Goal: Task Accomplishment & Management: Complete application form

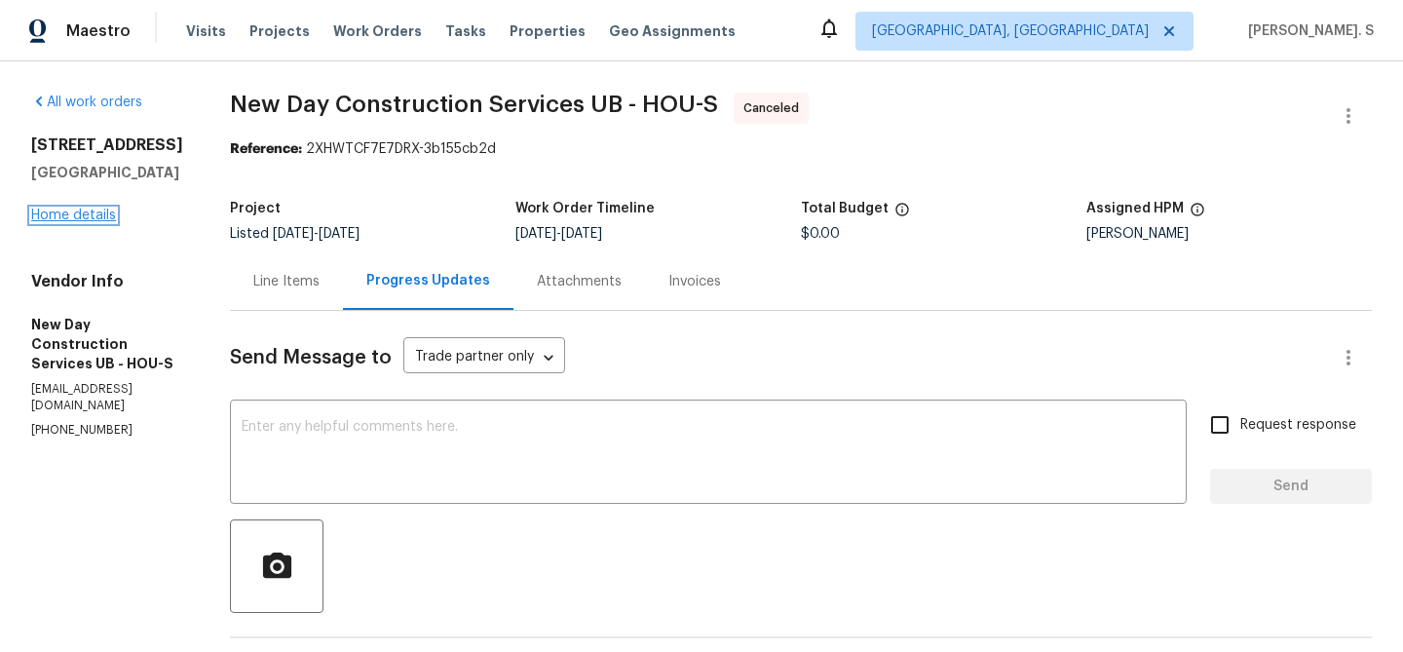
click at [100, 212] on link "Home details" at bounding box center [73, 216] width 85 height 14
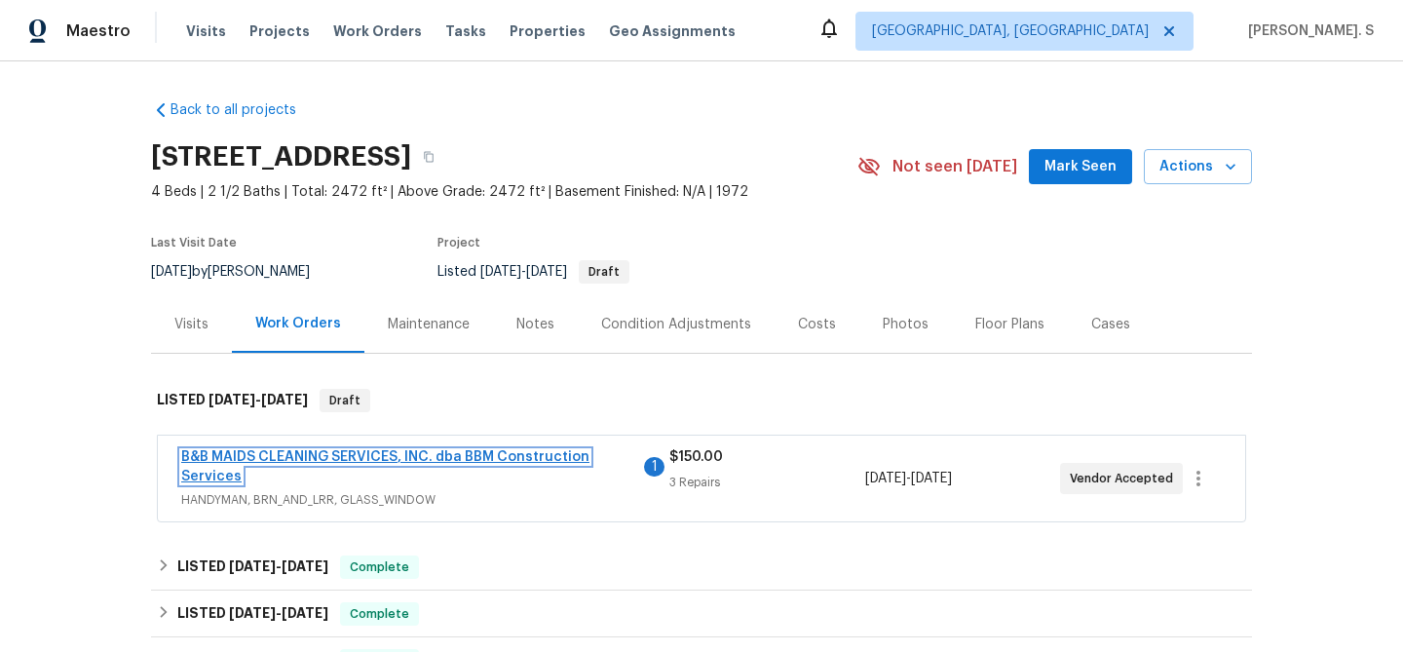
click at [441, 459] on link "B&B MAIDS CLEANING SERVICES, INC. dba BBM Construction Services" at bounding box center [385, 466] width 408 height 33
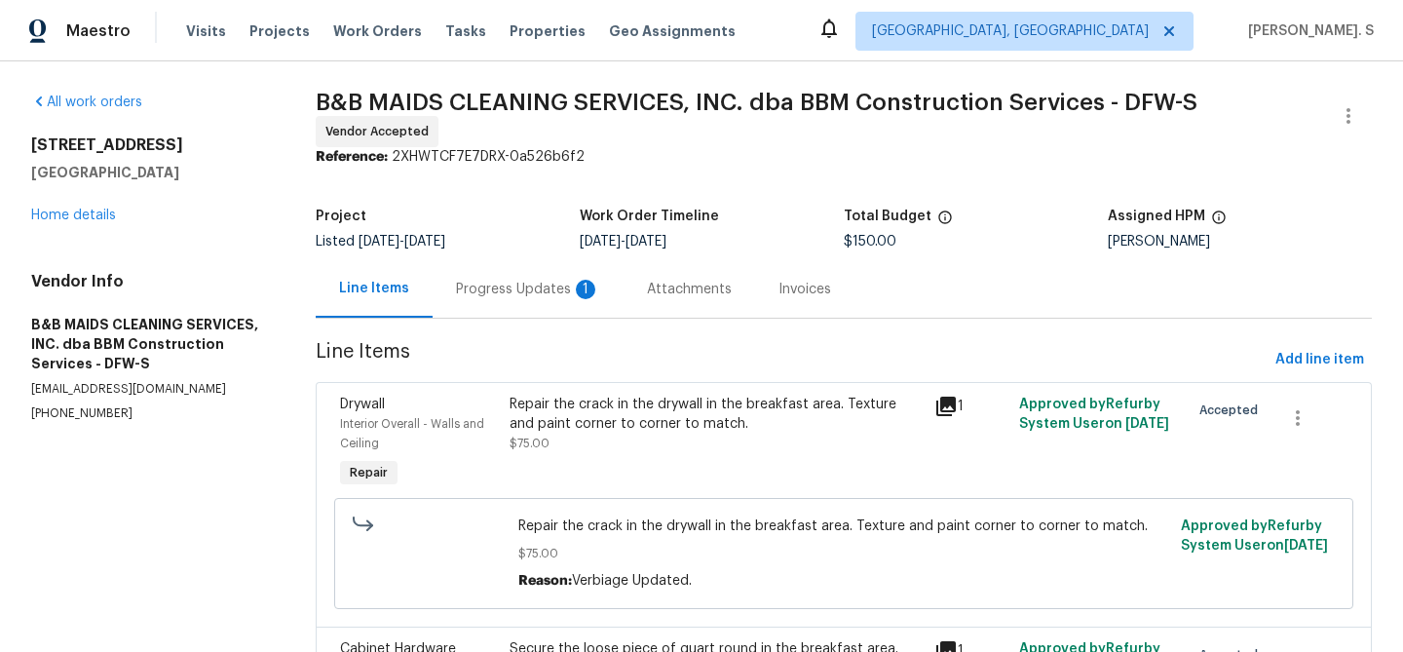
click at [499, 310] on div "Progress Updates 1" at bounding box center [528, 288] width 191 height 57
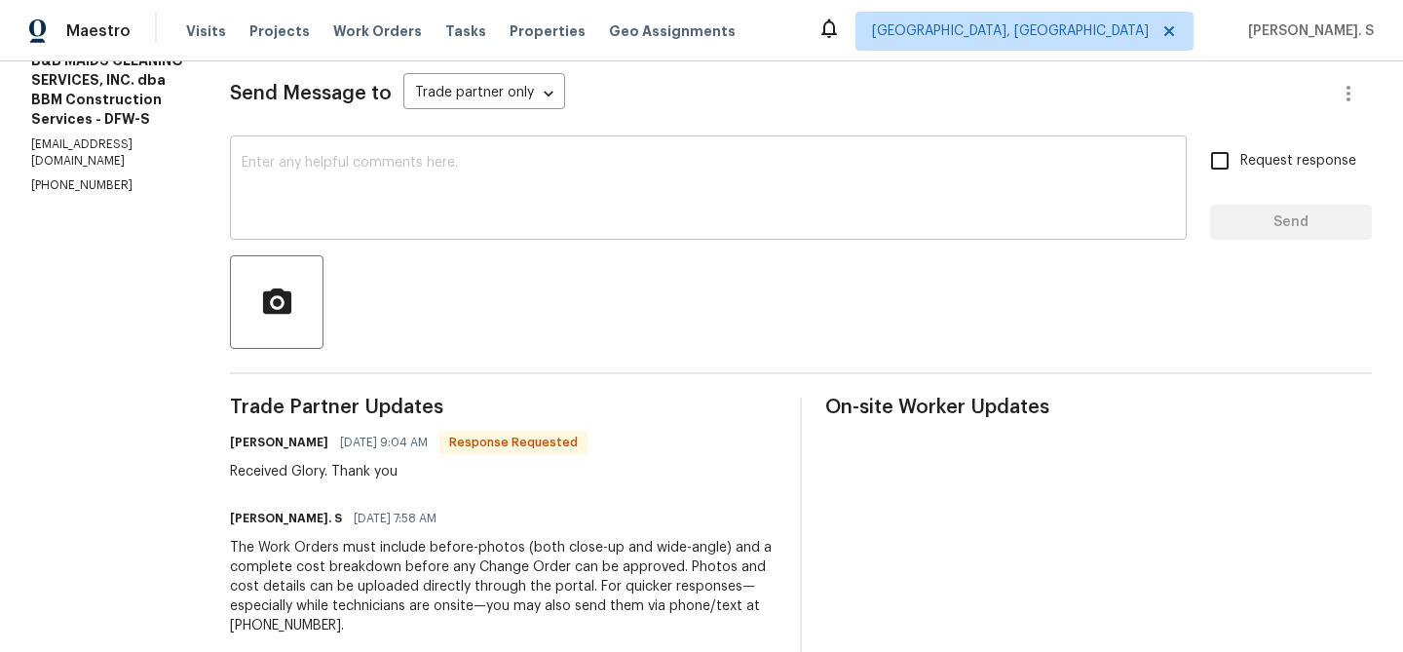
scroll to position [265, 0]
click at [491, 195] on textarea at bounding box center [709, 189] width 934 height 68
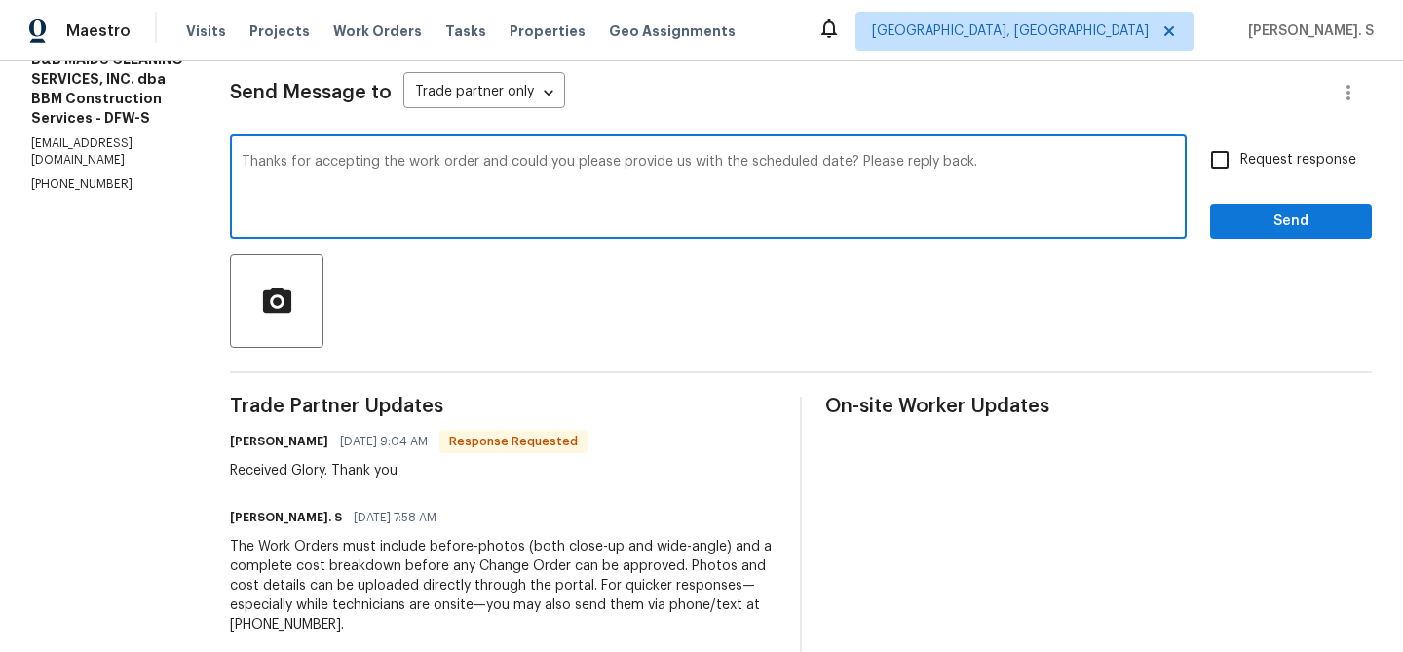
type textarea "Thanks for accepting the work order and could you please provide us with the sc…"
click at [1284, 210] on span "Send" at bounding box center [1291, 222] width 131 height 24
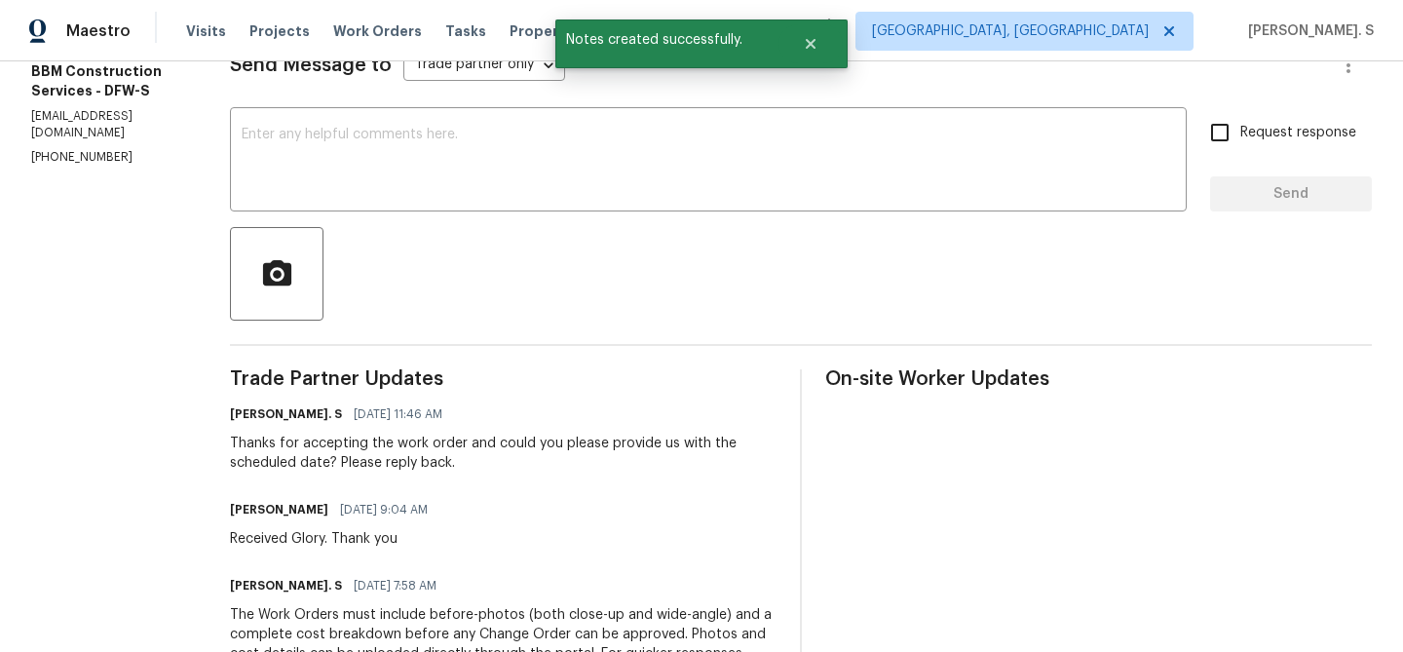
scroll to position [449, 0]
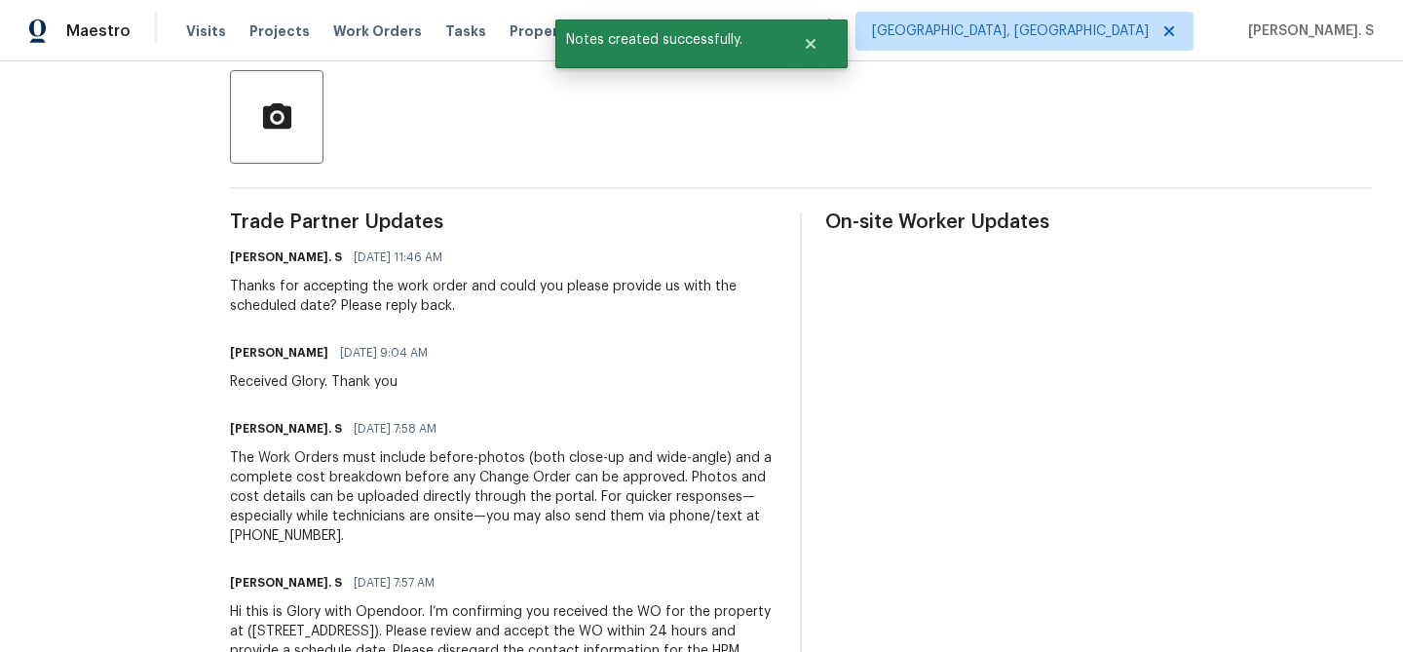
click at [353, 405] on div "Trade Partner Updates Glory Joyce. S 10/03/2025 11:46 AM Thanks for accepting t…" at bounding box center [503, 457] width 547 height 491
click at [393, 377] on div "Received Glory. Thank you" at bounding box center [335, 381] width 210 height 19
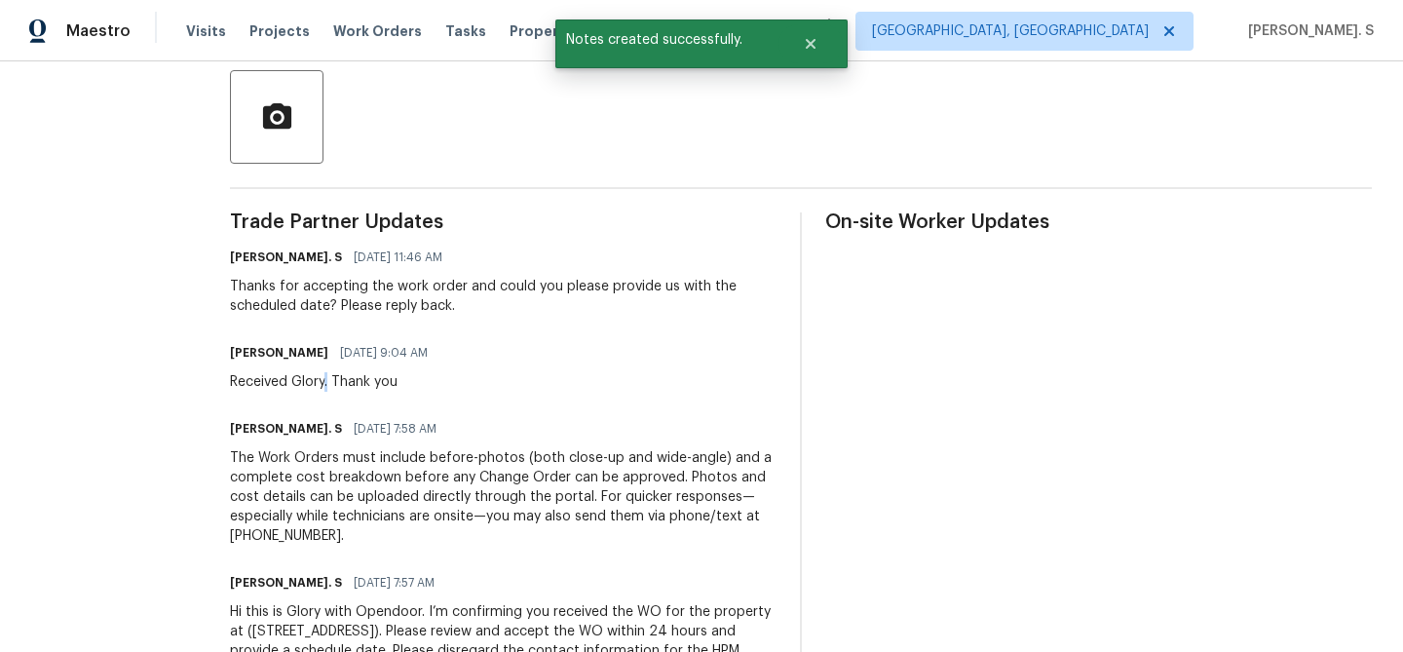
click at [393, 377] on div "Received Glory. Thank you" at bounding box center [335, 381] width 210 height 19
copy div "Received Glory. Thank you"
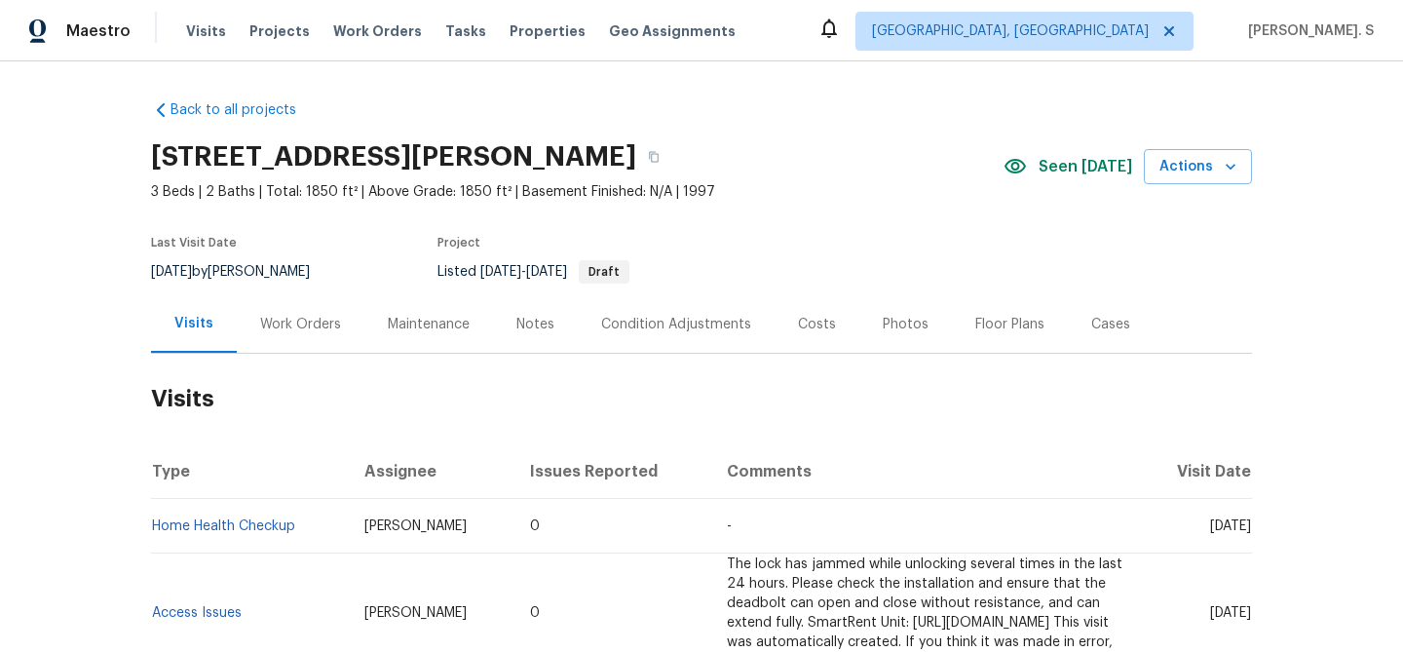
click at [326, 336] on div "Work Orders" at bounding box center [301, 323] width 128 height 57
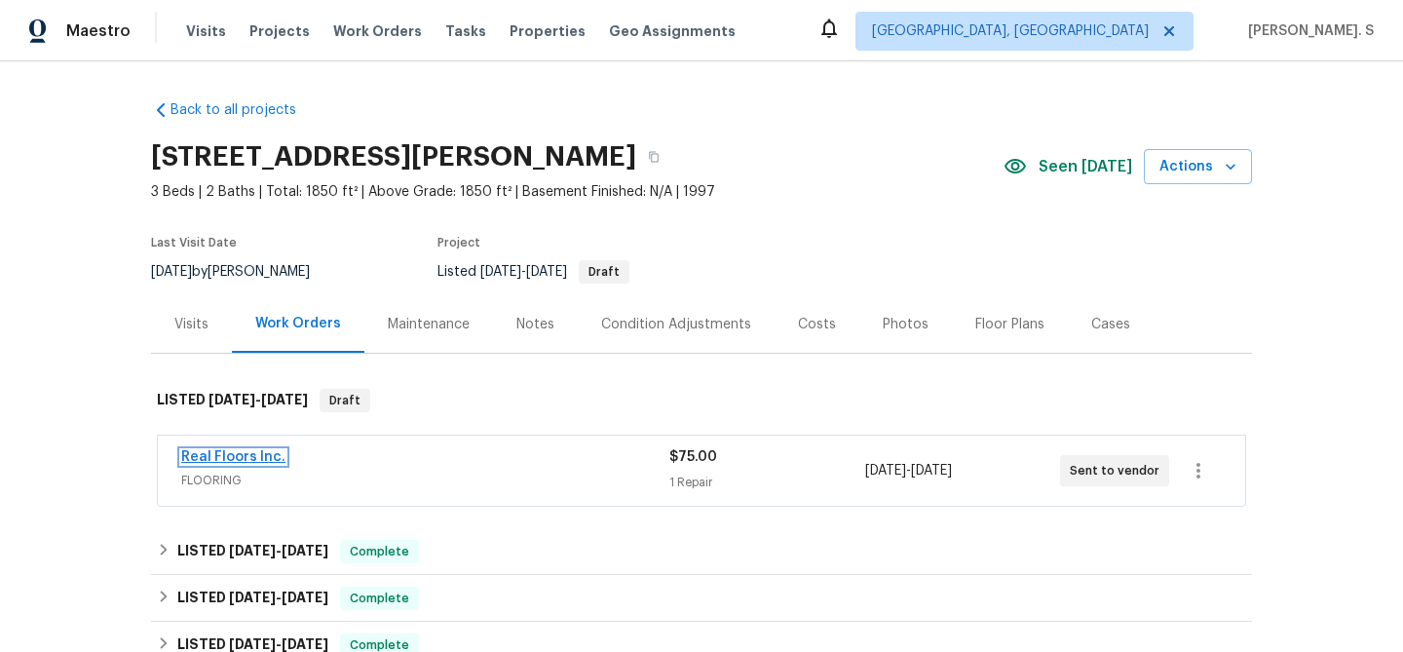
click at [258, 458] on link "Real Floors Inc." at bounding box center [233, 457] width 104 height 14
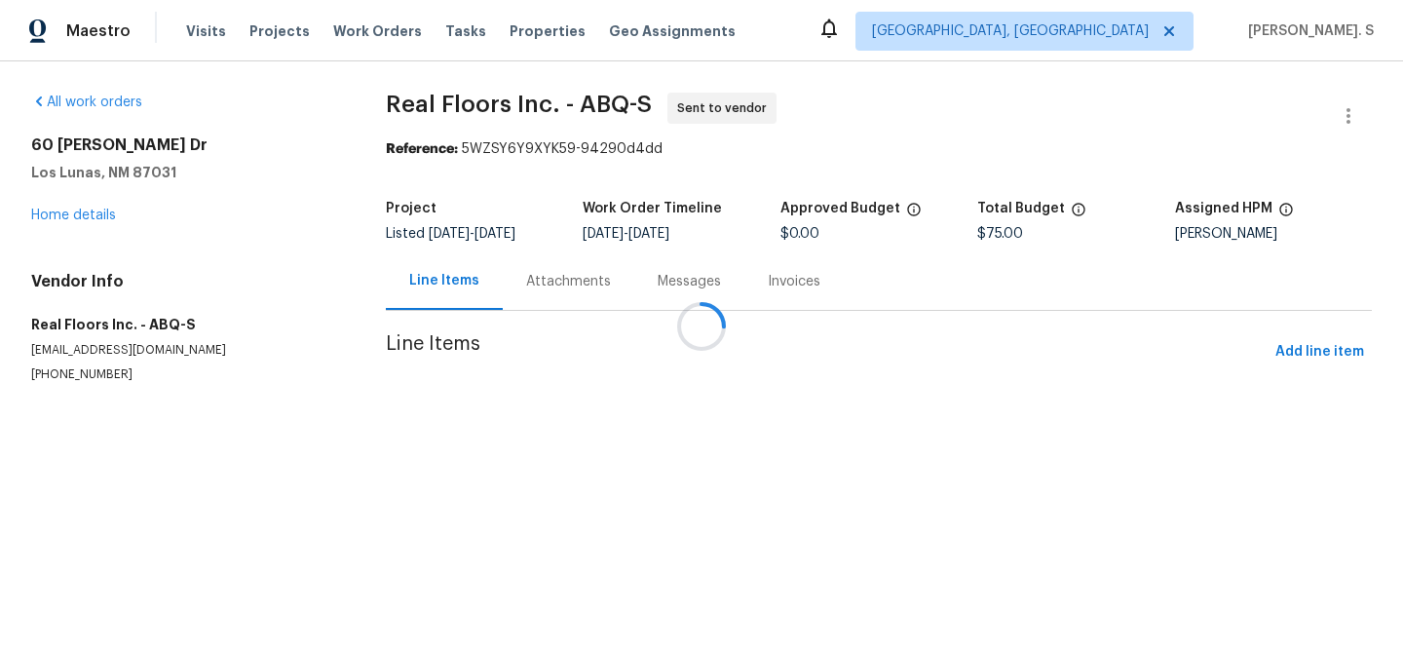
click at [540, 286] on div "Attachments" at bounding box center [568, 281] width 85 height 19
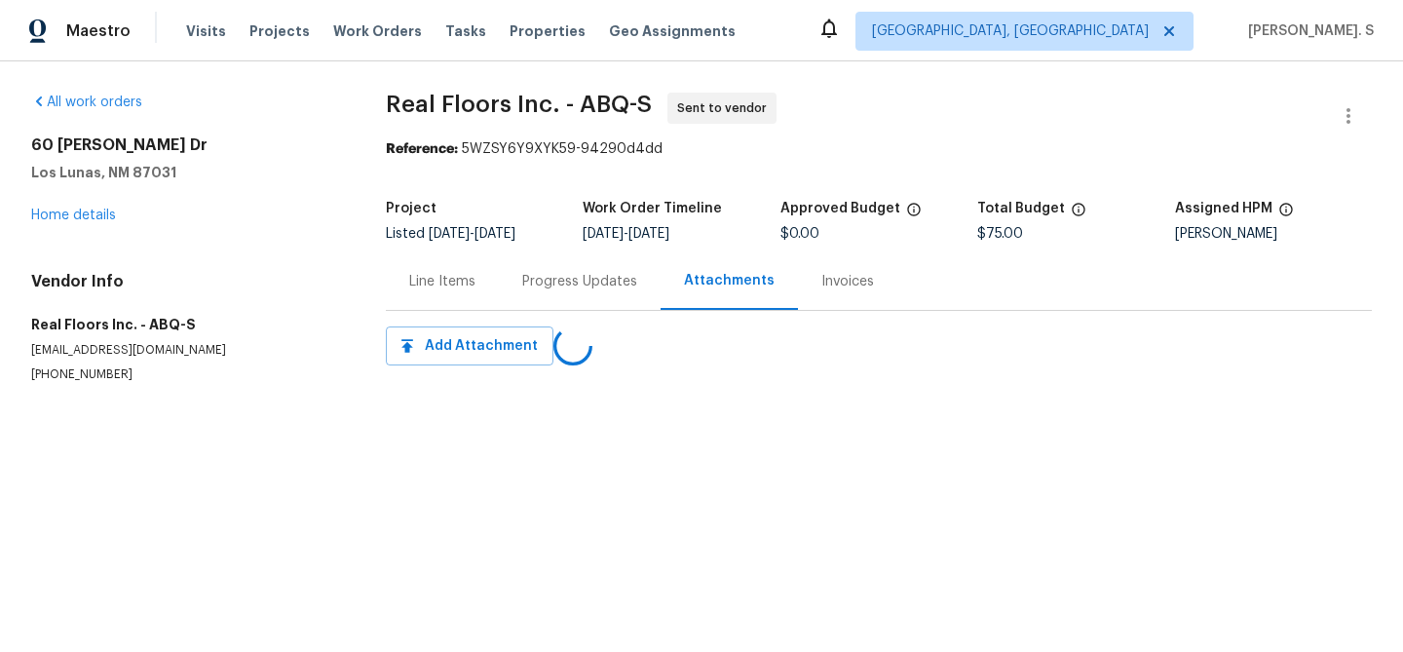
click at [540, 286] on div "Progress Updates" at bounding box center [579, 281] width 115 height 19
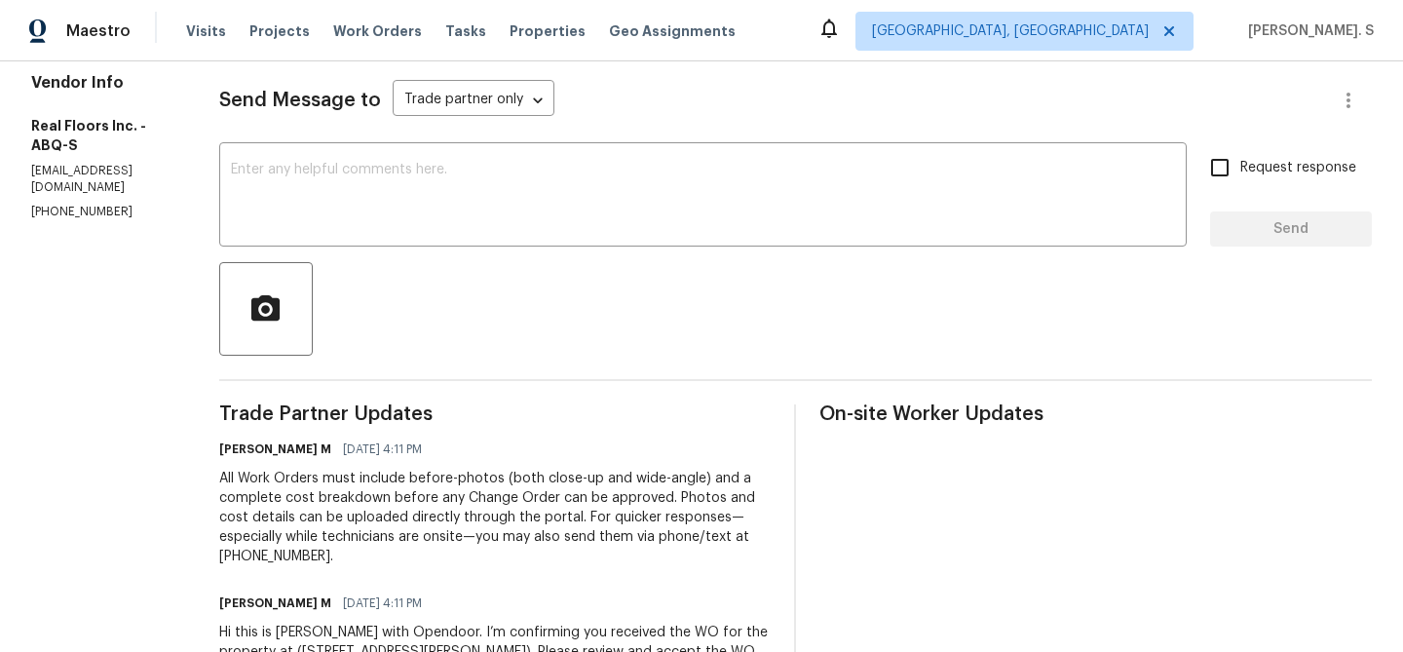
scroll to position [266, 0]
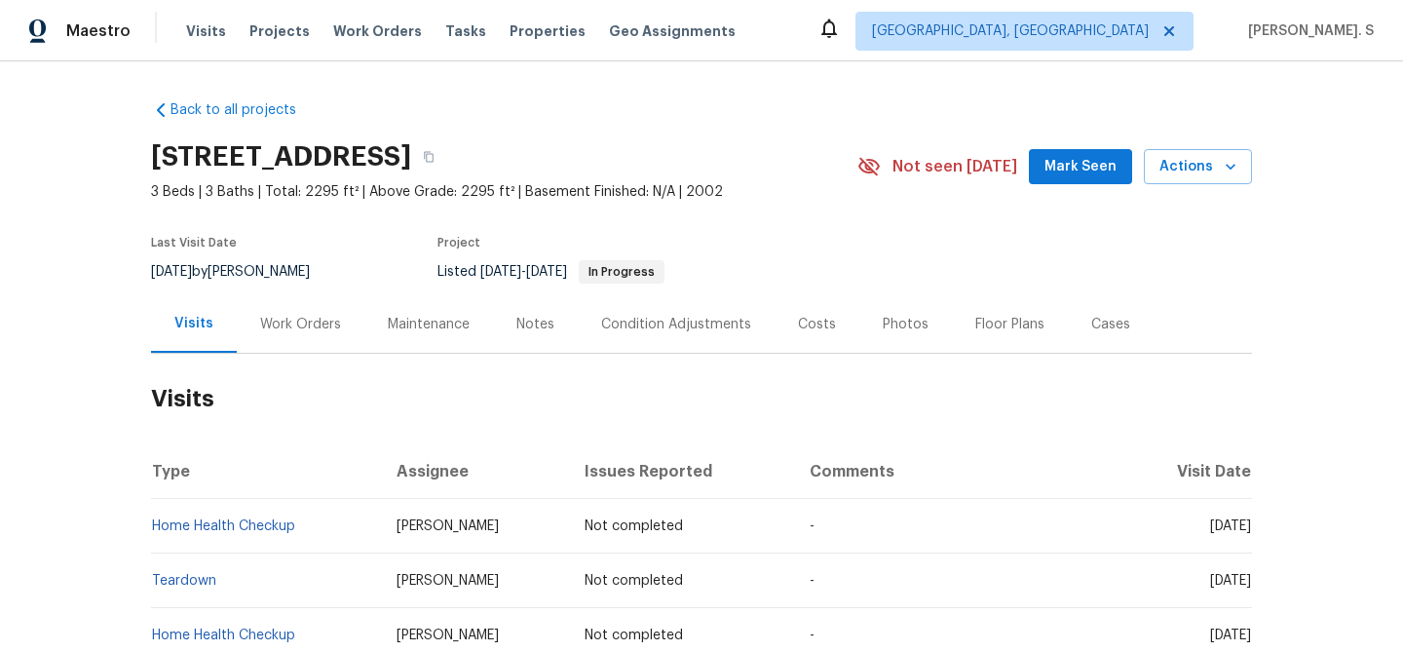
click at [307, 324] on div "Work Orders" at bounding box center [300, 324] width 81 height 19
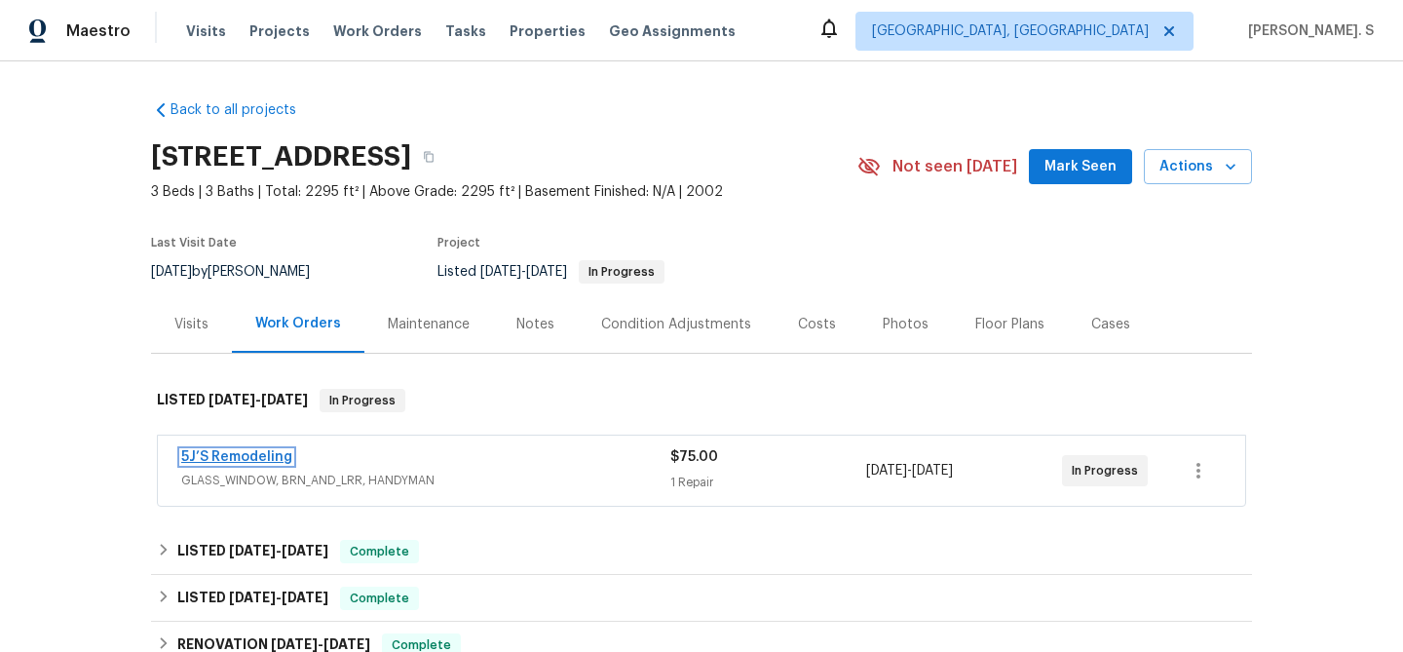
click at [241, 462] on link "5J’S Remodeling" at bounding box center [236, 457] width 111 height 14
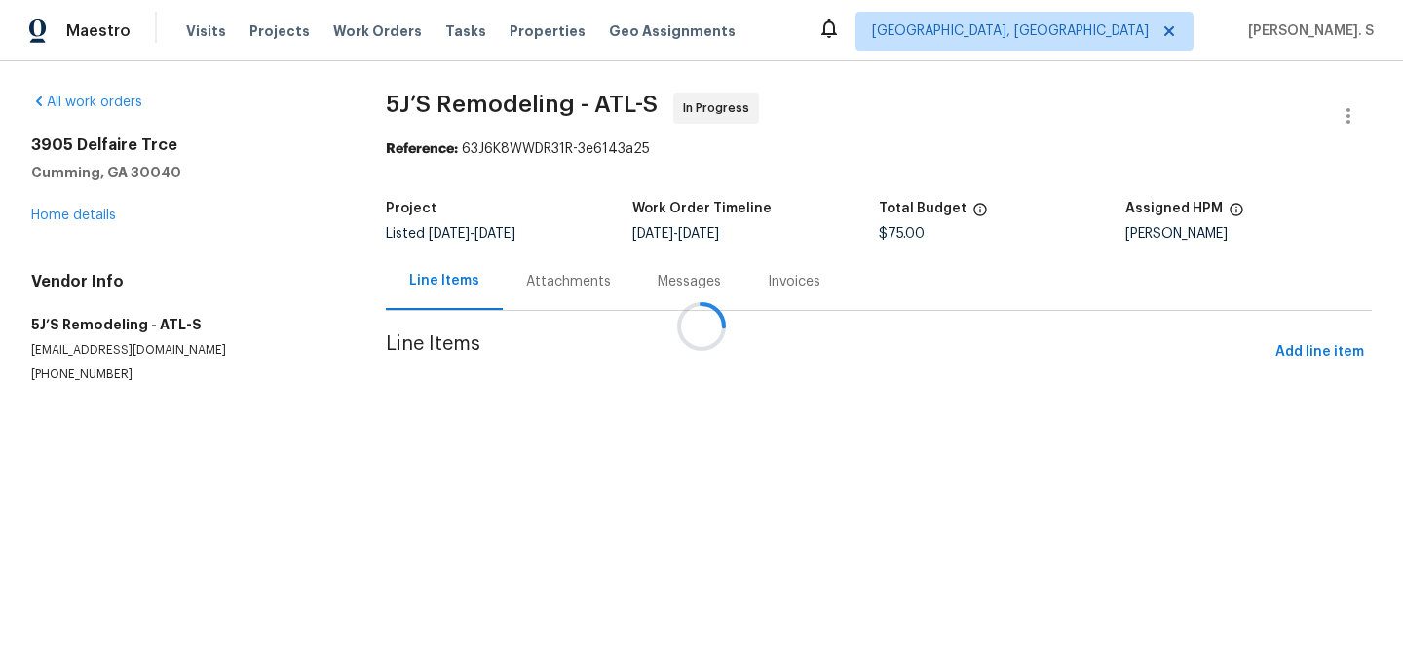
click at [568, 267] on div at bounding box center [701, 326] width 1403 height 652
click at [665, 267] on div "Attachments" at bounding box center [731, 280] width 132 height 57
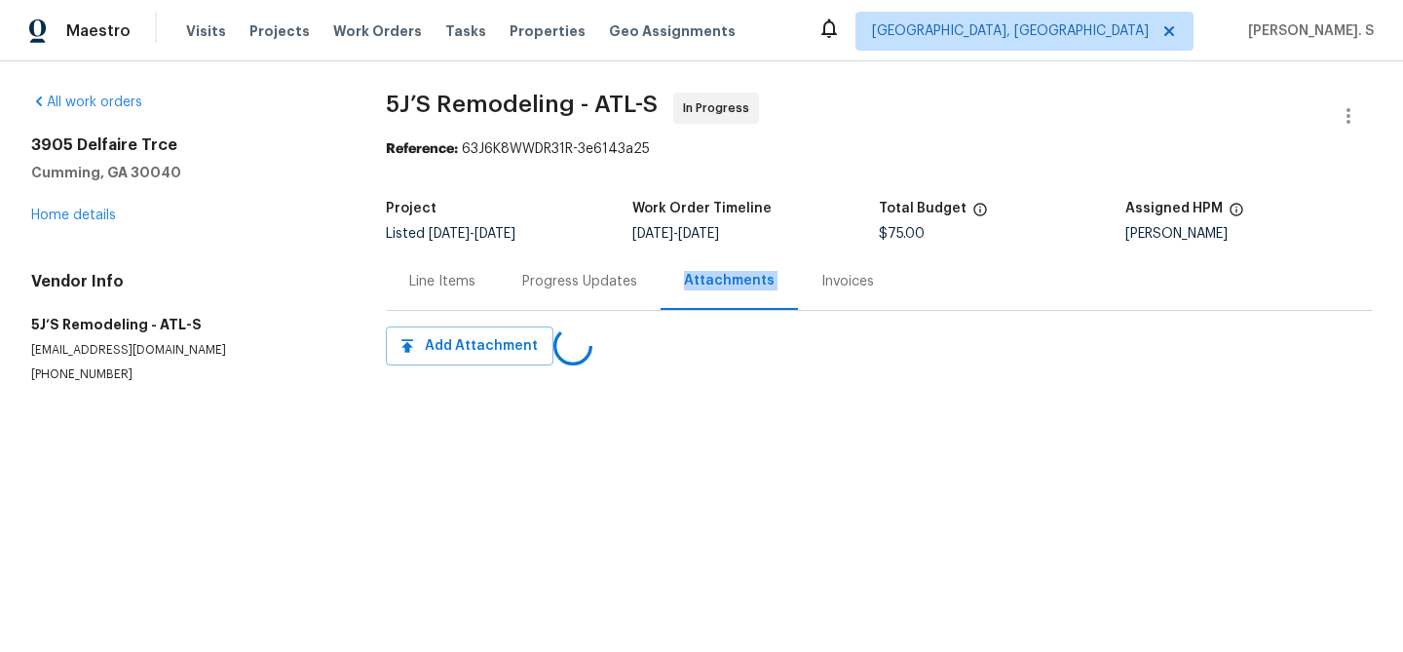
click at [568, 267] on div "Progress Updates" at bounding box center [580, 280] width 162 height 57
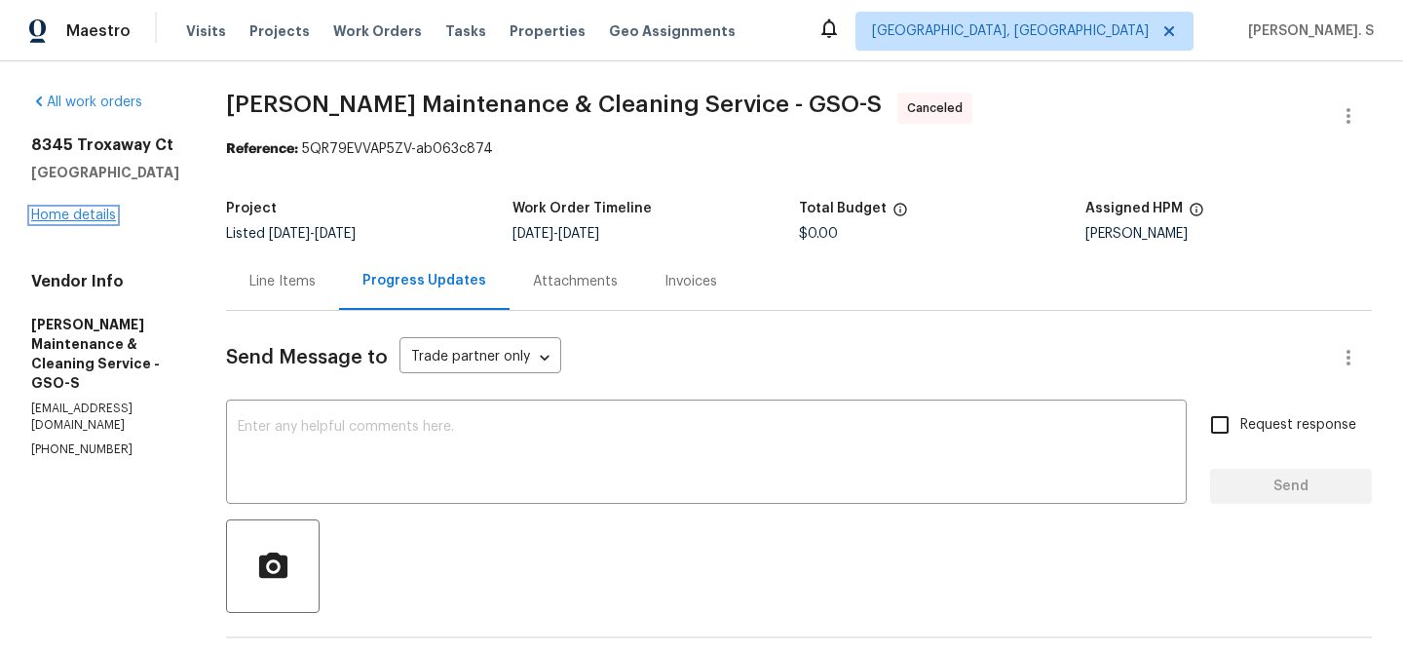
click at [85, 219] on link "Home details" at bounding box center [73, 216] width 85 height 14
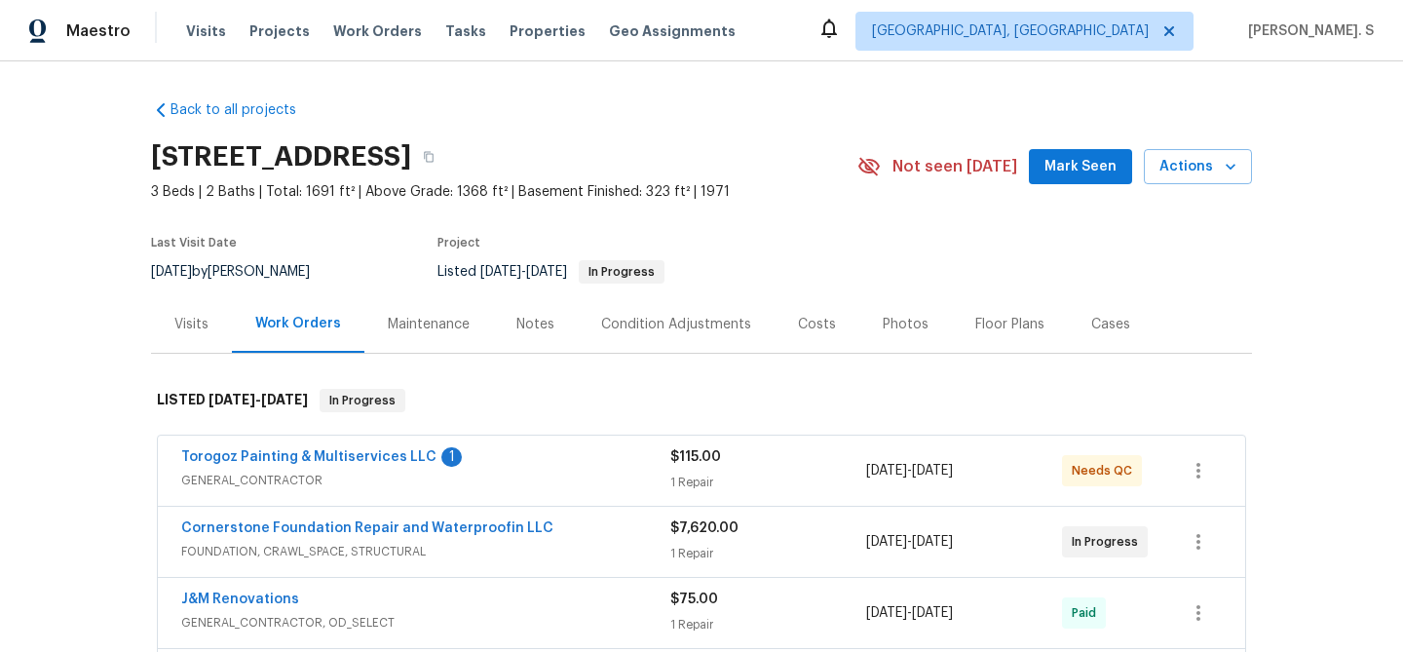
scroll to position [25, 0]
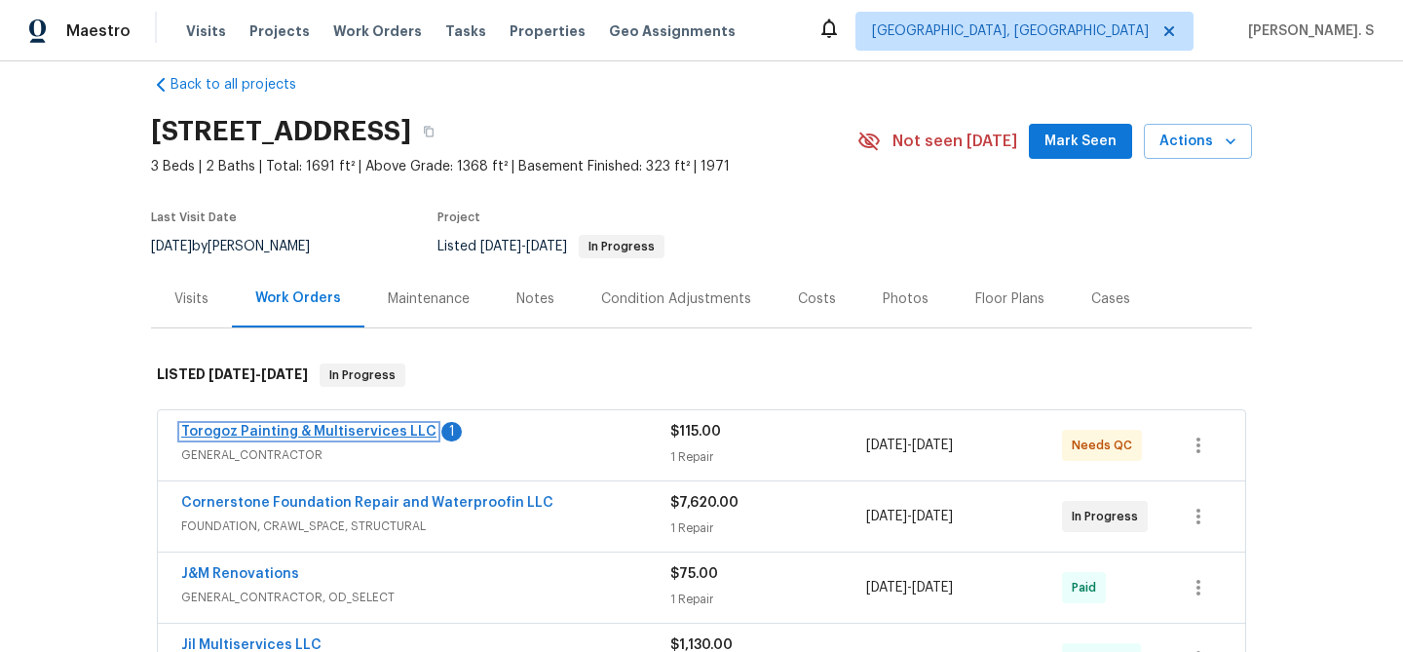
click at [296, 431] on link "Torogoz Painting & Multiservices LLC" at bounding box center [308, 432] width 255 height 14
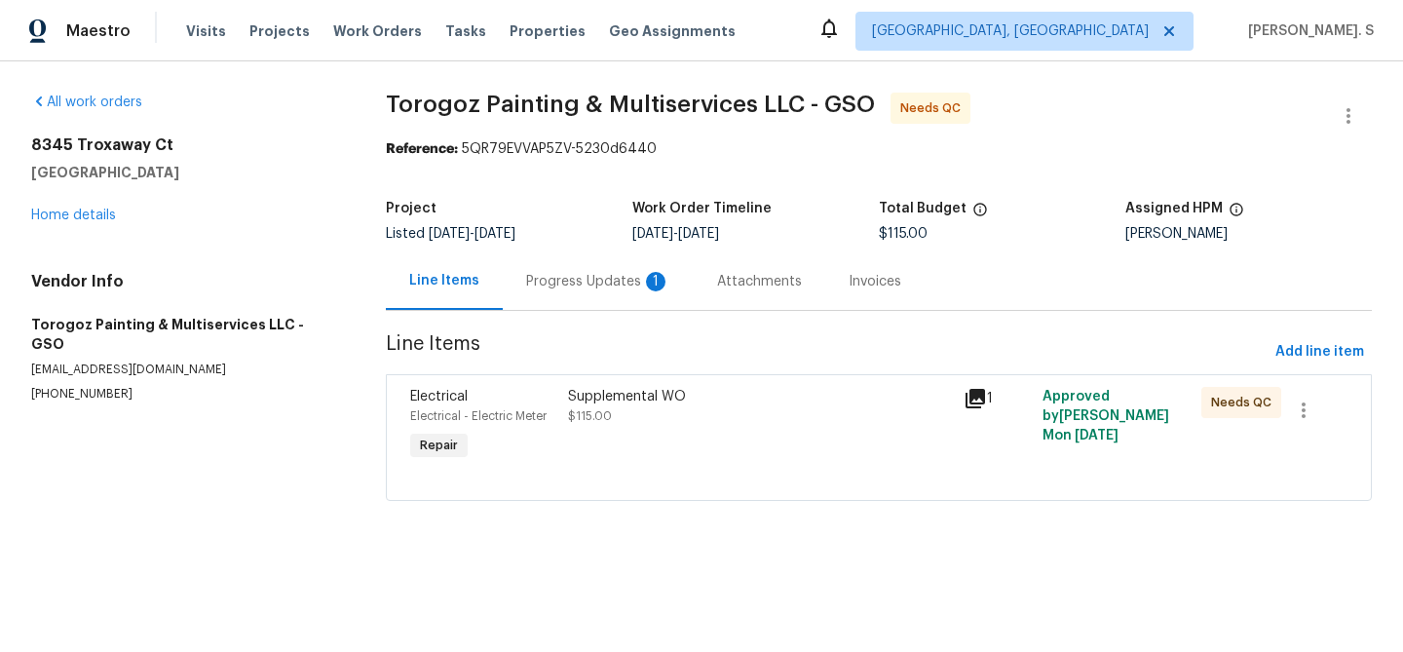
click at [611, 253] on div "Progress Updates 1" at bounding box center [598, 280] width 191 height 57
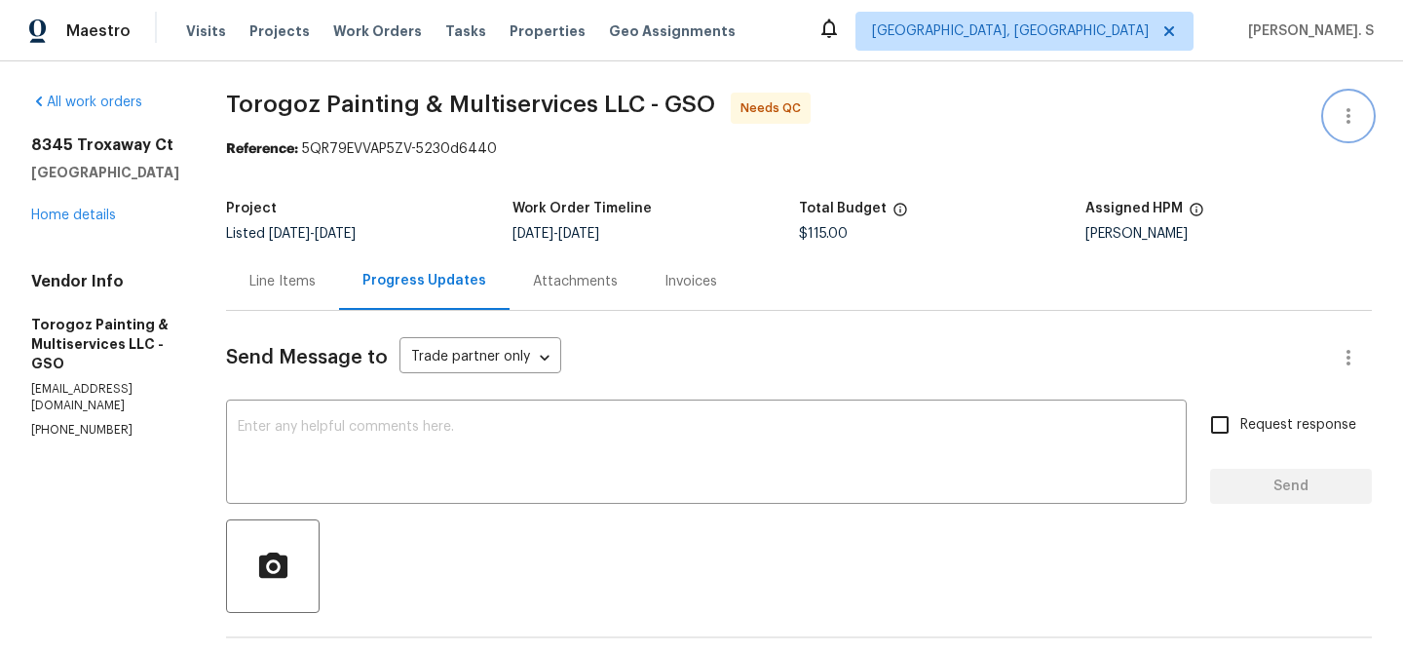
click at [1339, 106] on icon "button" at bounding box center [1348, 115] width 23 height 23
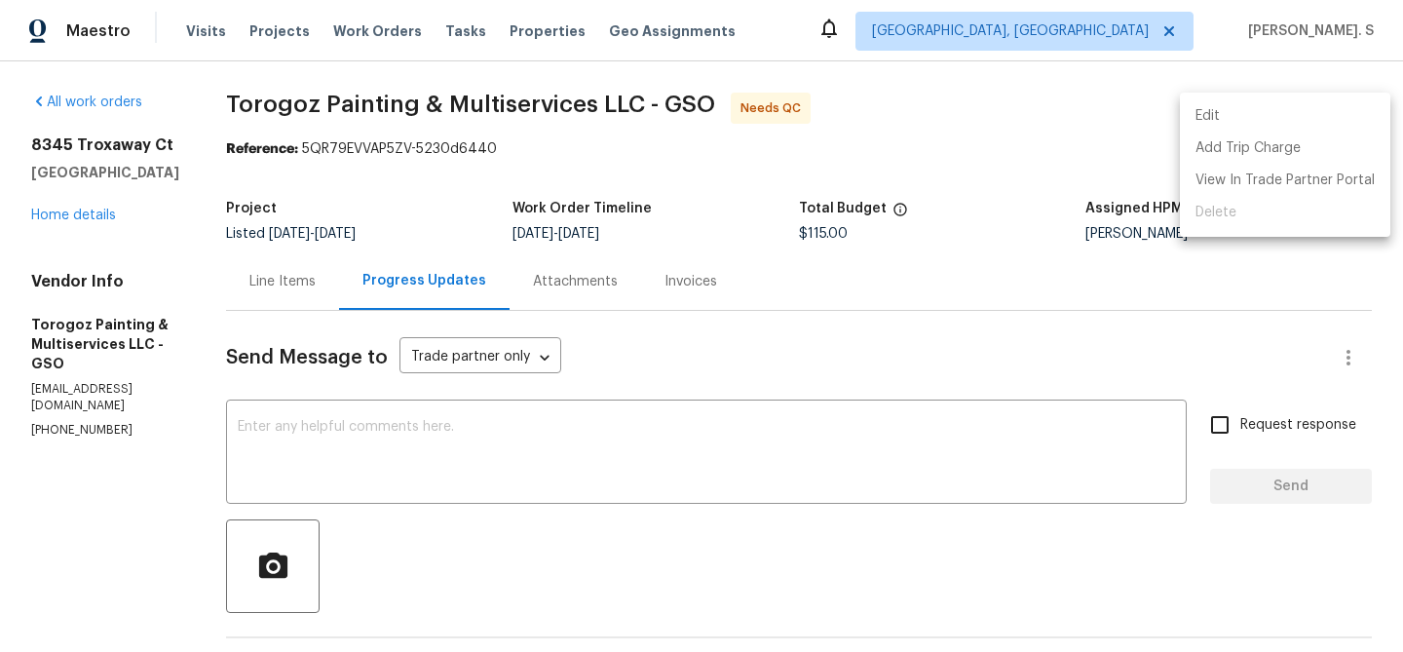
click at [1277, 106] on li "Edit" at bounding box center [1285, 116] width 210 height 32
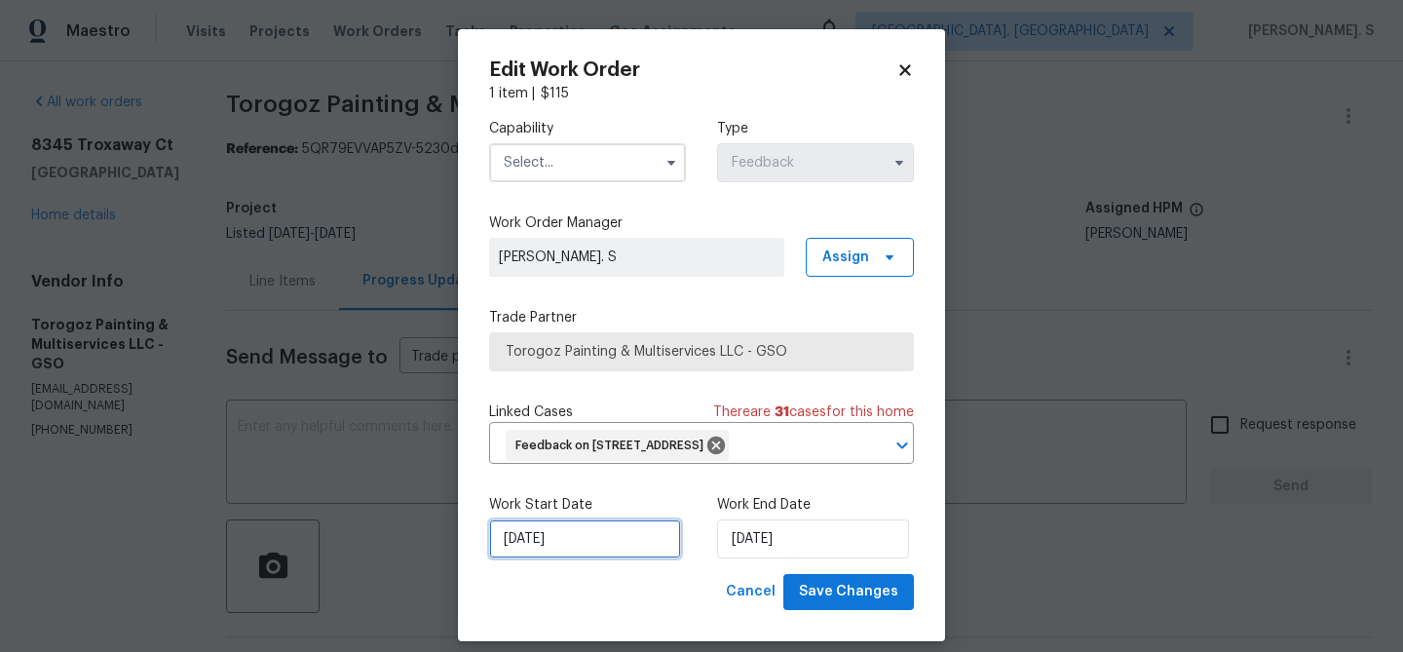
click at [563, 558] on input "10/2/2025" at bounding box center [585, 538] width 192 height 39
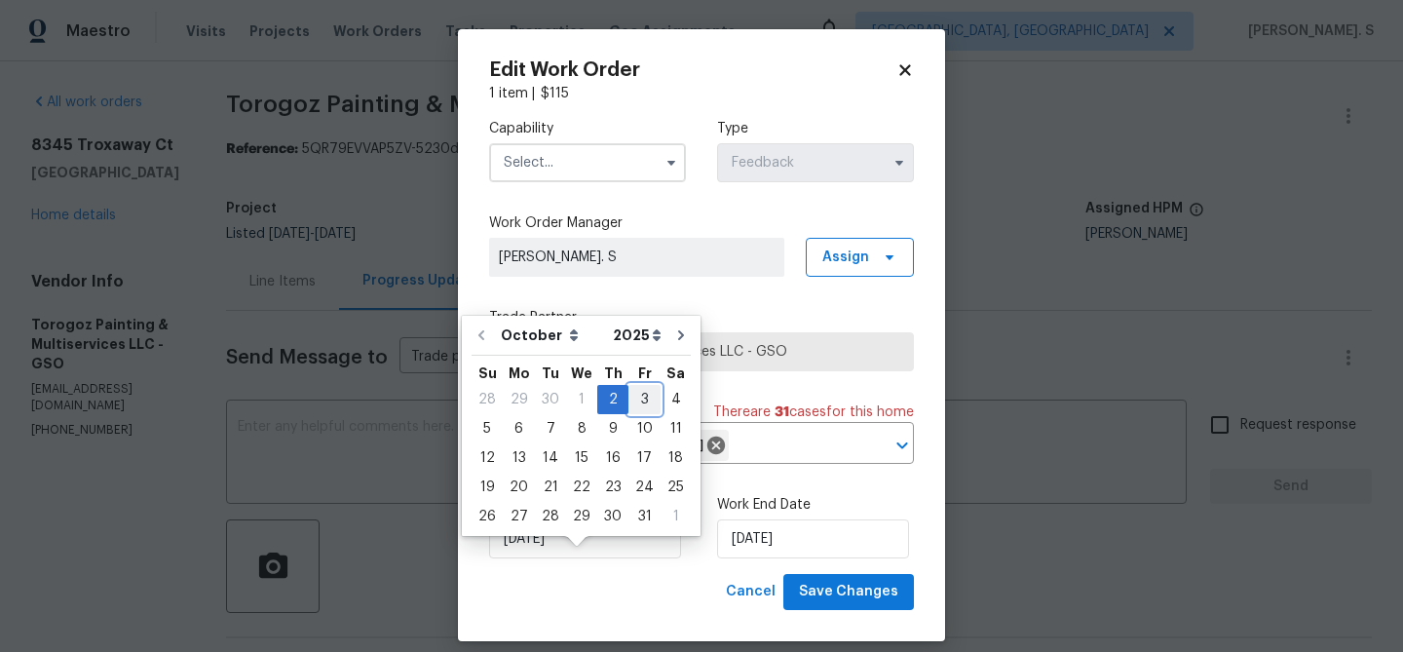
click at [636, 395] on div "3" at bounding box center [645, 399] width 32 height 27
type input "[DATE]"
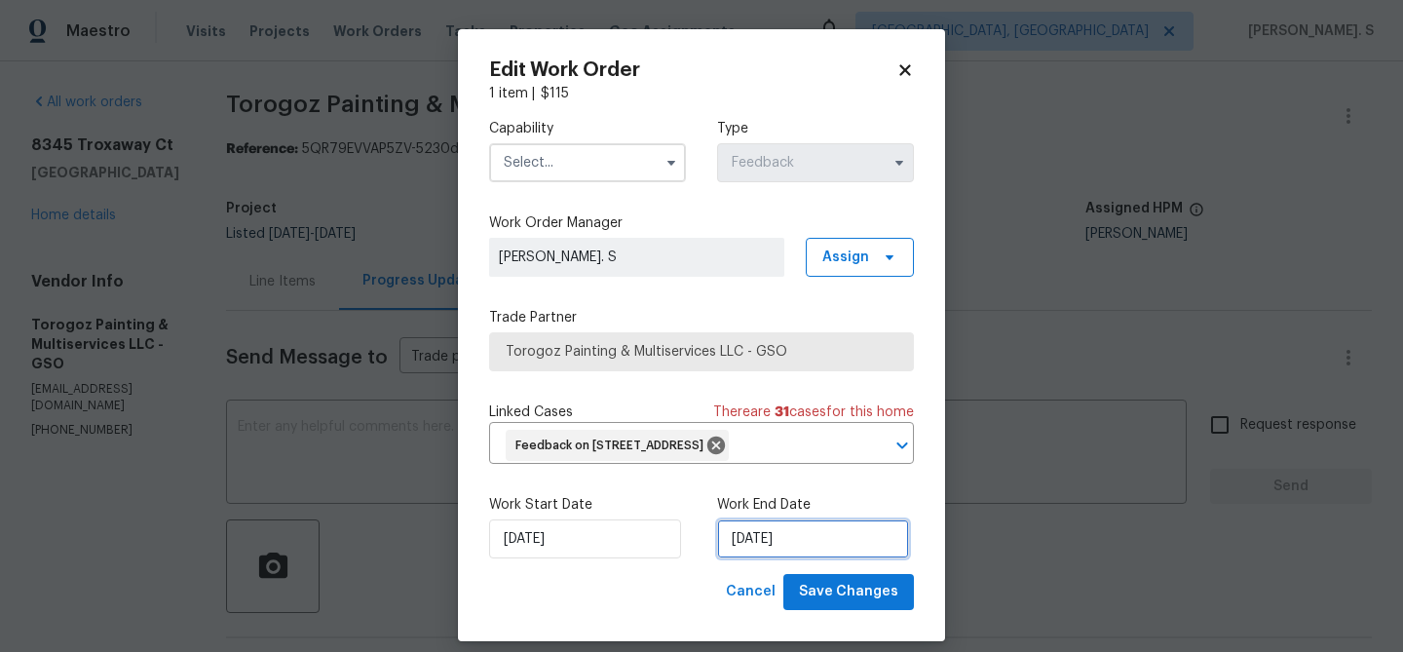
click at [731, 558] on input "10/6/2025" at bounding box center [813, 538] width 192 height 39
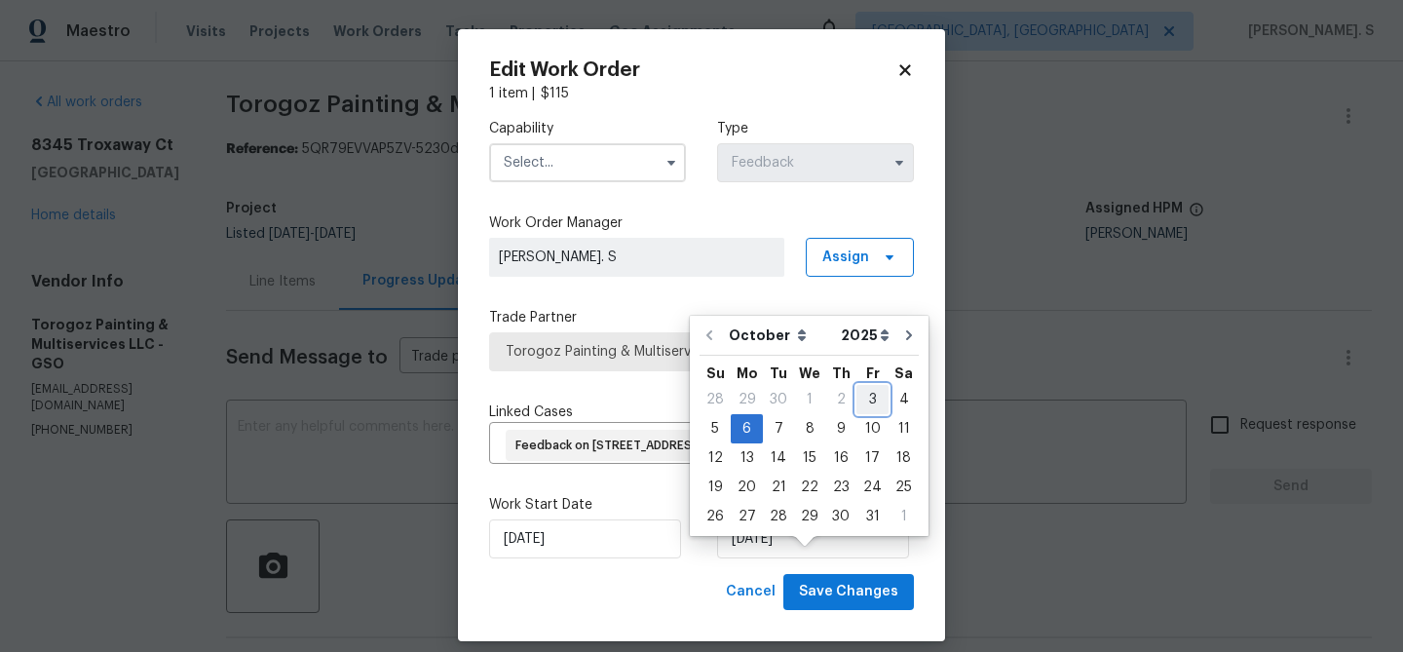
click at [857, 395] on div "3" at bounding box center [873, 399] width 32 height 27
type input "[DATE]"
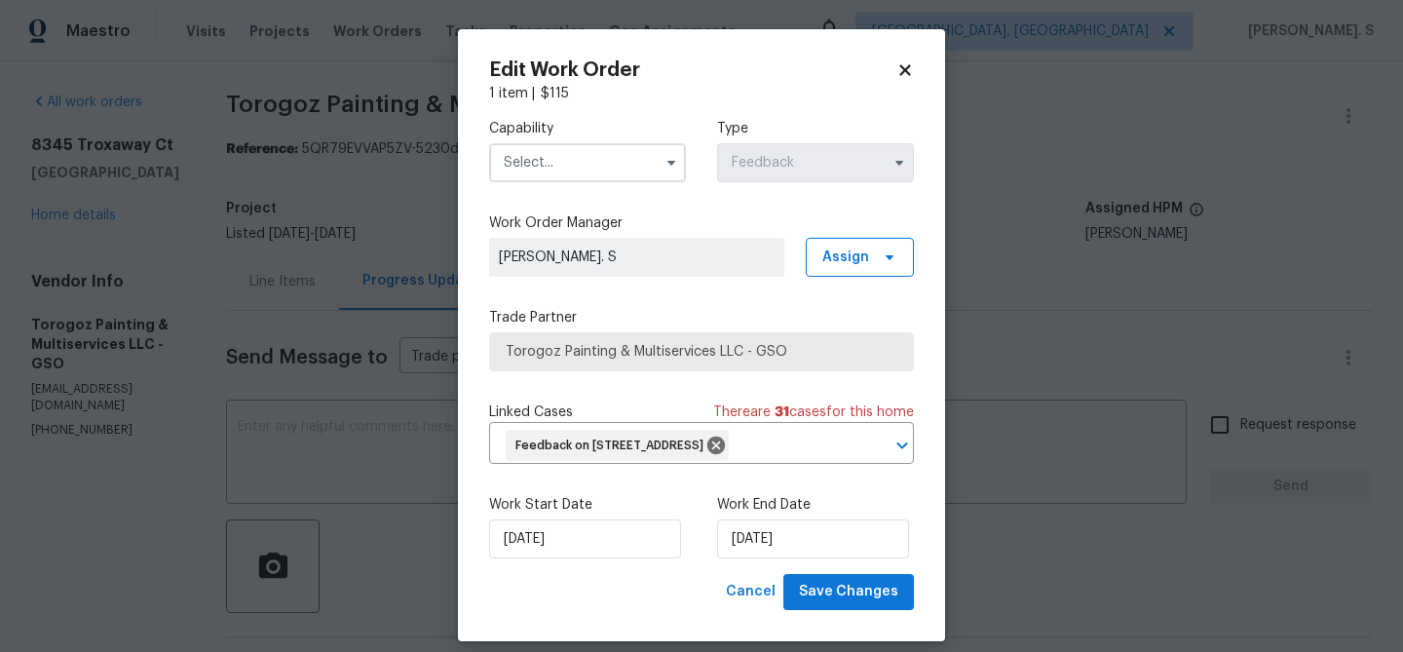
click at [565, 169] on input "text" at bounding box center [587, 162] width 197 height 39
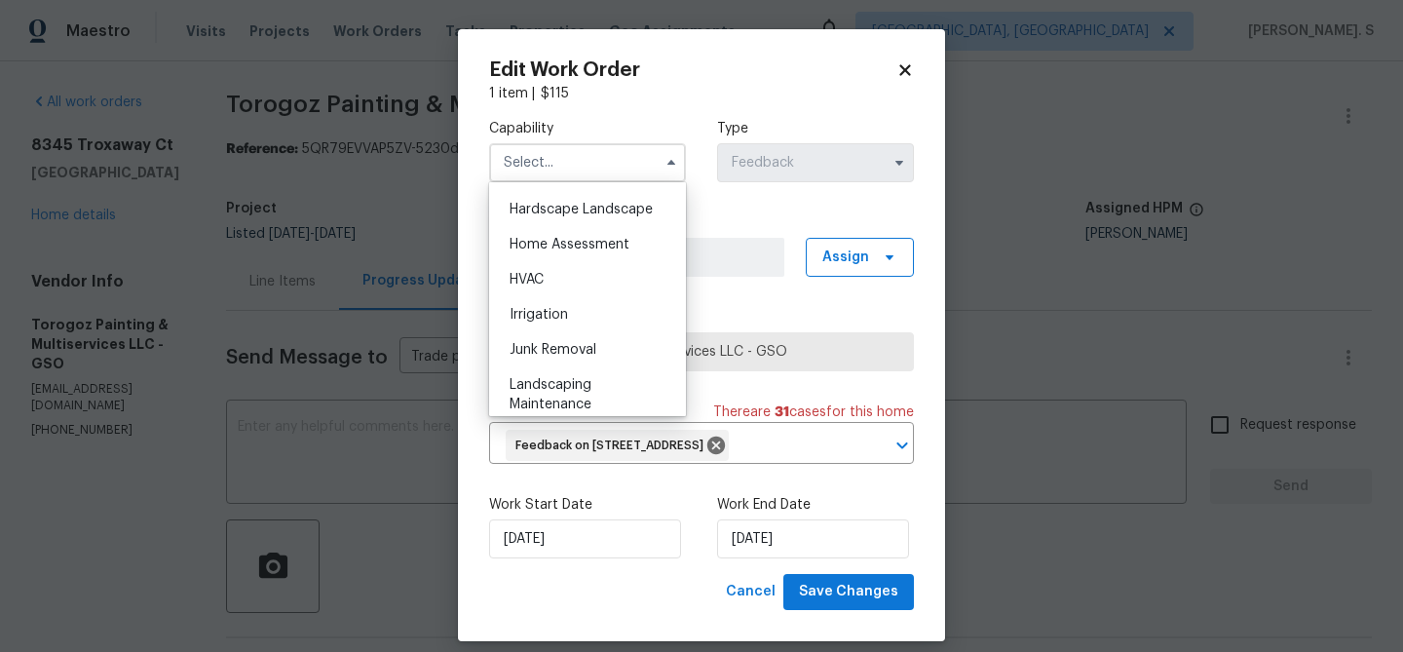
scroll to position [990, 0]
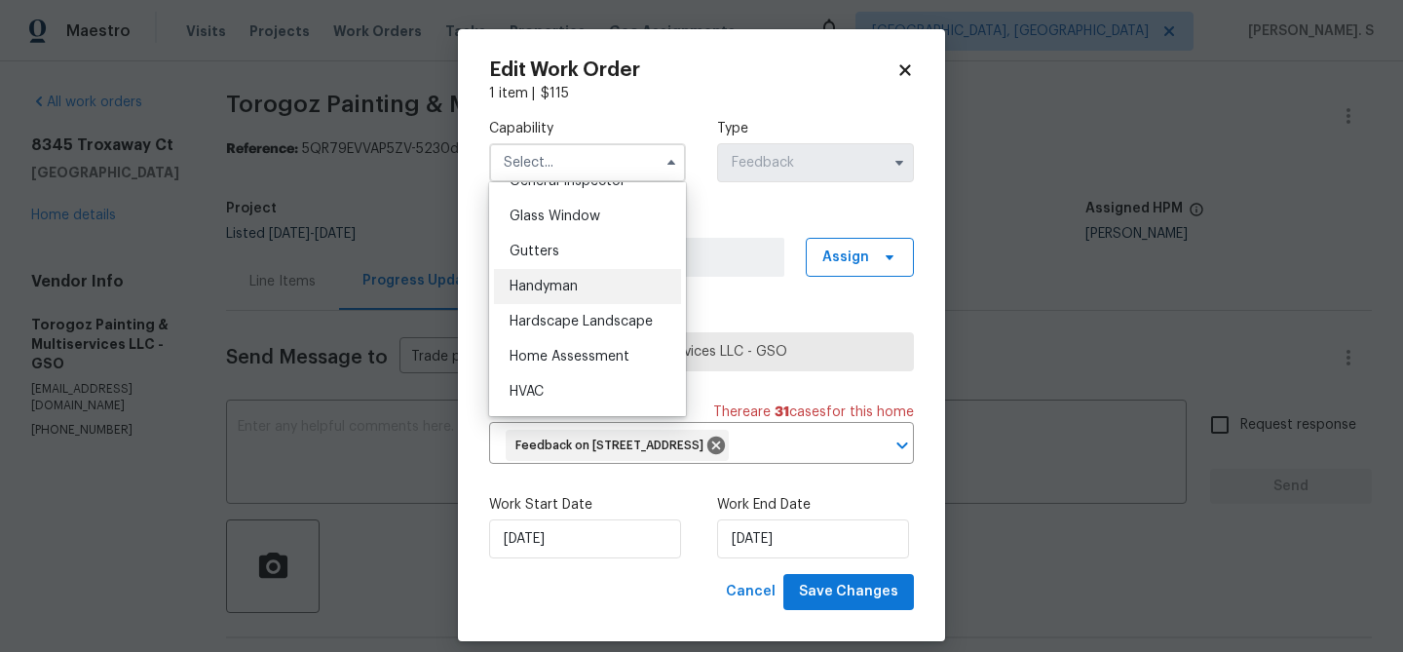
click at [556, 293] on div "Handyman" at bounding box center [587, 286] width 187 height 35
type input "Handyman"
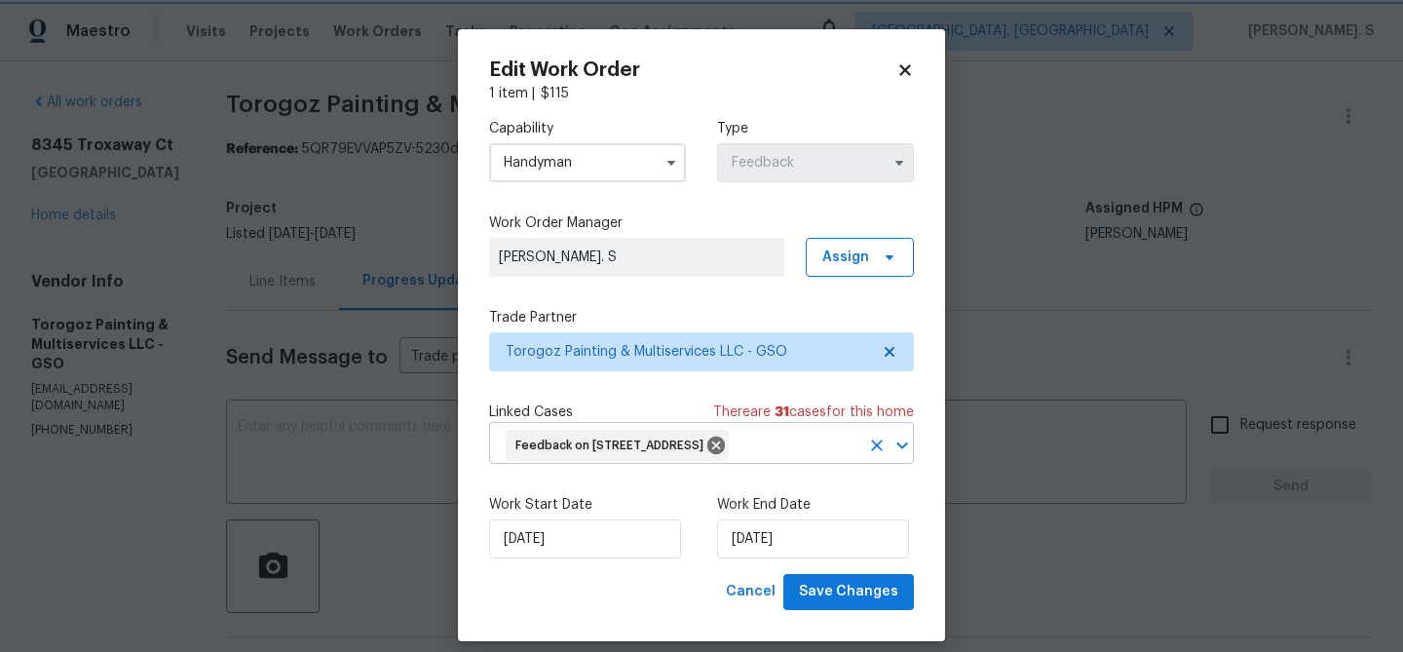
scroll to position [49, 0]
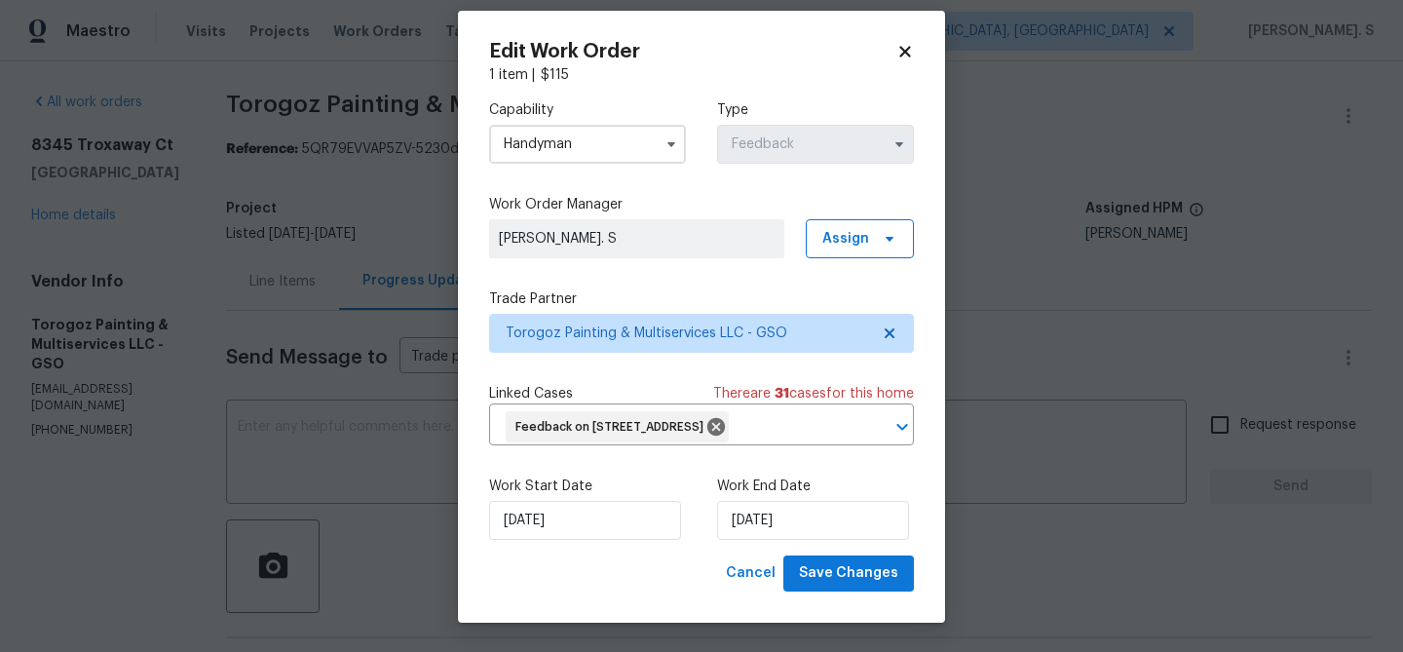
click at [832, 595] on div "Edit Work Order 1 item | $ 115 Capability Handyman Type Feedback Work Order Man…" at bounding box center [701, 317] width 487 height 612
click at [836, 583] on span "Save Changes" at bounding box center [848, 573] width 99 height 24
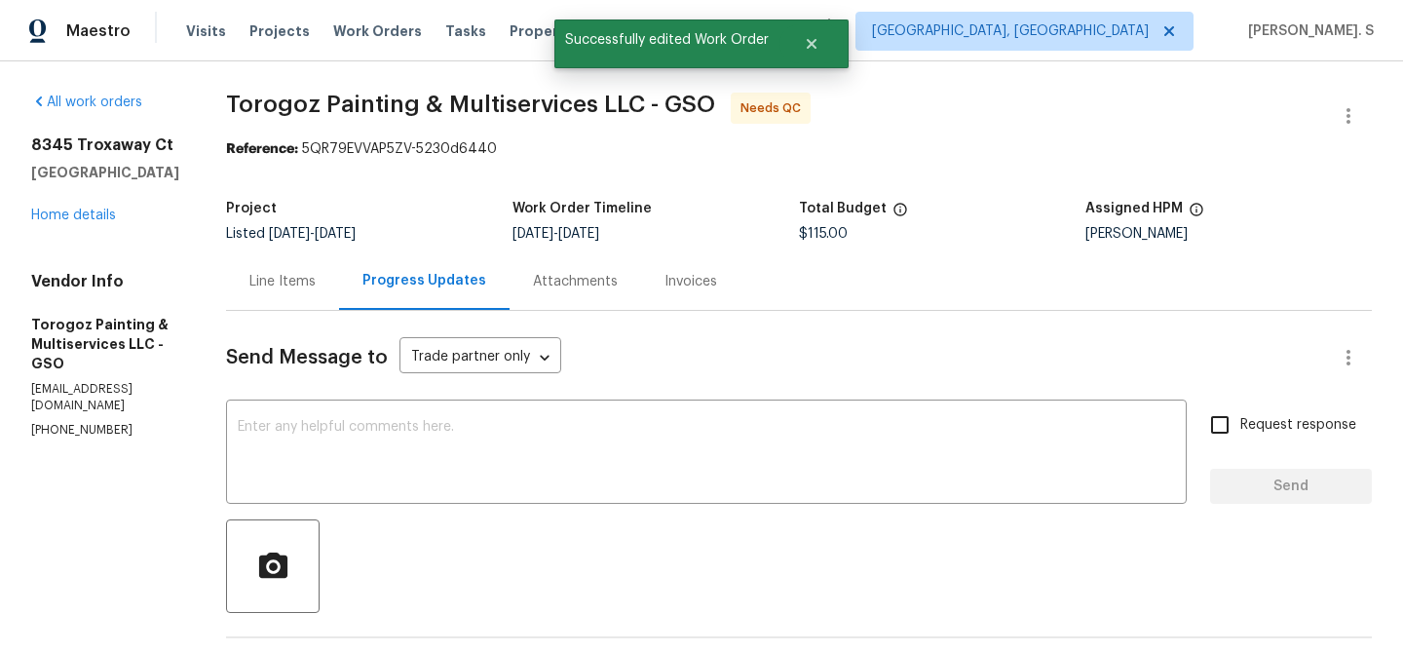
scroll to position [0, 0]
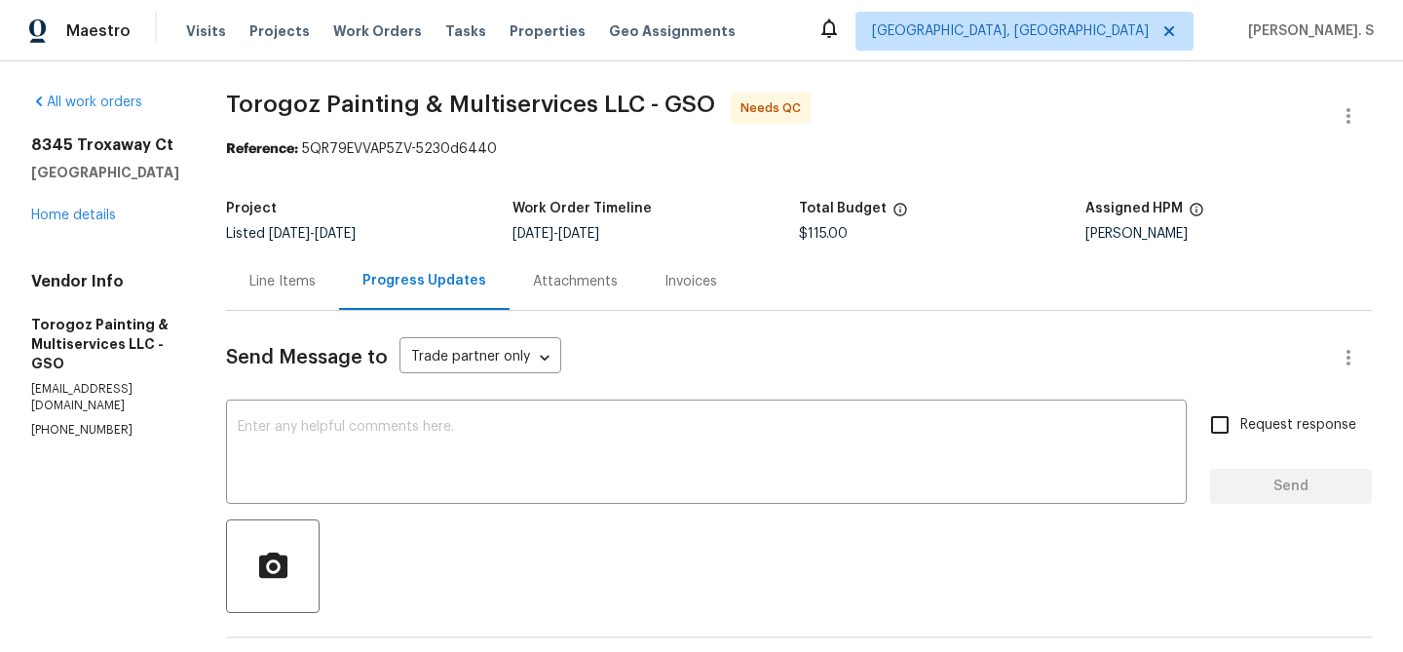
click at [287, 226] on div "Project" at bounding box center [369, 214] width 286 height 25
click at [297, 259] on div "Line Items" at bounding box center [282, 280] width 113 height 57
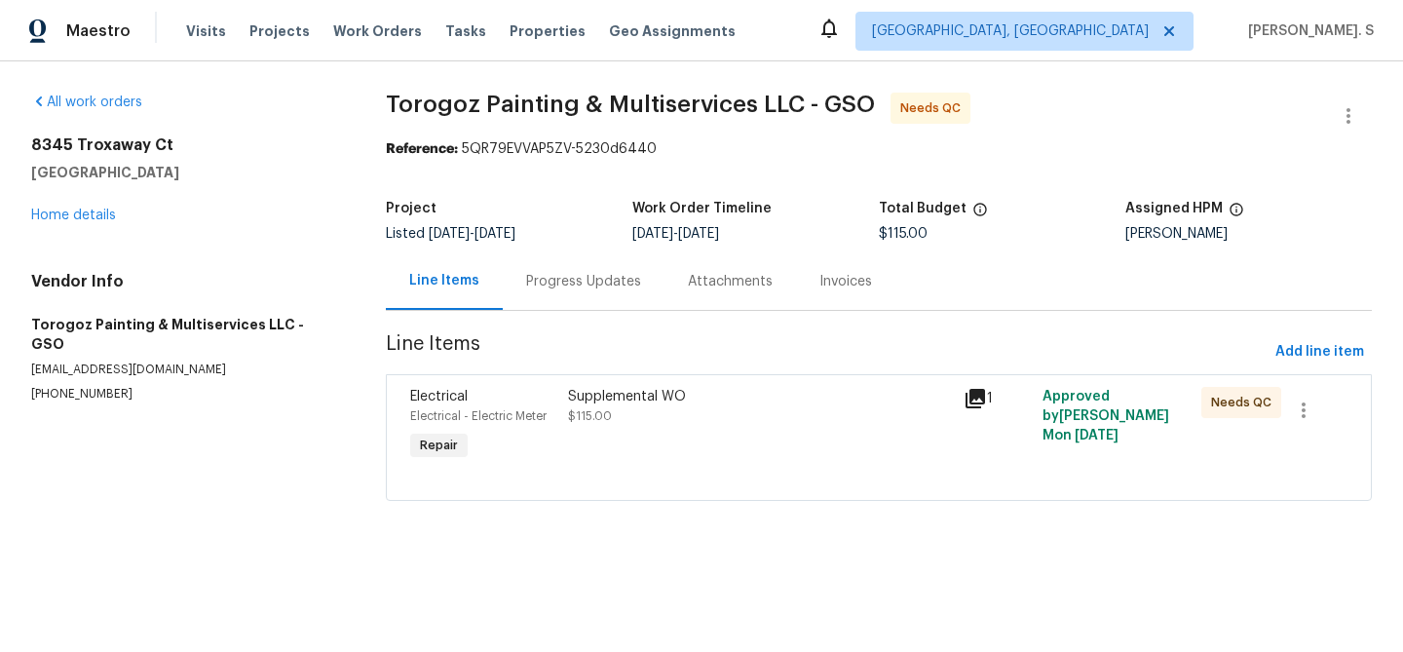
click at [647, 413] on div "Supplemental WO $115.00" at bounding box center [760, 406] width 384 height 39
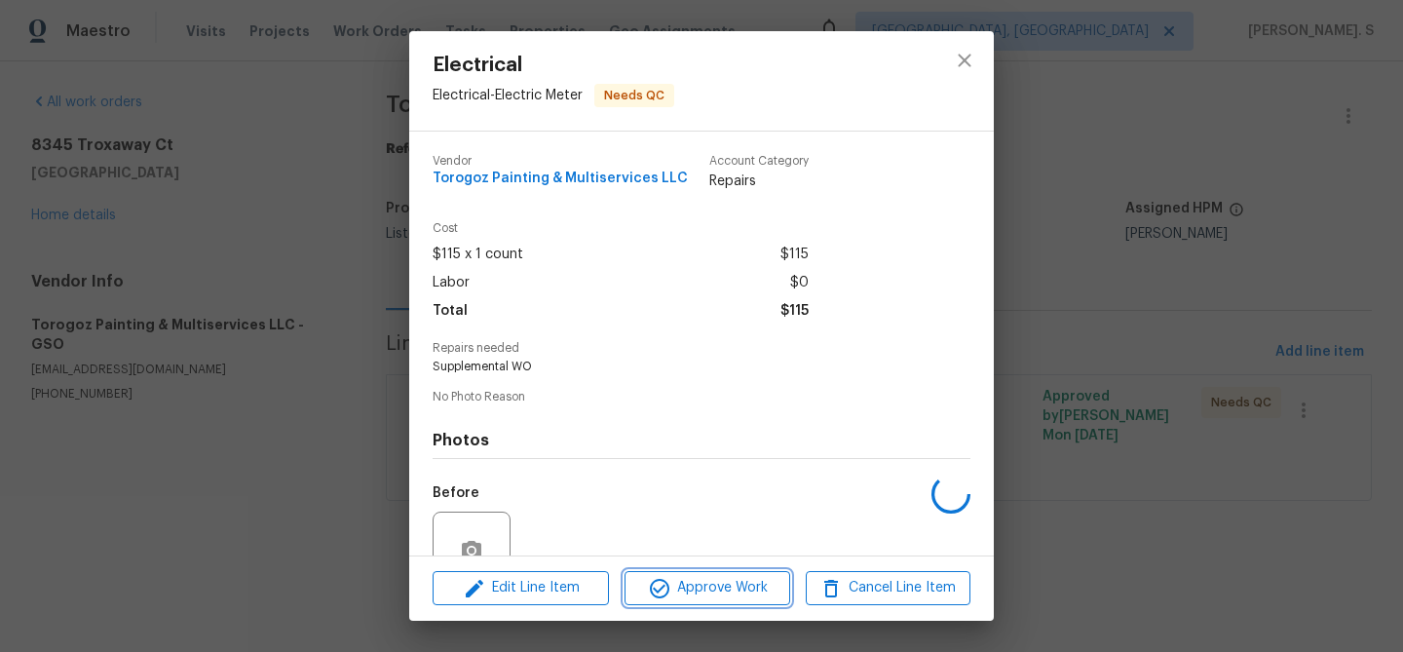
click at [733, 577] on span "Approve Work" at bounding box center [706, 588] width 153 height 24
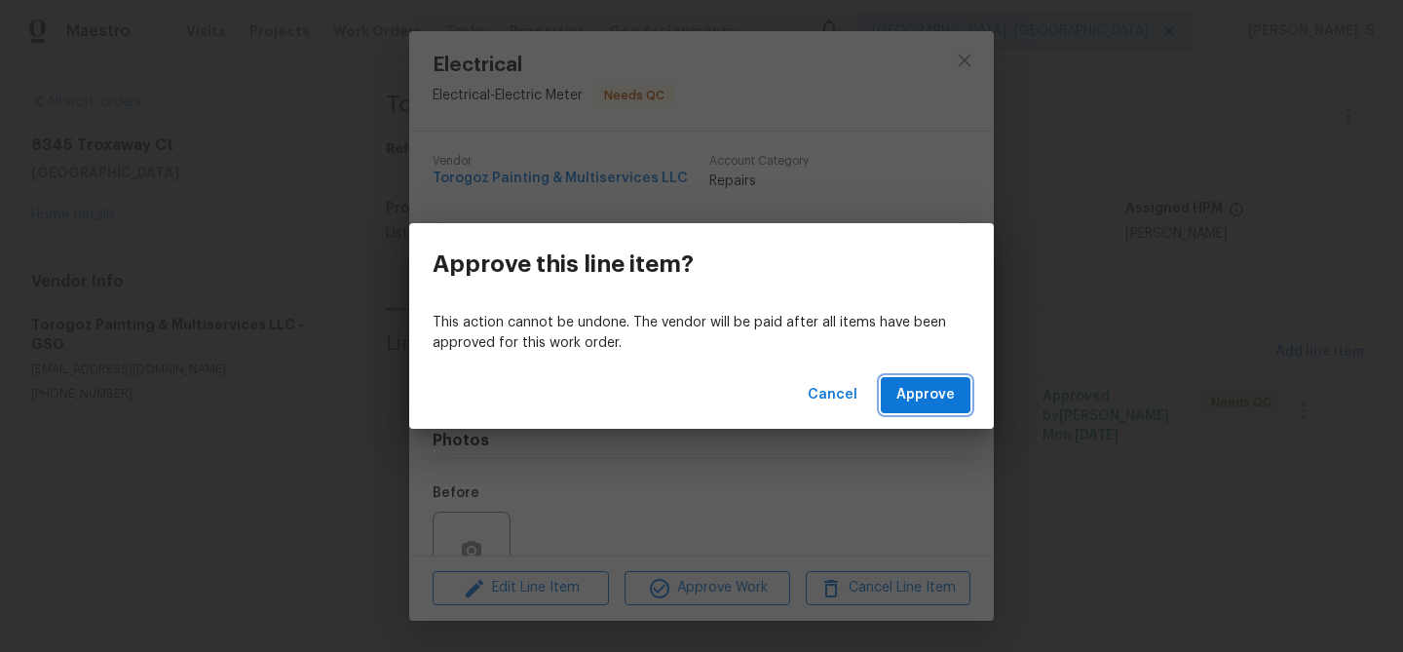
click at [898, 409] on button "Approve" at bounding box center [926, 395] width 90 height 36
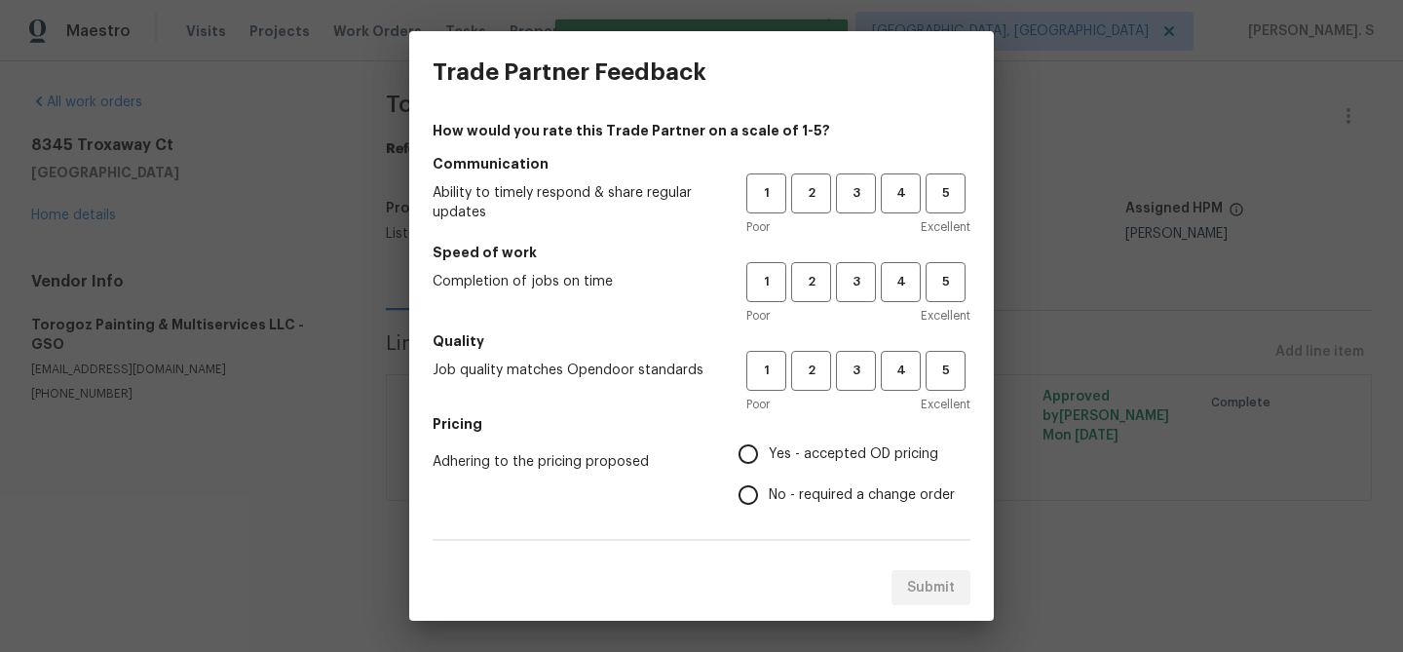
click at [877, 205] on div "1 2 3 4 5" at bounding box center [858, 193] width 224 height 40
click at [872, 203] on span "3" at bounding box center [856, 193] width 36 height 22
click at [858, 282] on span "3" at bounding box center [856, 282] width 36 height 22
click at [858, 351] on button "3" at bounding box center [856, 371] width 40 height 40
click at [854, 526] on div "How would you rate this Trade Partner on a scale of 1-5? Communication Ability …" at bounding box center [702, 502] width 538 height 763
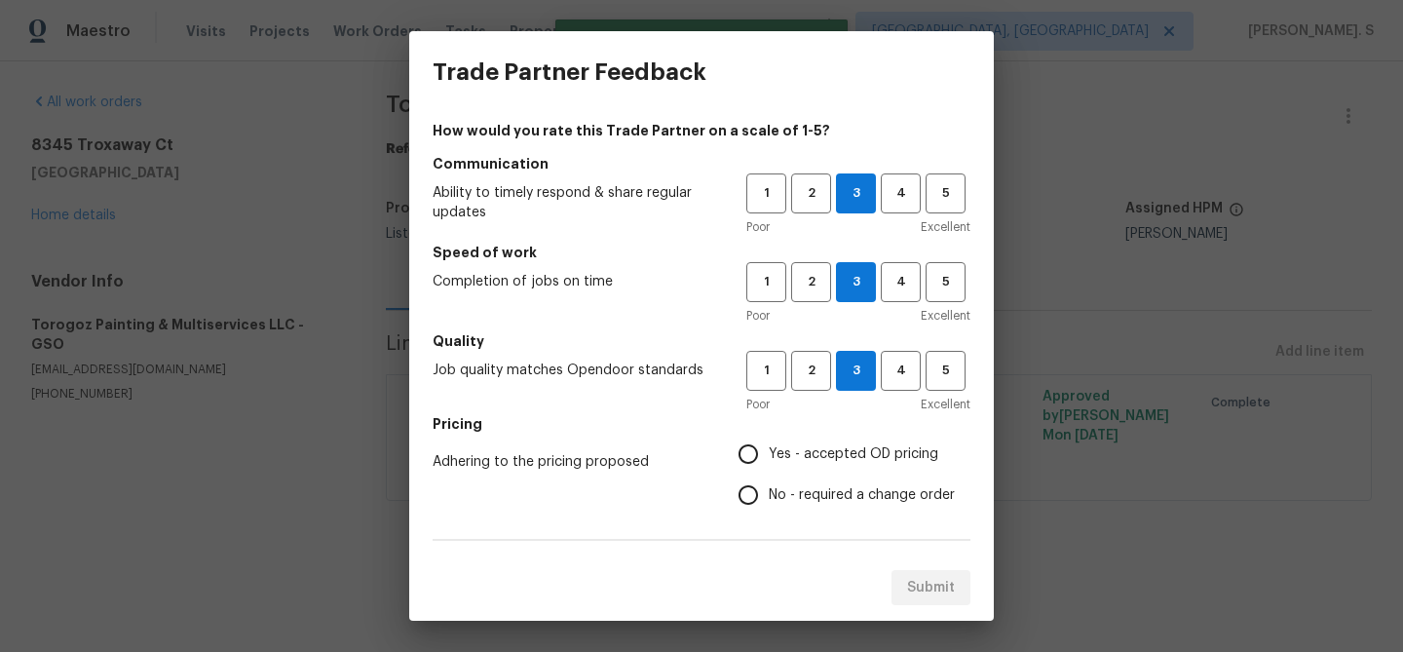
click at [846, 489] on span "No - required a change order" at bounding box center [862, 495] width 186 height 20
click at [769, 489] on input "No - required a change order" at bounding box center [748, 495] width 41 height 41
radio input "true"
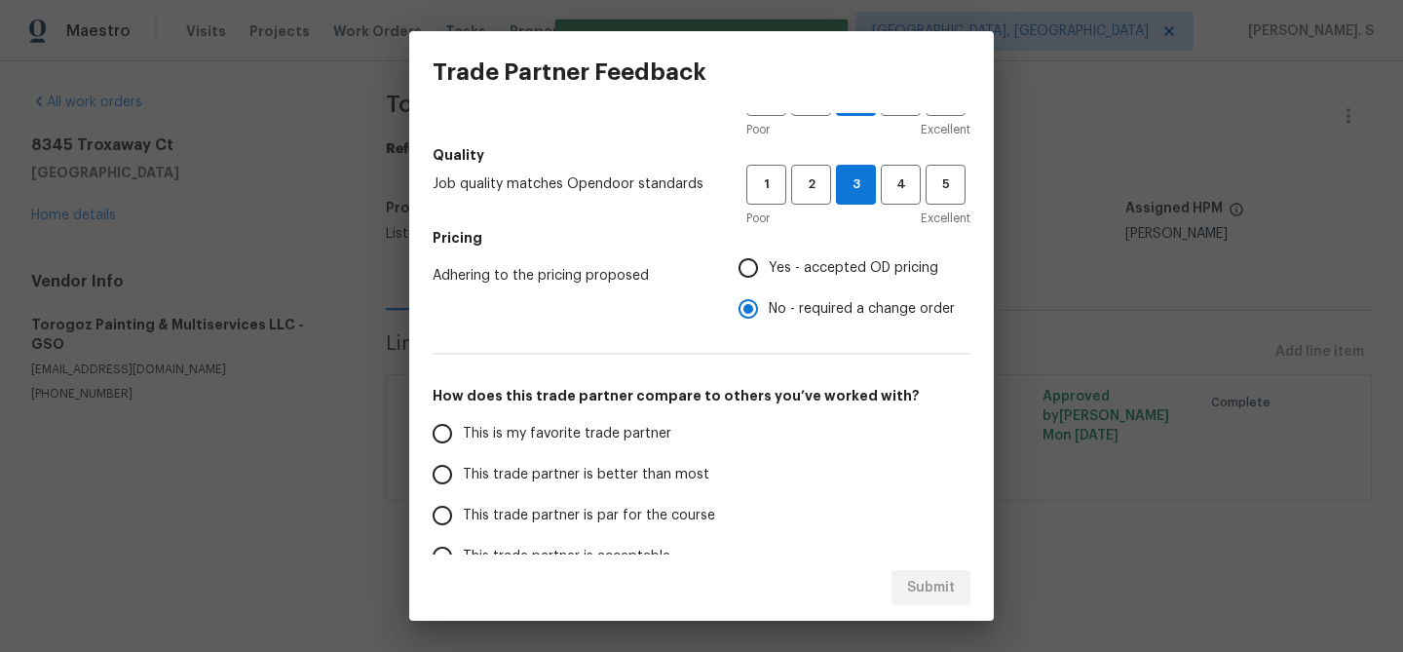
click at [560, 487] on label "This trade partner is better than most" at bounding box center [576, 474] width 308 height 41
click at [463, 487] on input "This trade partner is better than most" at bounding box center [442, 474] width 41 height 41
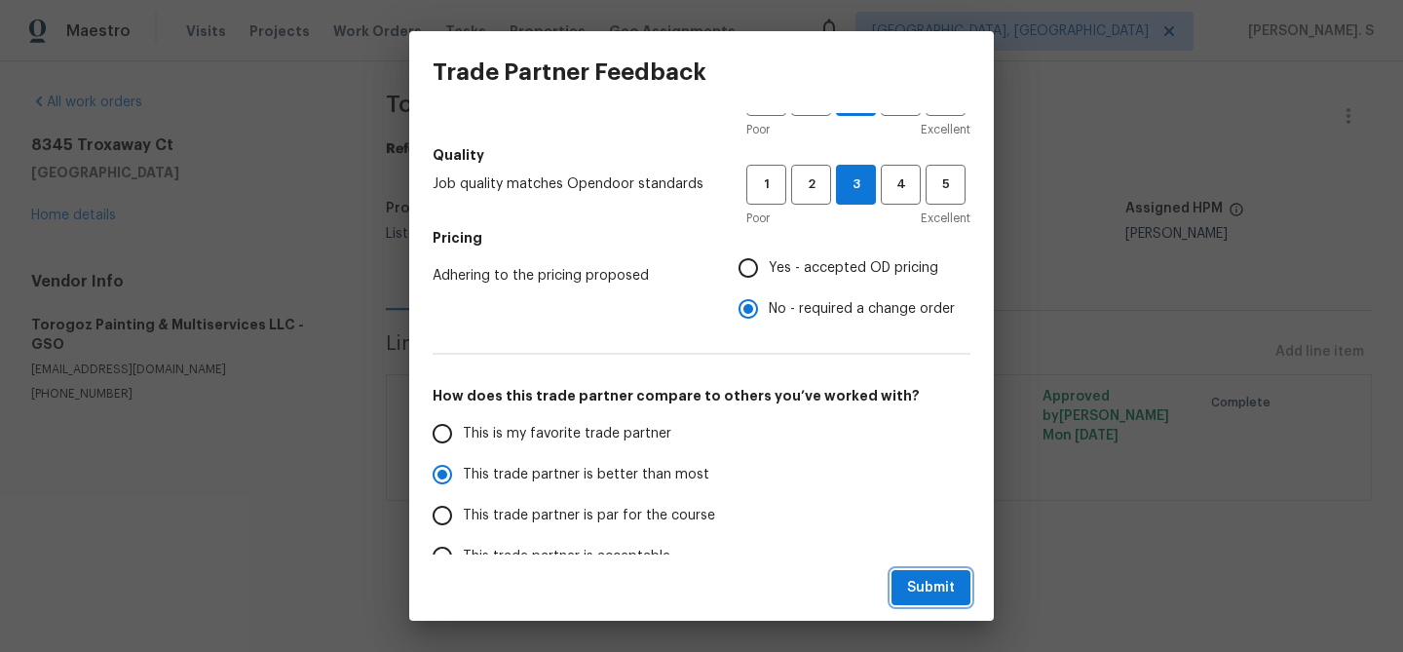
click at [949, 593] on span "Submit" at bounding box center [931, 588] width 48 height 24
radio input "true"
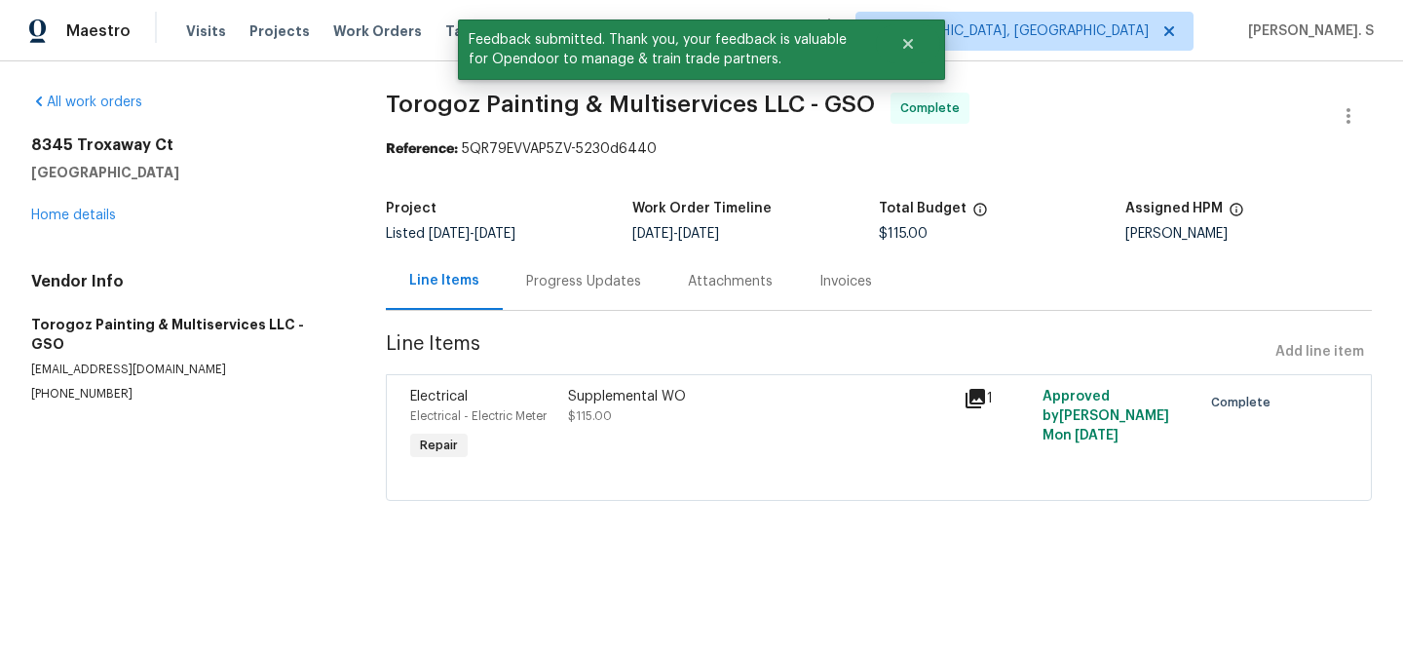
click at [577, 265] on div "Progress Updates" at bounding box center [584, 280] width 162 height 57
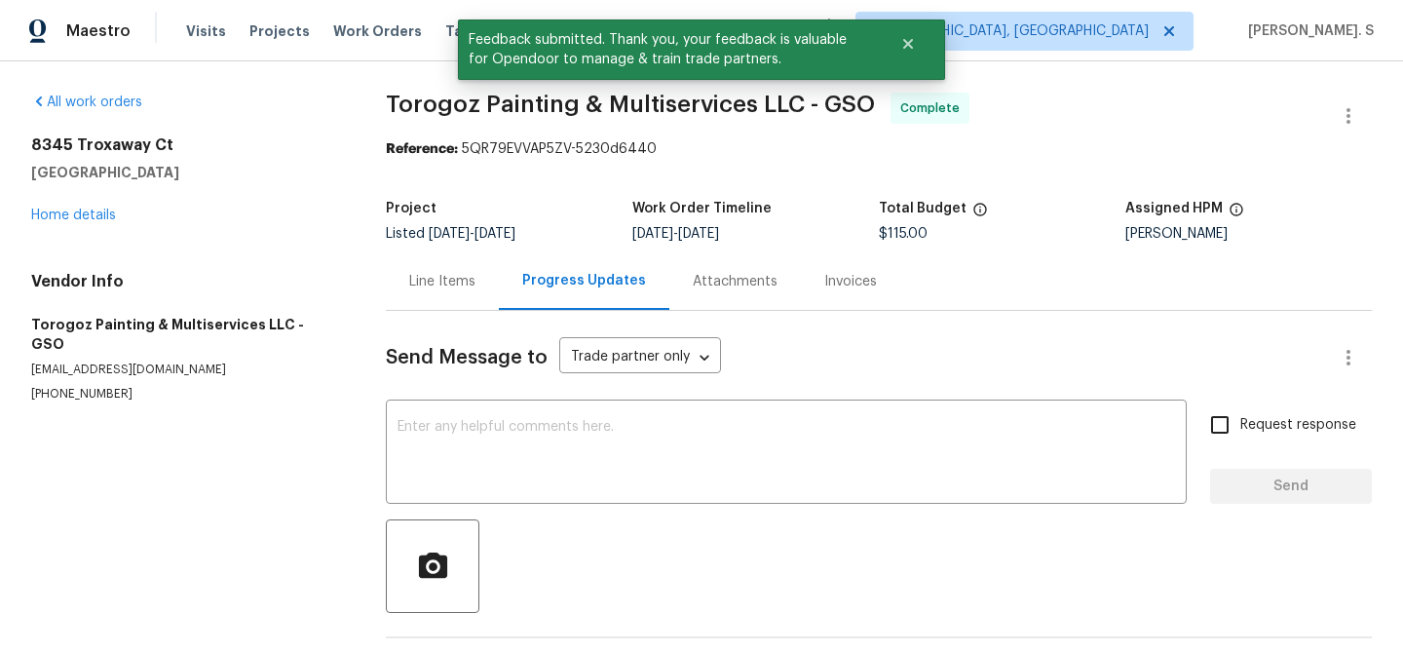
click at [568, 389] on div "Send Message to Trade partner only Trade partner only ​ x ​ Request response Se…" at bounding box center [879, 504] width 986 height 386
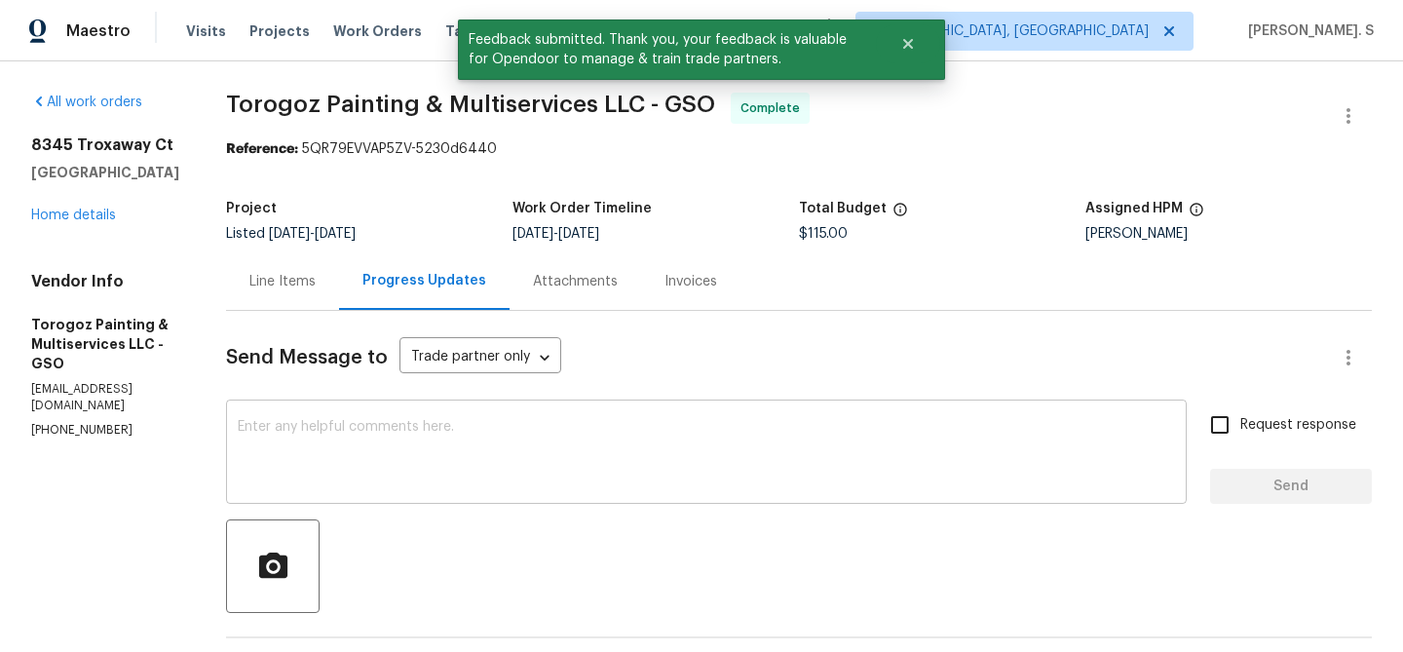
click at [549, 411] on div "x ​" at bounding box center [706, 453] width 961 height 99
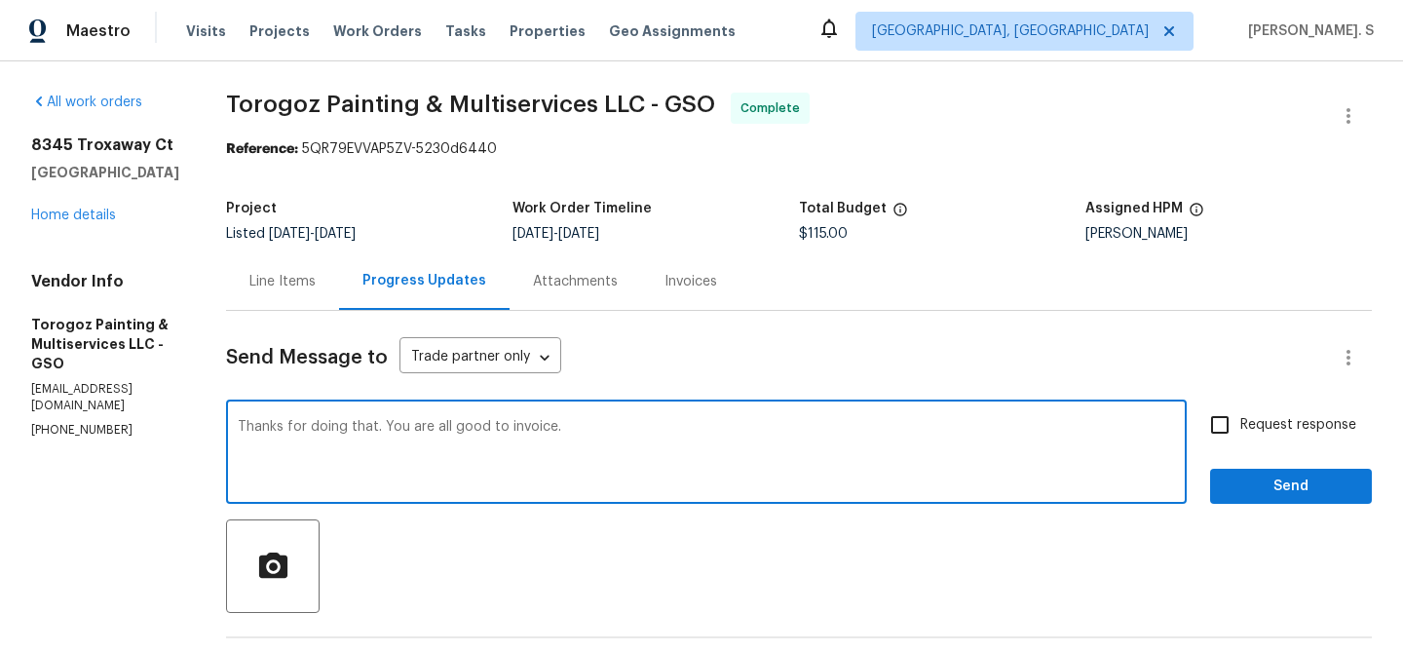
type textarea "Thanks for doing that. You are all good to invoice."
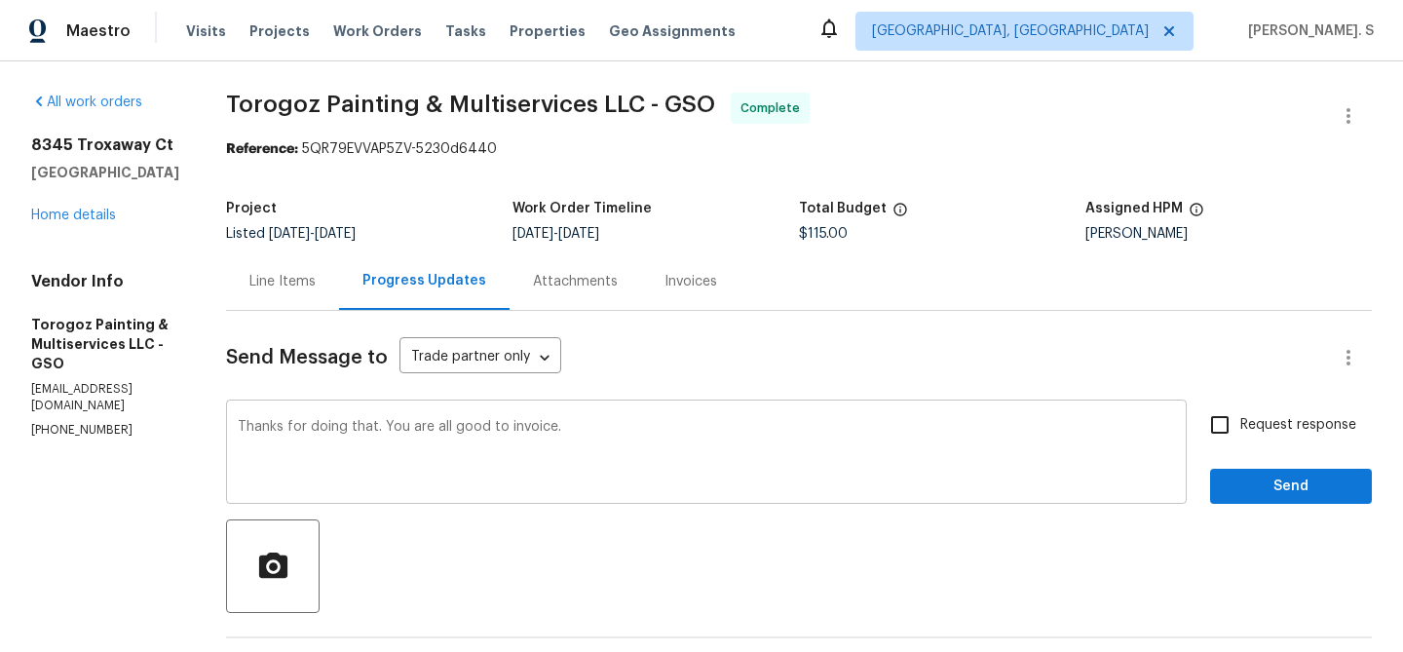
click at [549, 411] on div "Thanks for doing that. You are all good to invoice. x ​" at bounding box center [706, 453] width 961 height 99
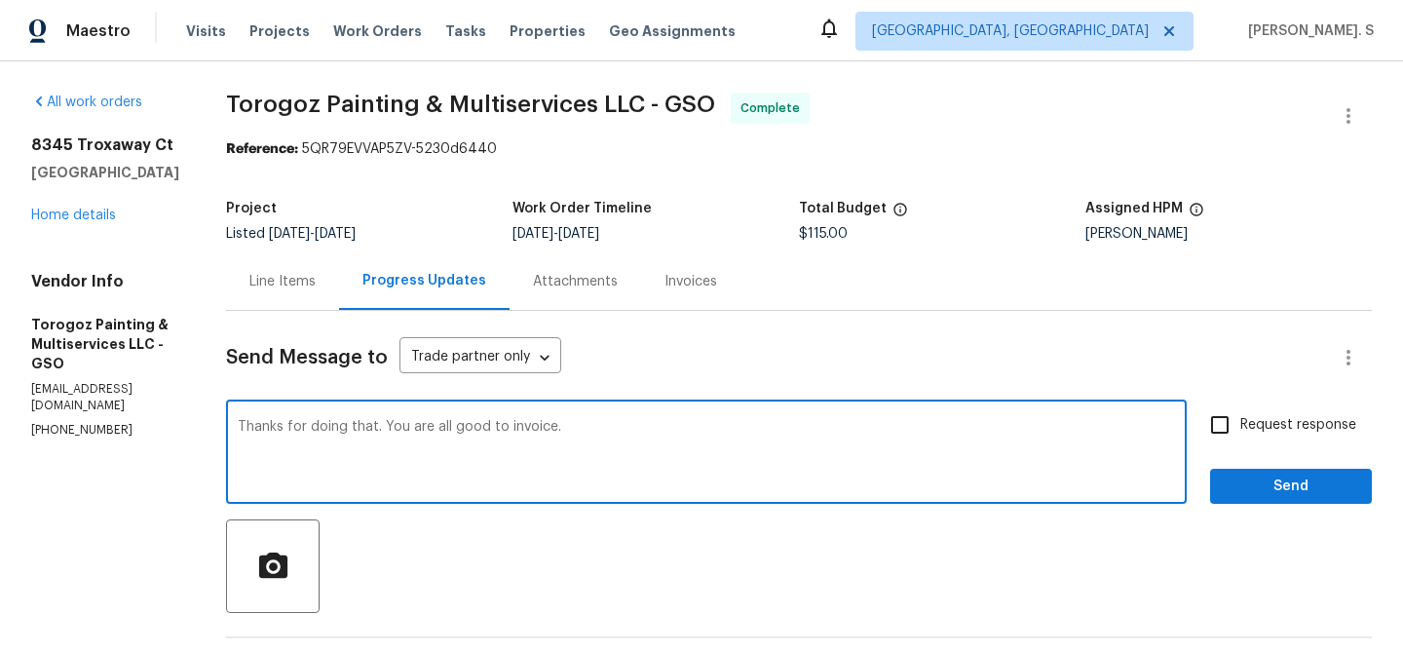
click at [549, 411] on div "Thanks for doing that. You are all good to invoice. x ​" at bounding box center [706, 453] width 961 height 99
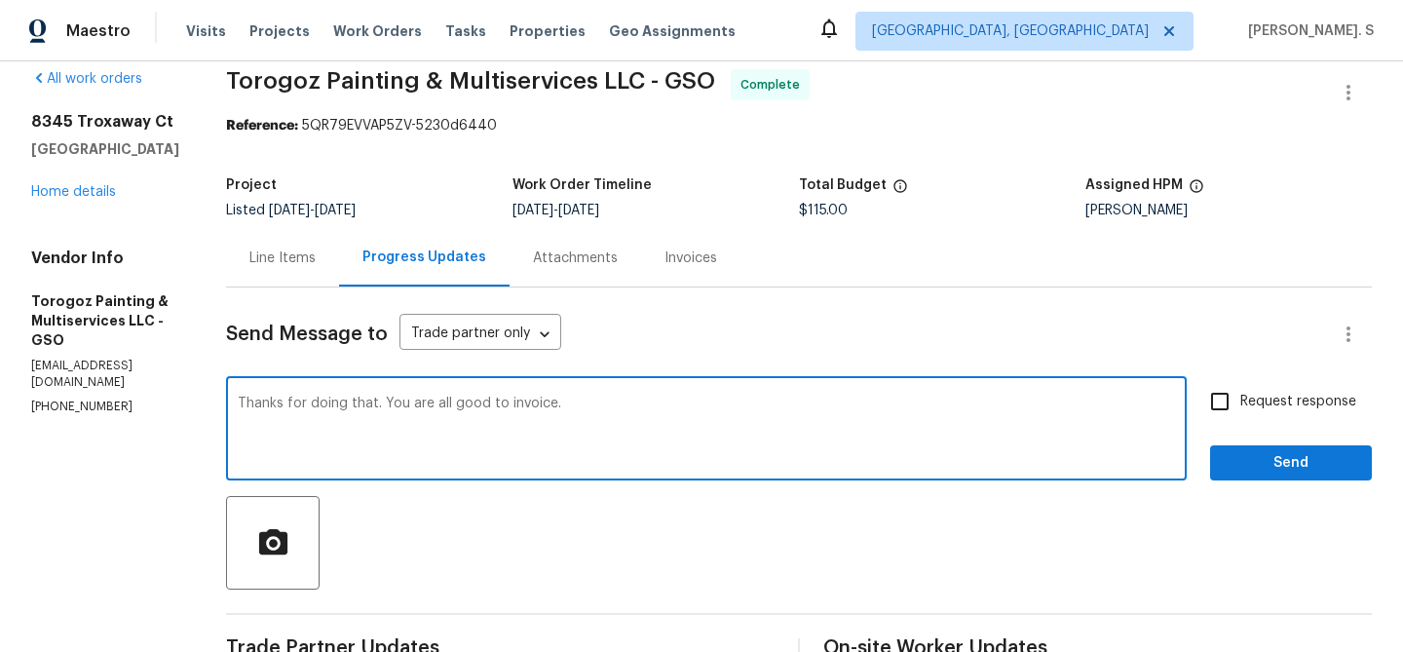
click at [1254, 426] on div "Request response Send" at bounding box center [1291, 430] width 162 height 99
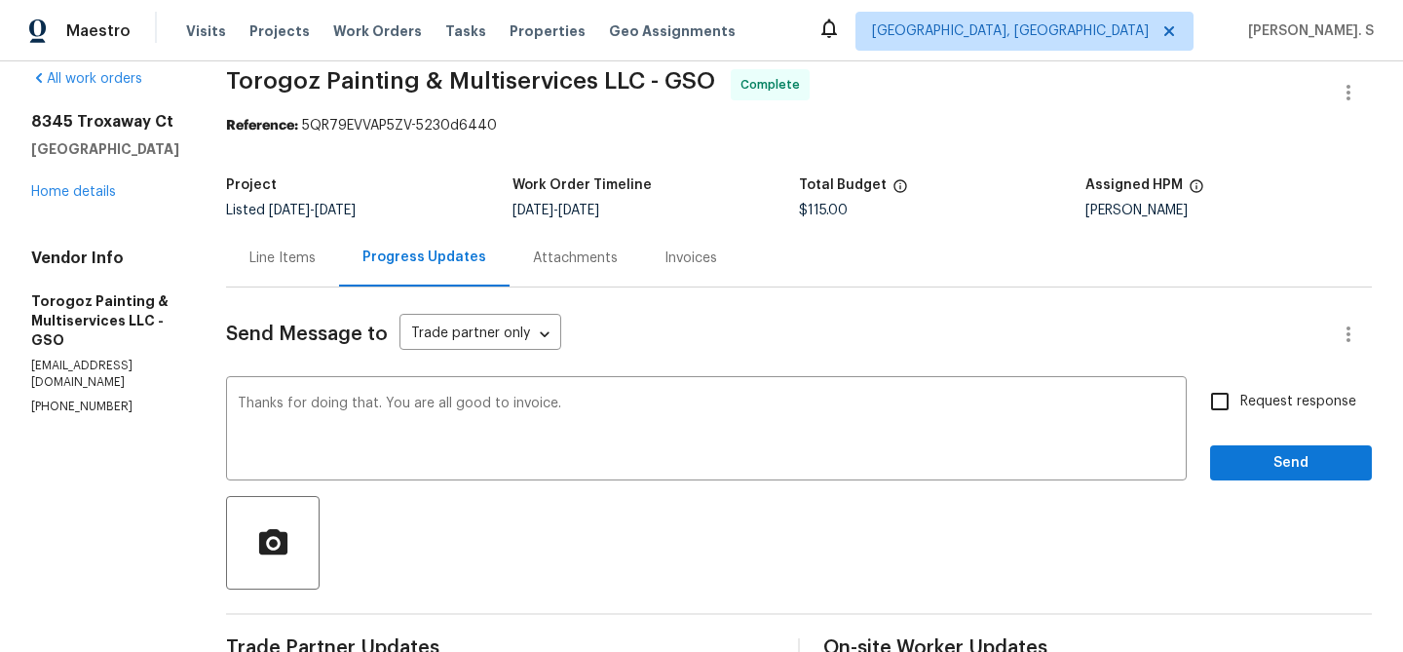
click at [1258, 417] on label "Request response" at bounding box center [1278, 401] width 157 height 41
click at [1240, 417] on input "Request response" at bounding box center [1220, 401] width 41 height 41
checkbox input "true"
click at [1250, 456] on span "Send" at bounding box center [1291, 463] width 131 height 24
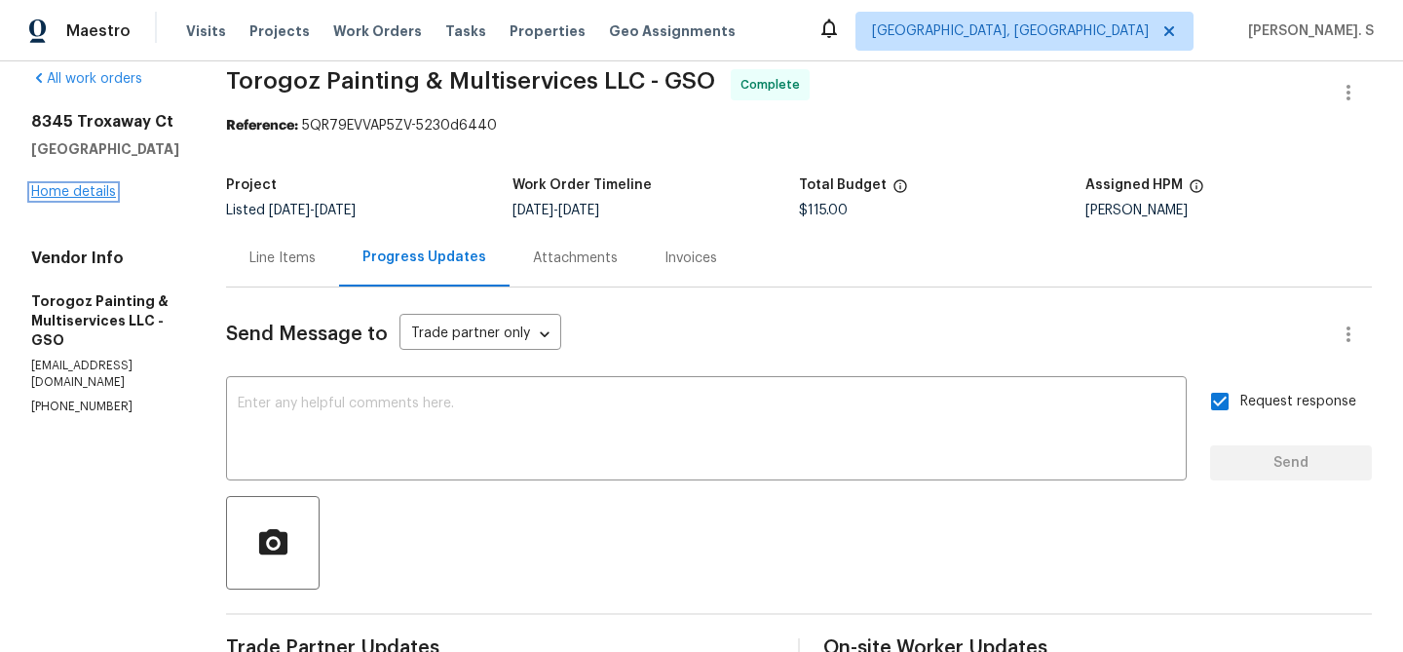
click at [108, 195] on link "Home details" at bounding box center [73, 192] width 85 height 14
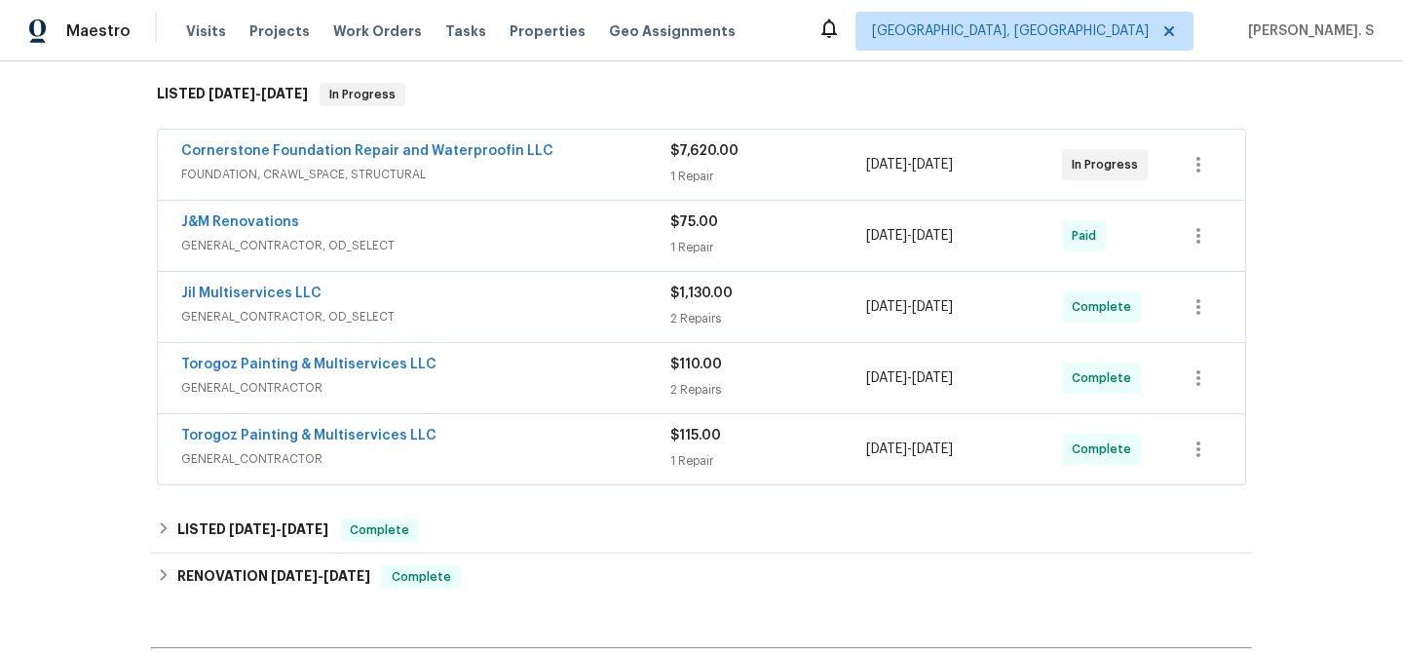
scroll to position [307, 0]
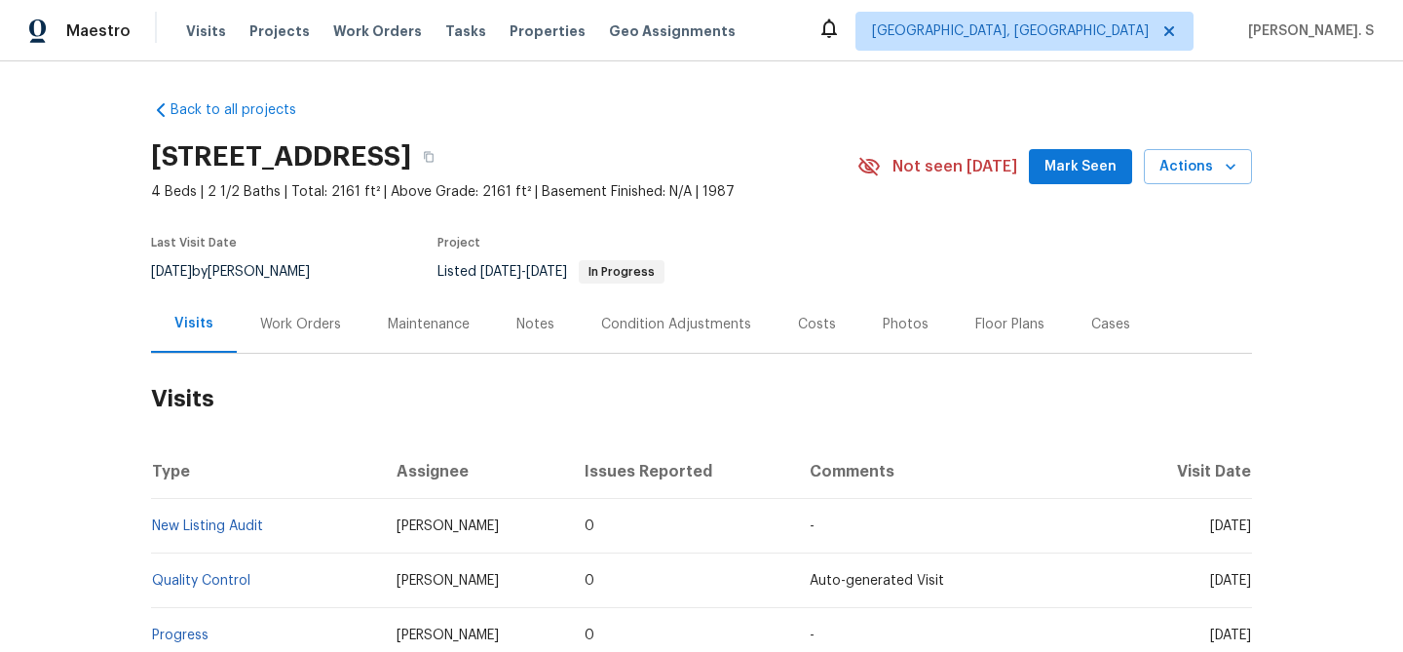
click at [293, 324] on div "Work Orders" at bounding box center [300, 324] width 81 height 19
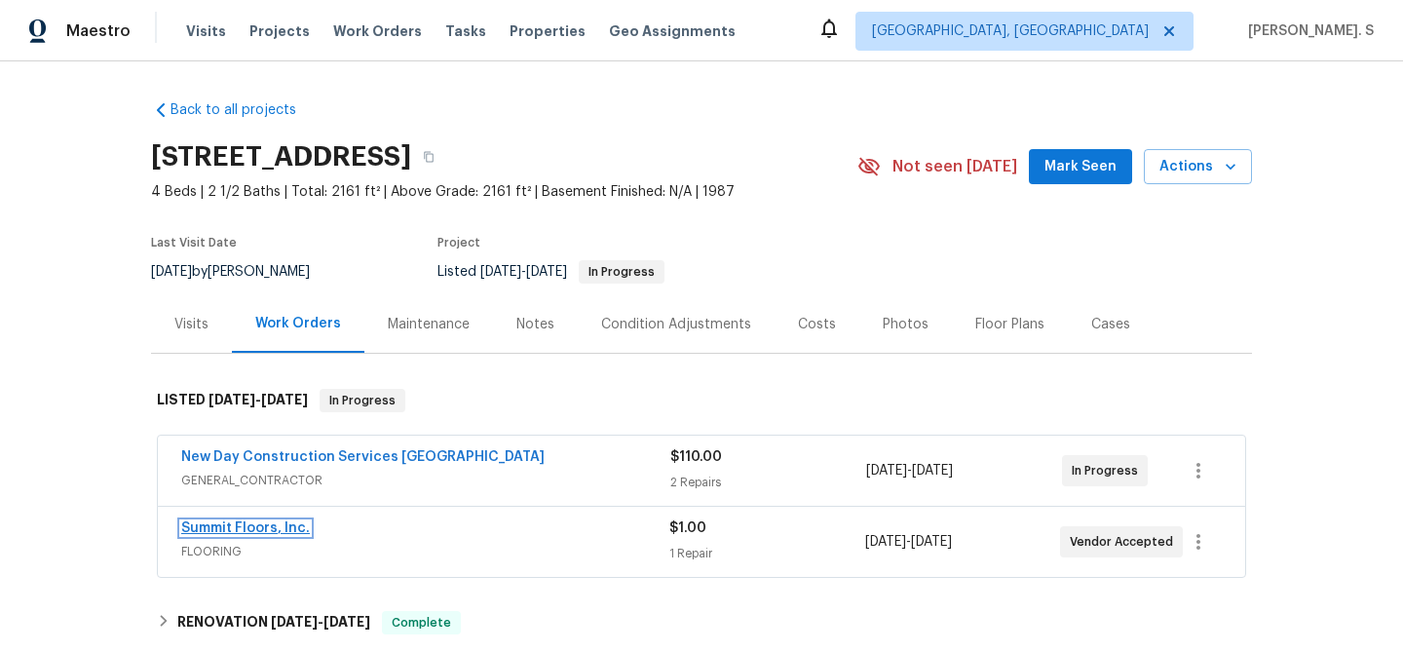
click at [293, 522] on link "Summit Floors, Inc." at bounding box center [245, 528] width 129 height 14
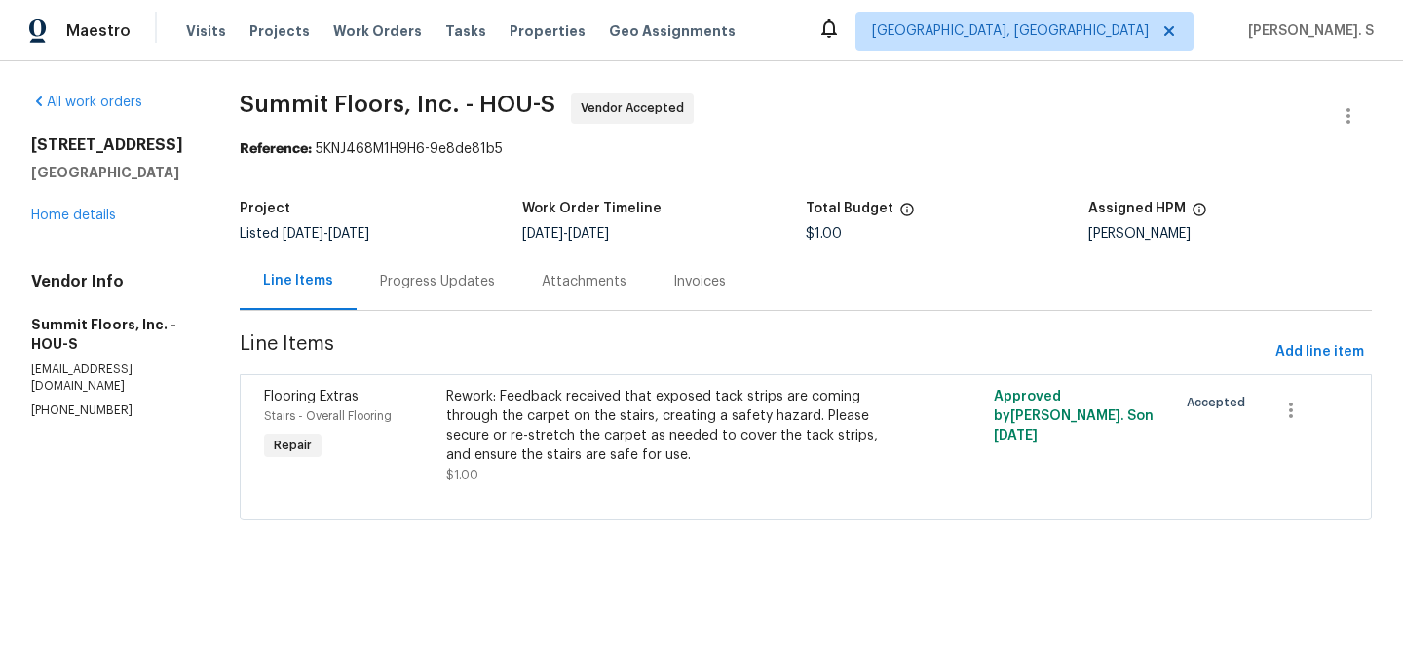
click at [545, 276] on div "Attachments" at bounding box center [584, 281] width 85 height 19
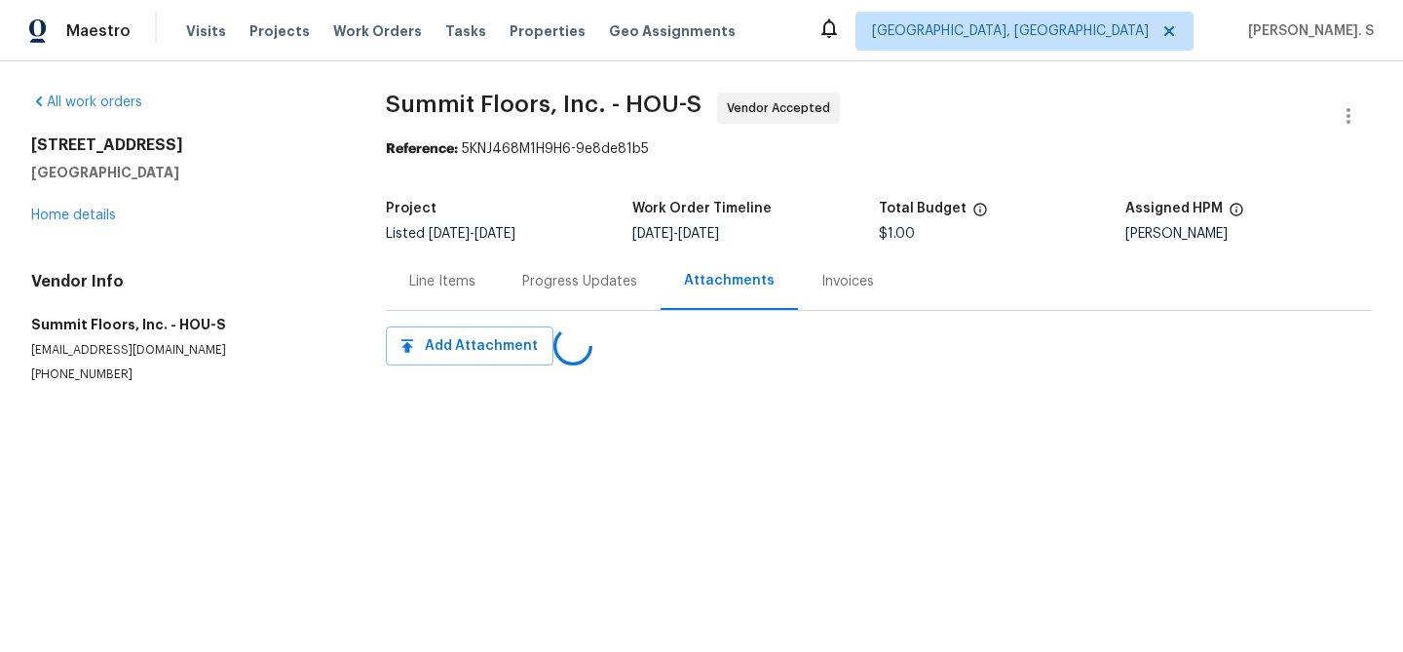
click at [545, 276] on div "Progress Updates" at bounding box center [579, 281] width 115 height 19
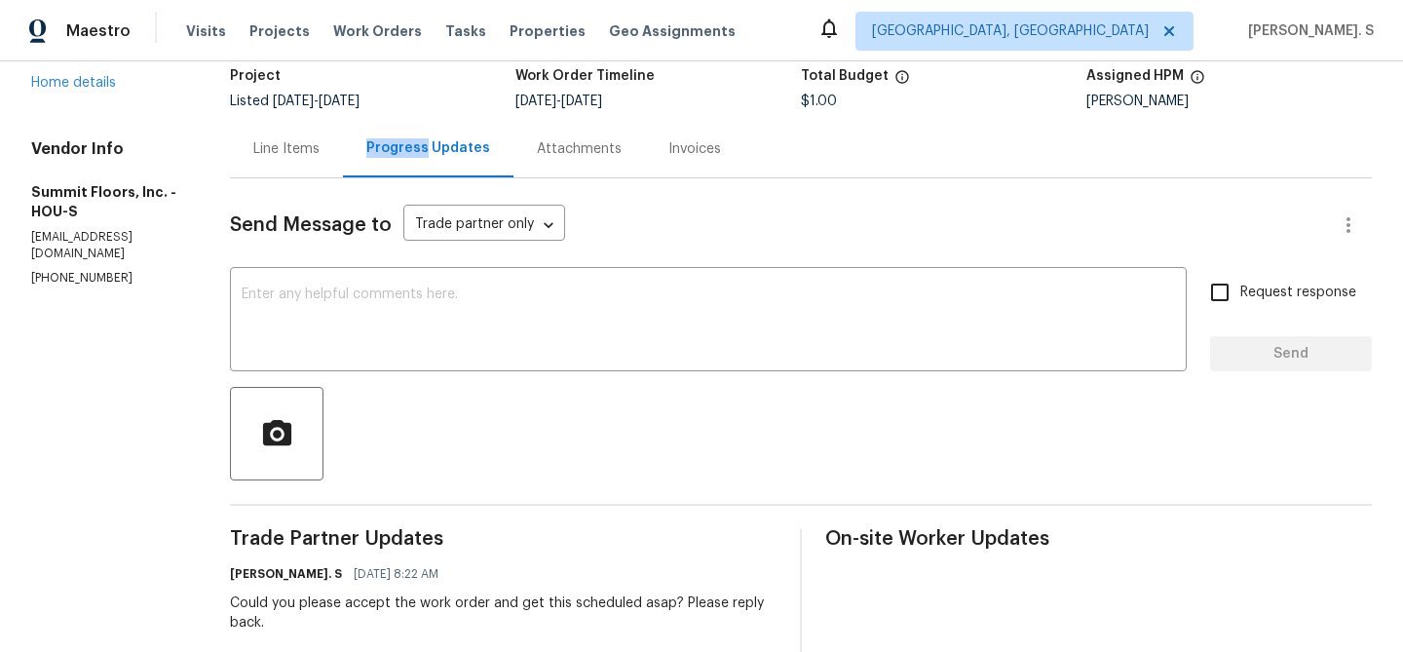
scroll to position [156, 0]
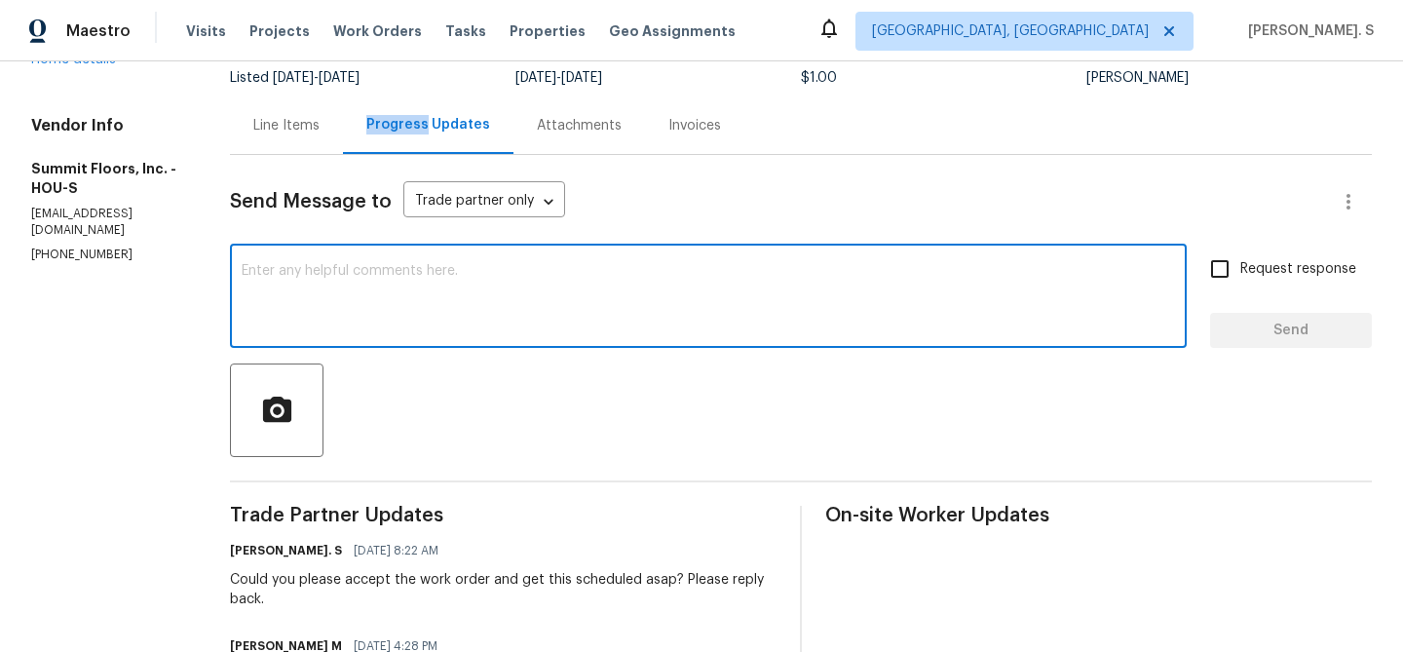
click at [560, 279] on textarea at bounding box center [709, 298] width 934 height 68
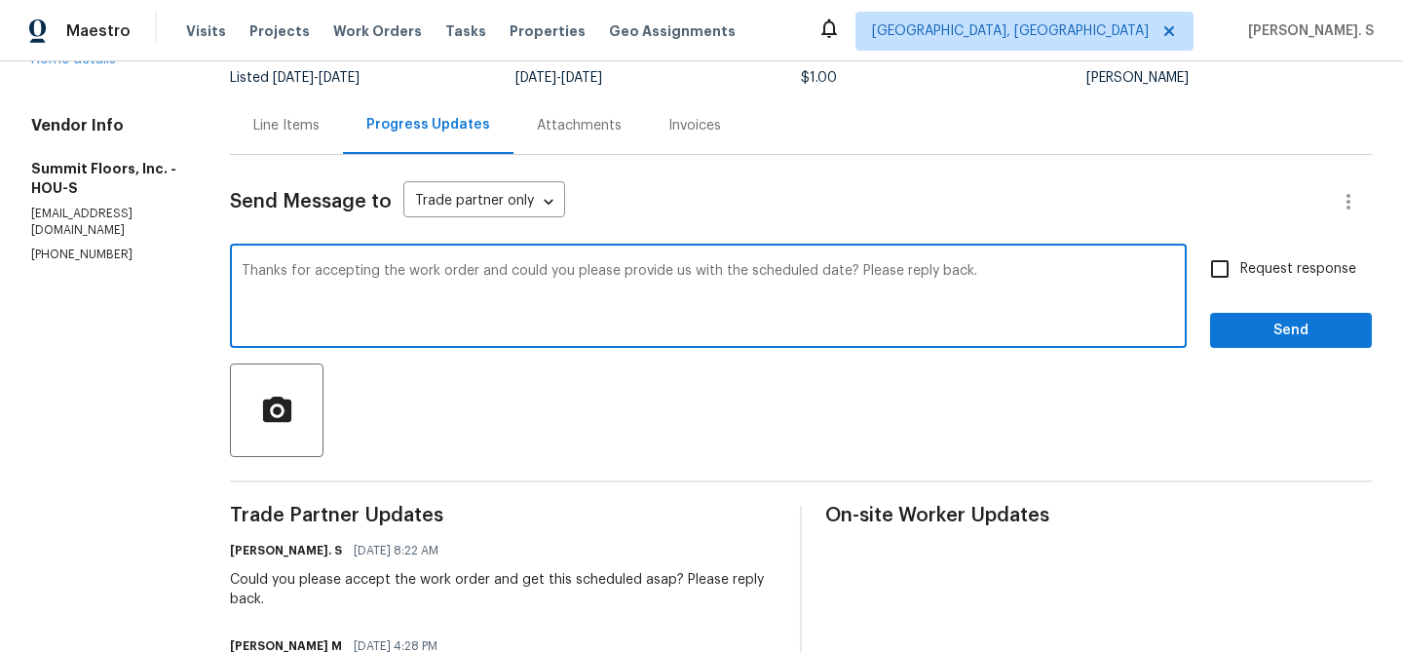
type textarea "Thanks for accepting the work order and could you please provide us with the sc…"
click at [1253, 270] on span "Request response" at bounding box center [1298, 269] width 116 height 20
click at [1240, 270] on input "Request response" at bounding box center [1220, 268] width 41 height 41
checkbox input "true"
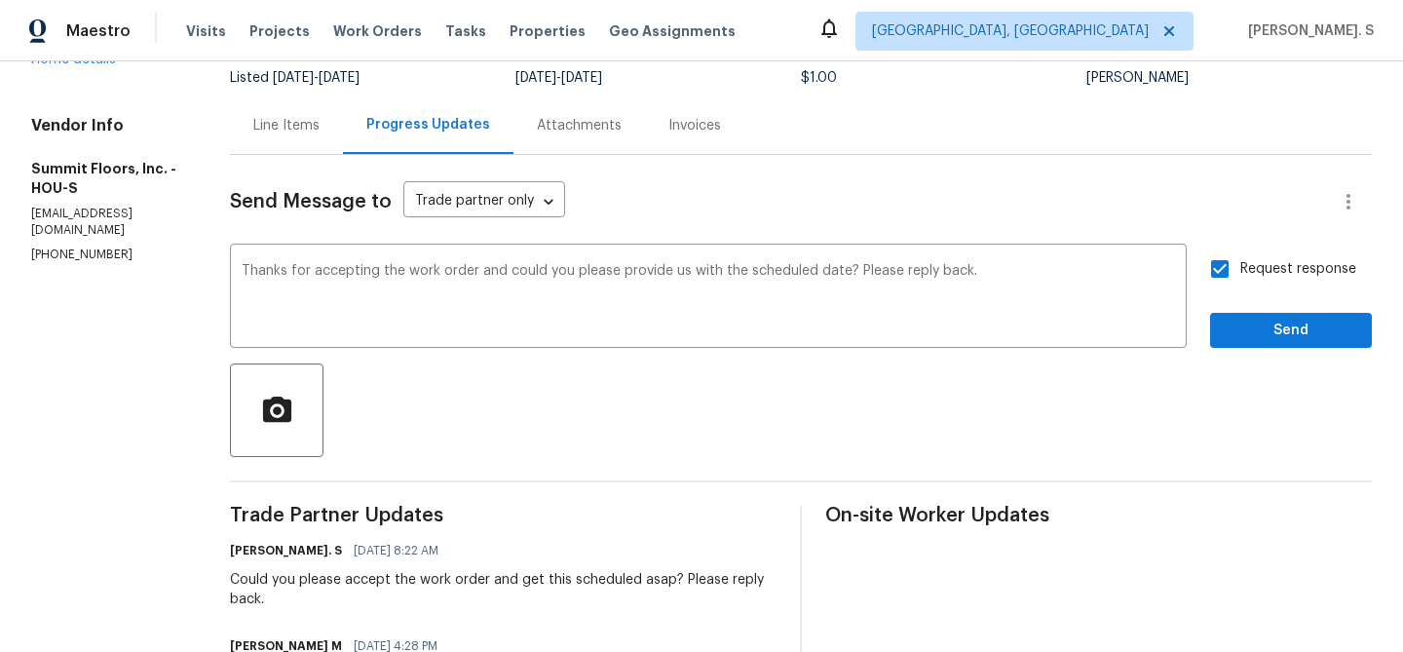
click at [1226, 304] on div "Request response Send" at bounding box center [1291, 297] width 162 height 99
click at [1302, 315] on button "Send" at bounding box center [1291, 331] width 162 height 36
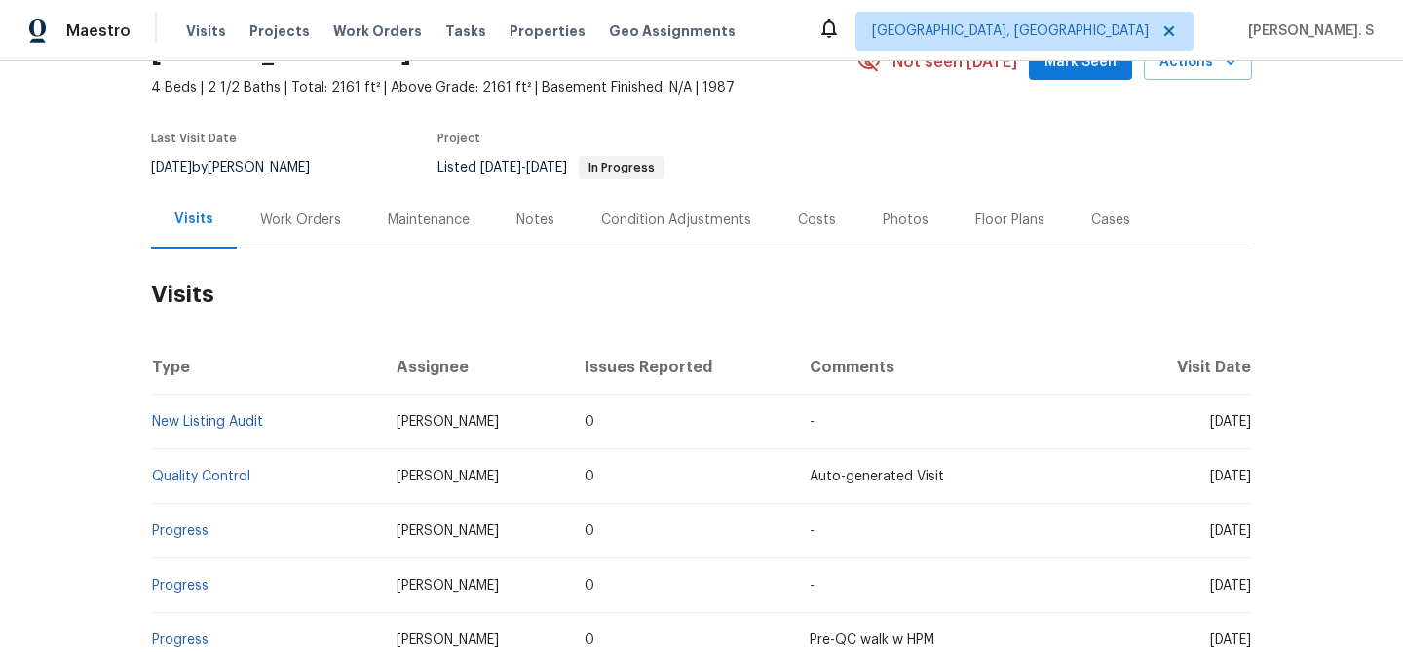
scroll to position [111, 0]
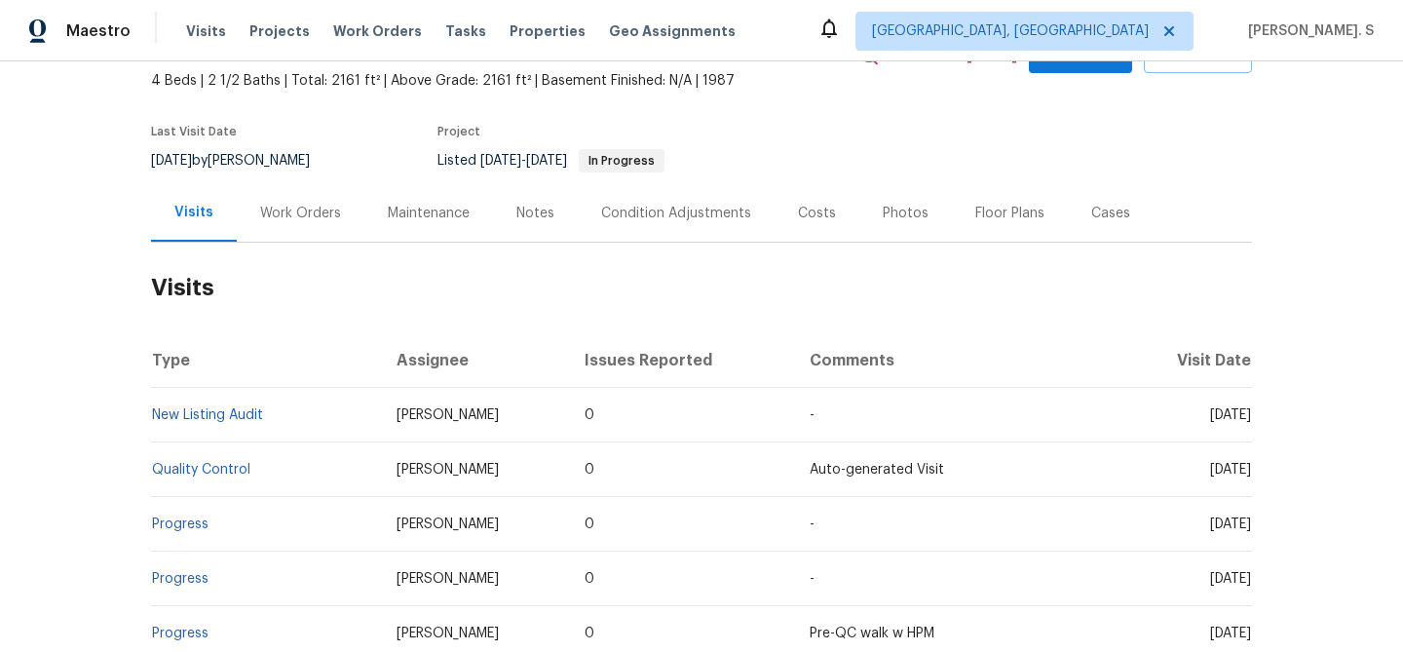
click at [271, 242] on div "Visits Work Orders Maintenance Notes Condition Adjustments Costs Photos Floor P…" at bounding box center [701, 213] width 1101 height 58
click at [318, 215] on div "Work Orders" at bounding box center [300, 213] width 81 height 19
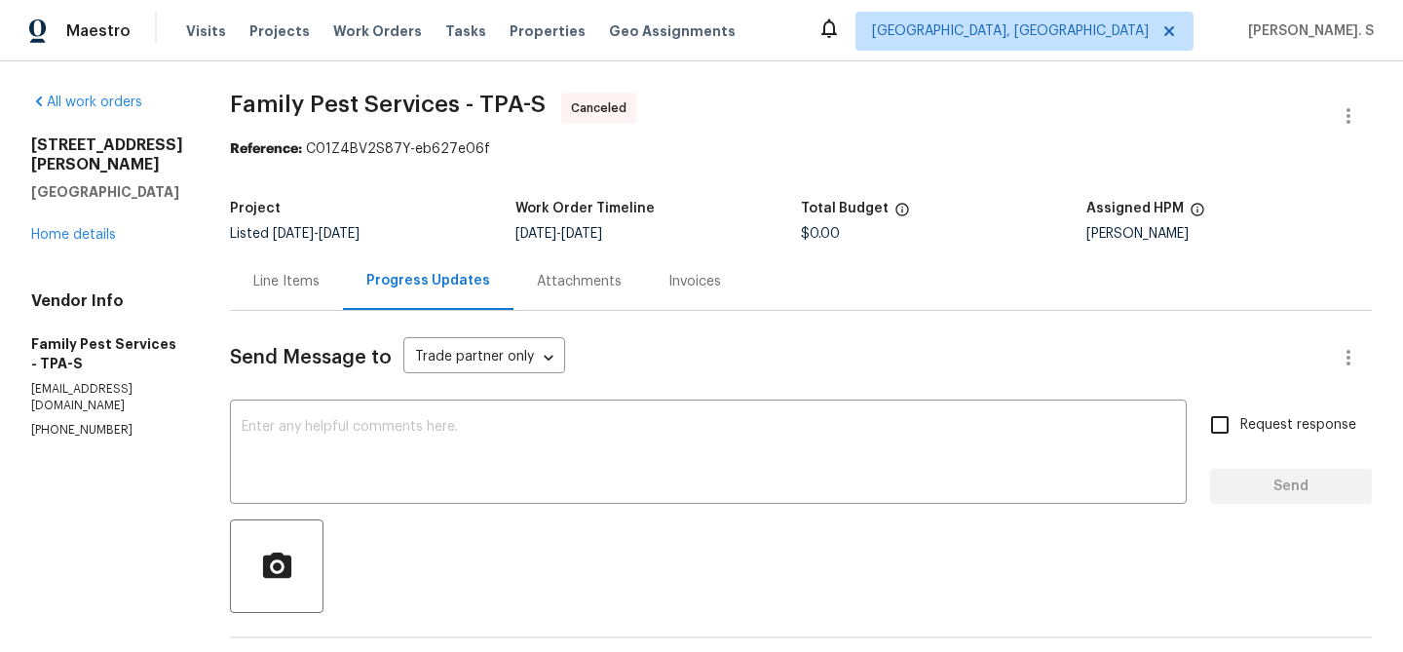
click at [49, 207] on div "5198 Moeller Ave Sarasota, FL 34233 Home details" at bounding box center [107, 189] width 152 height 109
click at [49, 228] on link "Home details" at bounding box center [73, 235] width 85 height 14
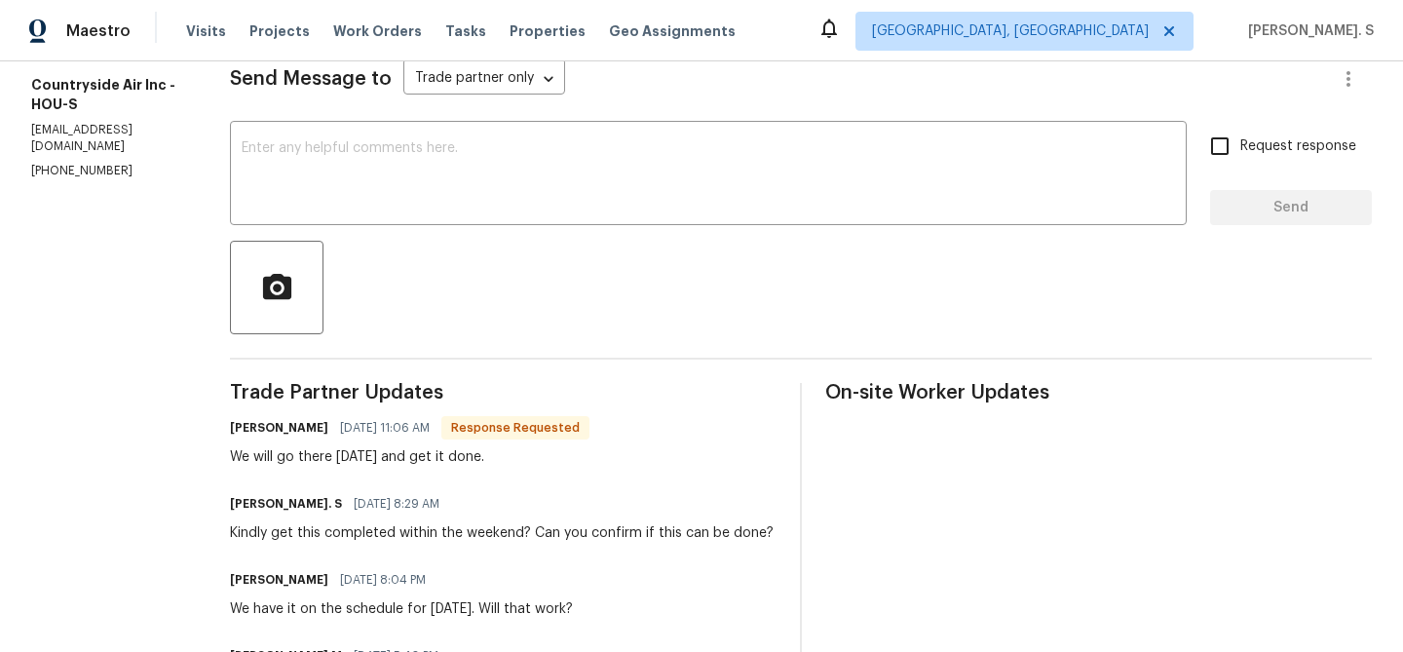
scroll to position [284, 0]
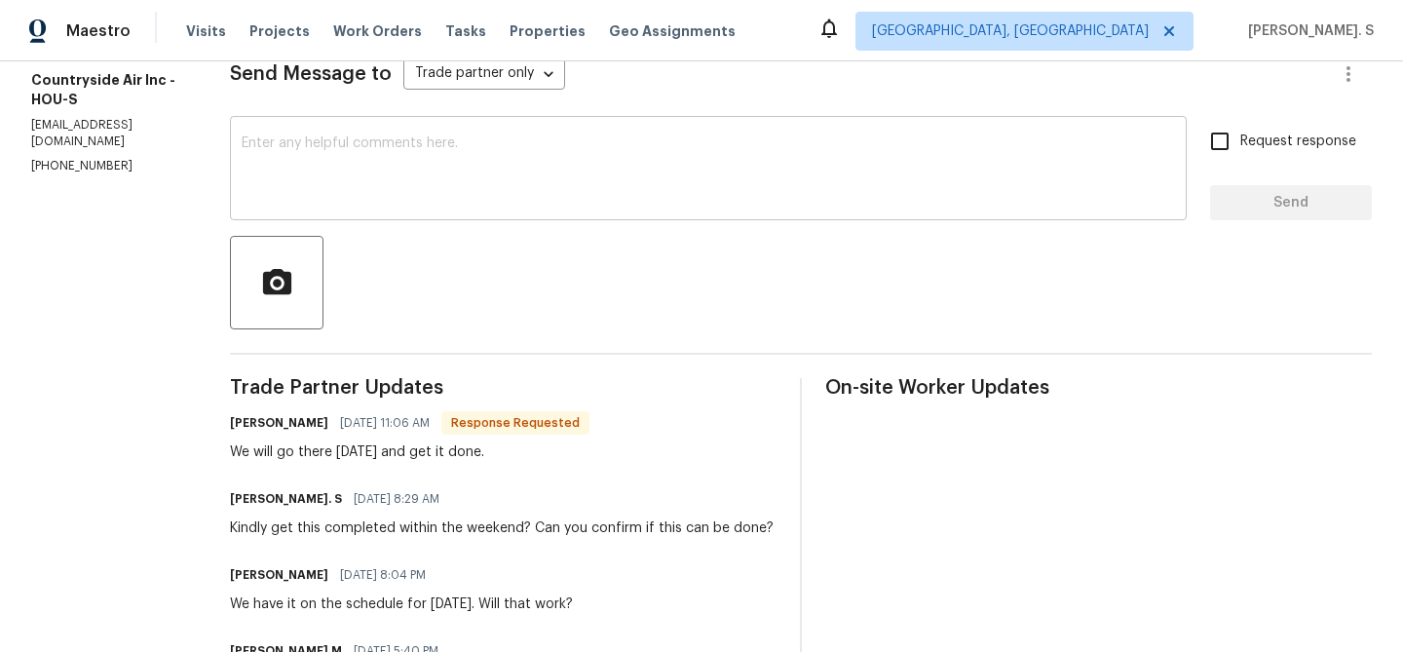
click at [441, 128] on div "x ​" at bounding box center [708, 170] width 957 height 99
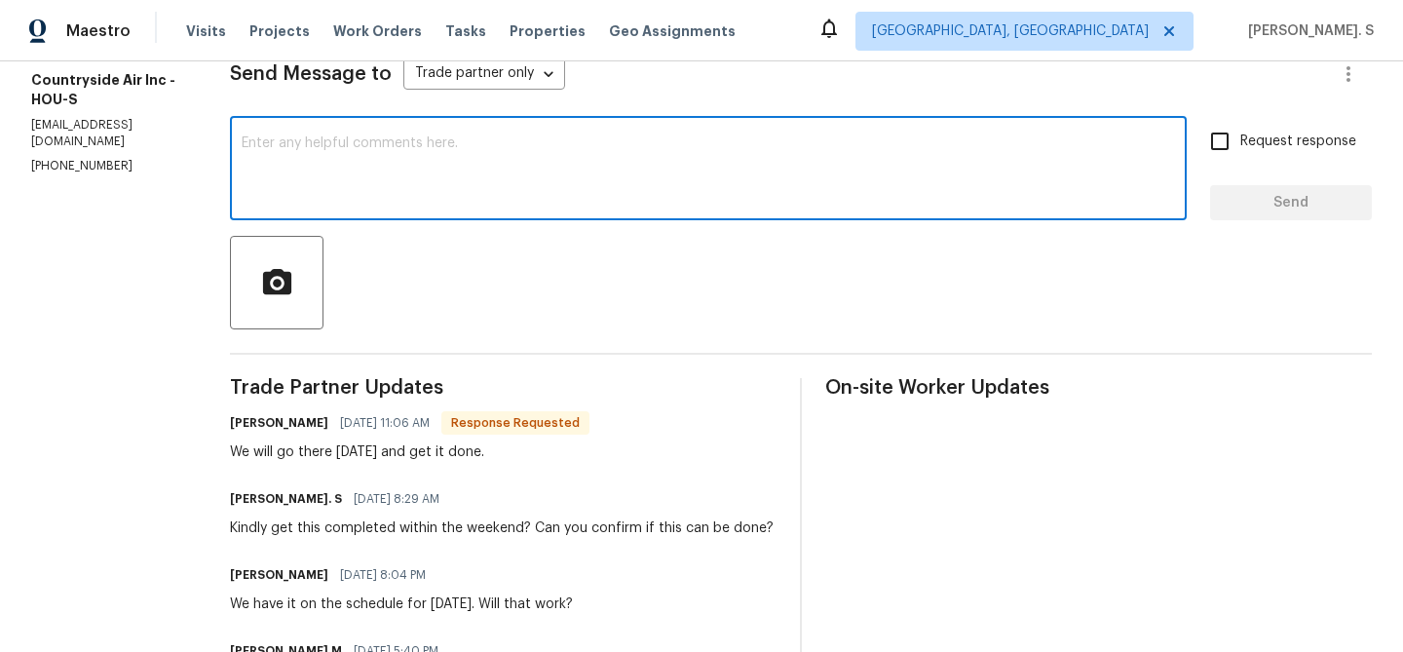
click at [447, 167] on textarea at bounding box center [709, 170] width 934 height 68
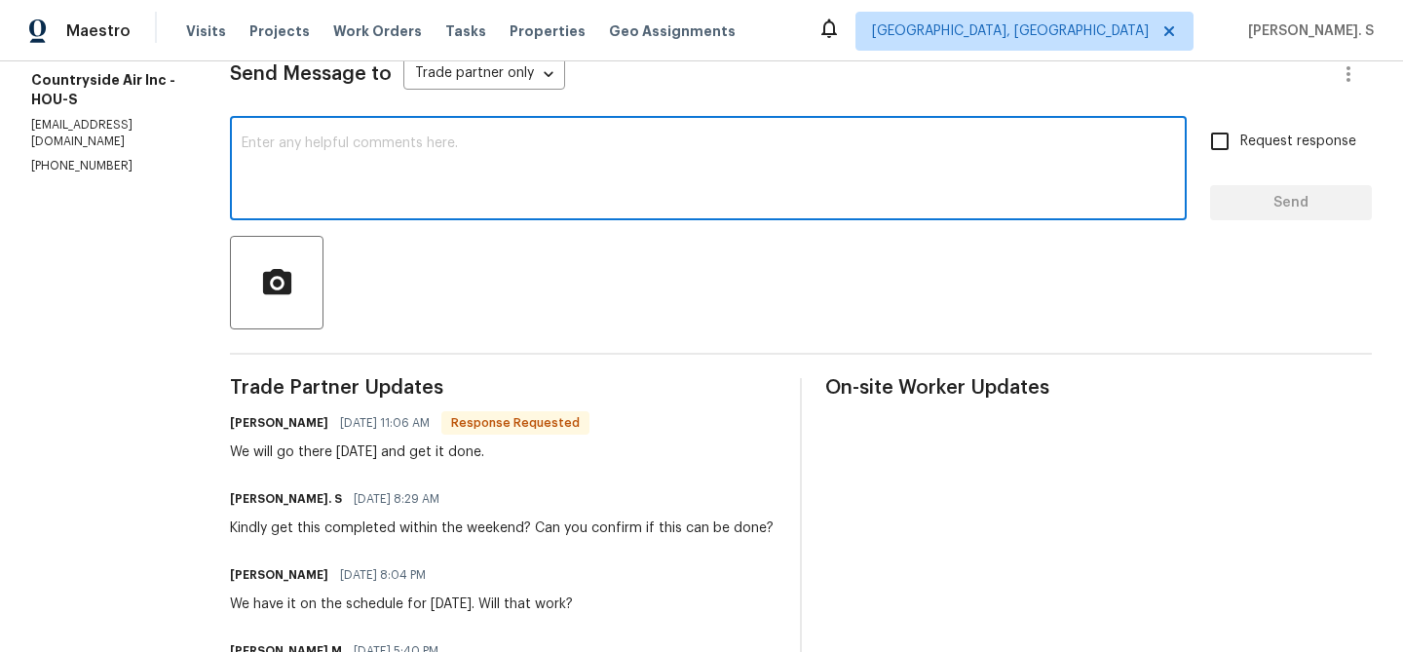
click at [447, 167] on textarea at bounding box center [709, 170] width 934 height 68
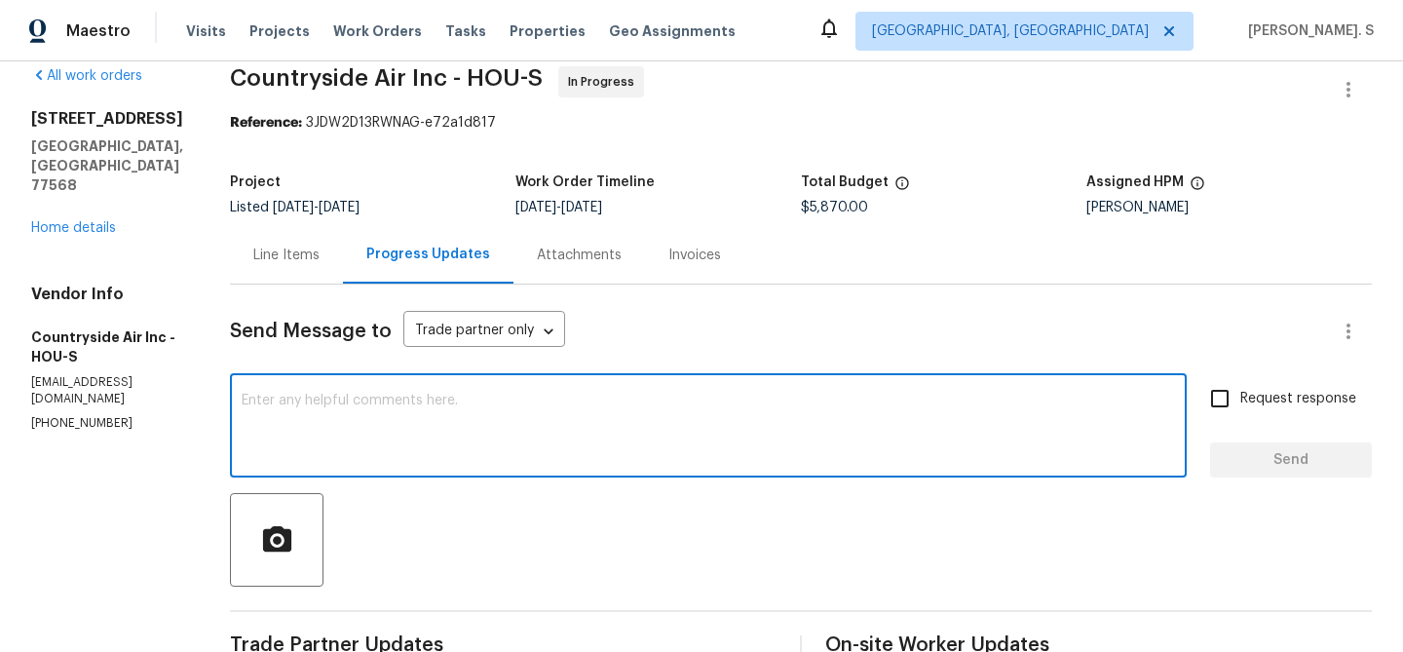
scroll to position [0, 0]
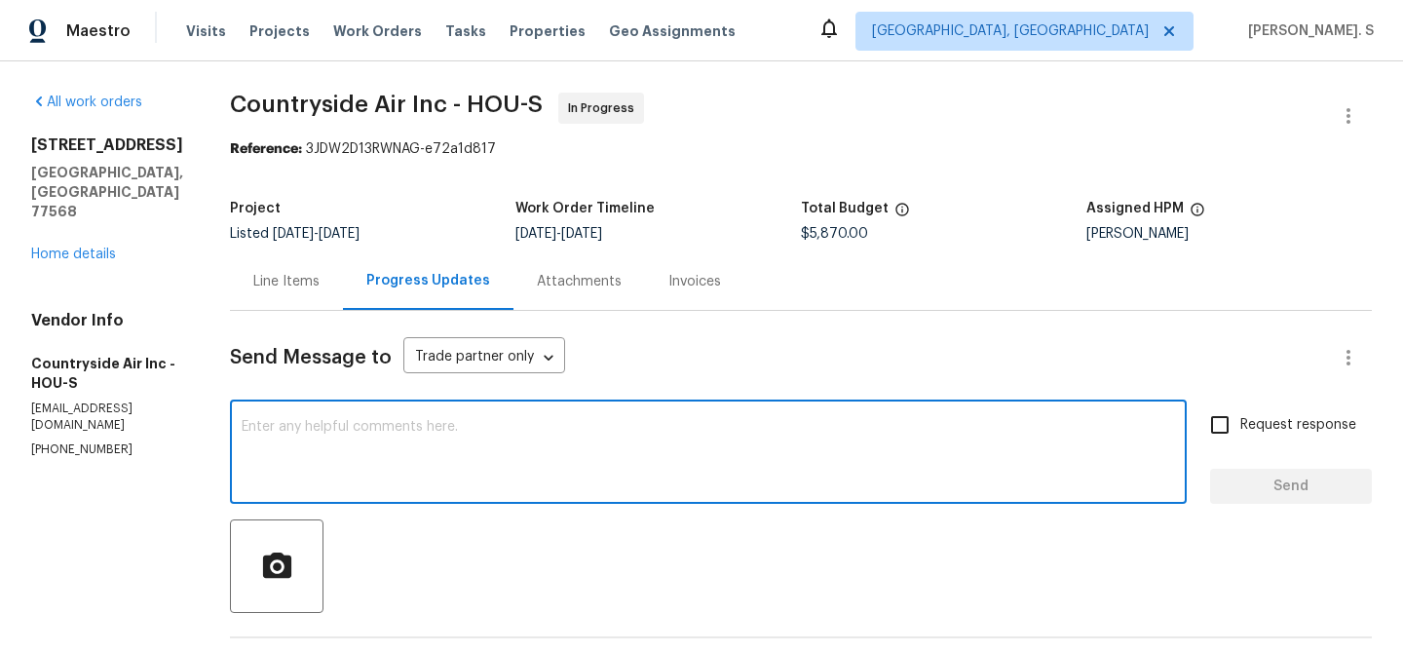
click at [512, 439] on textarea at bounding box center [709, 454] width 934 height 68
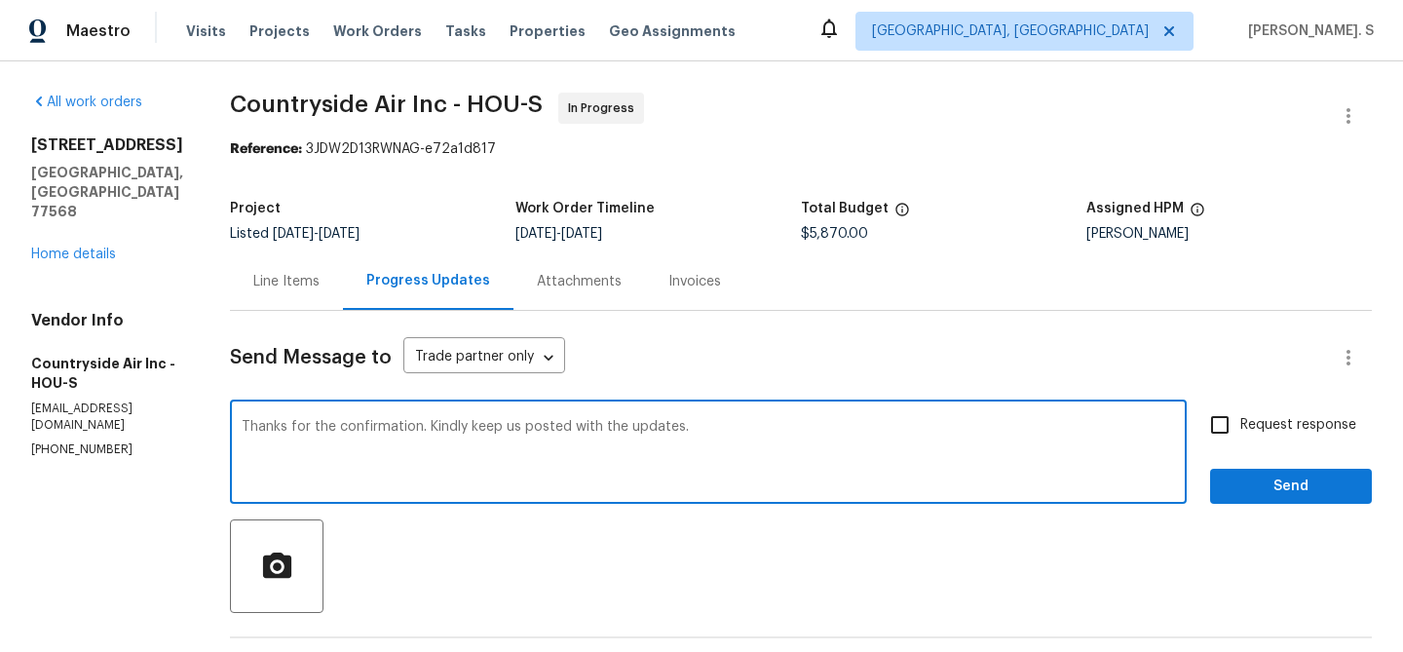
type textarea "Thanks for the confirmation. Kindly keep us posted with the updates."
click at [1231, 425] on input "Request response" at bounding box center [1220, 424] width 41 height 41
checkbox input "true"
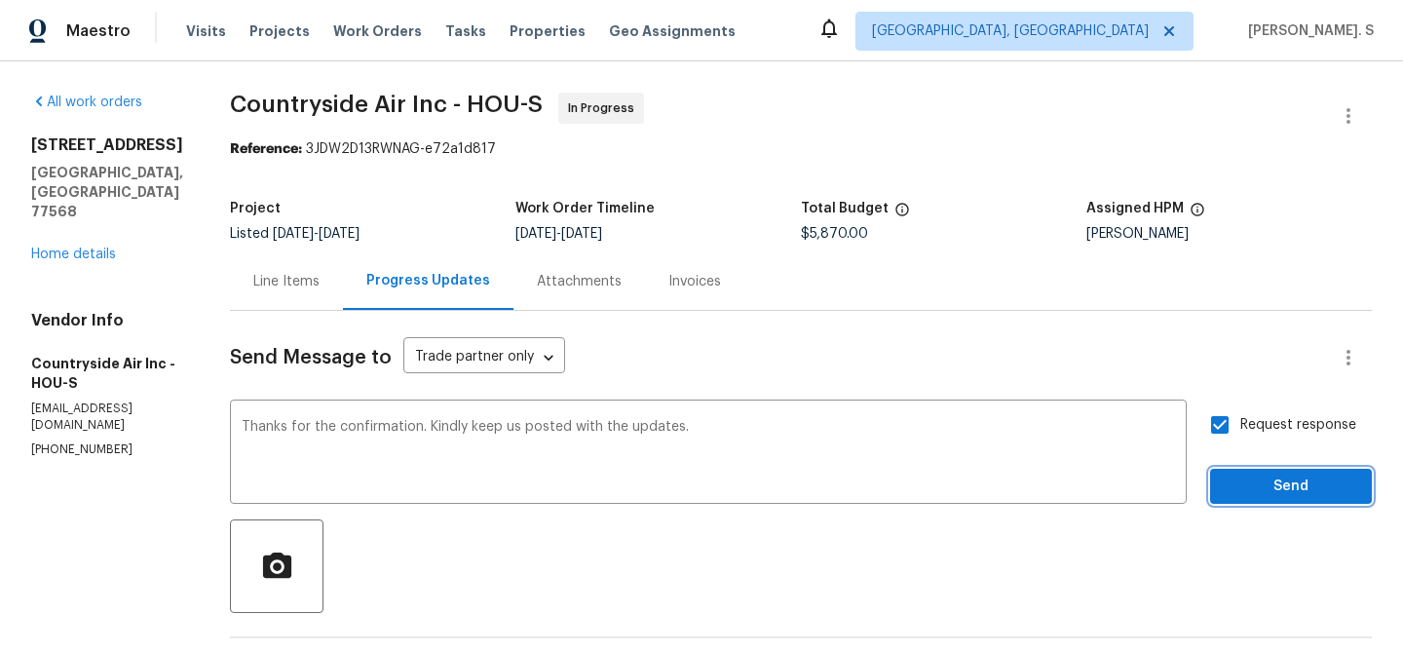
click at [1242, 492] on span "Send" at bounding box center [1291, 487] width 131 height 24
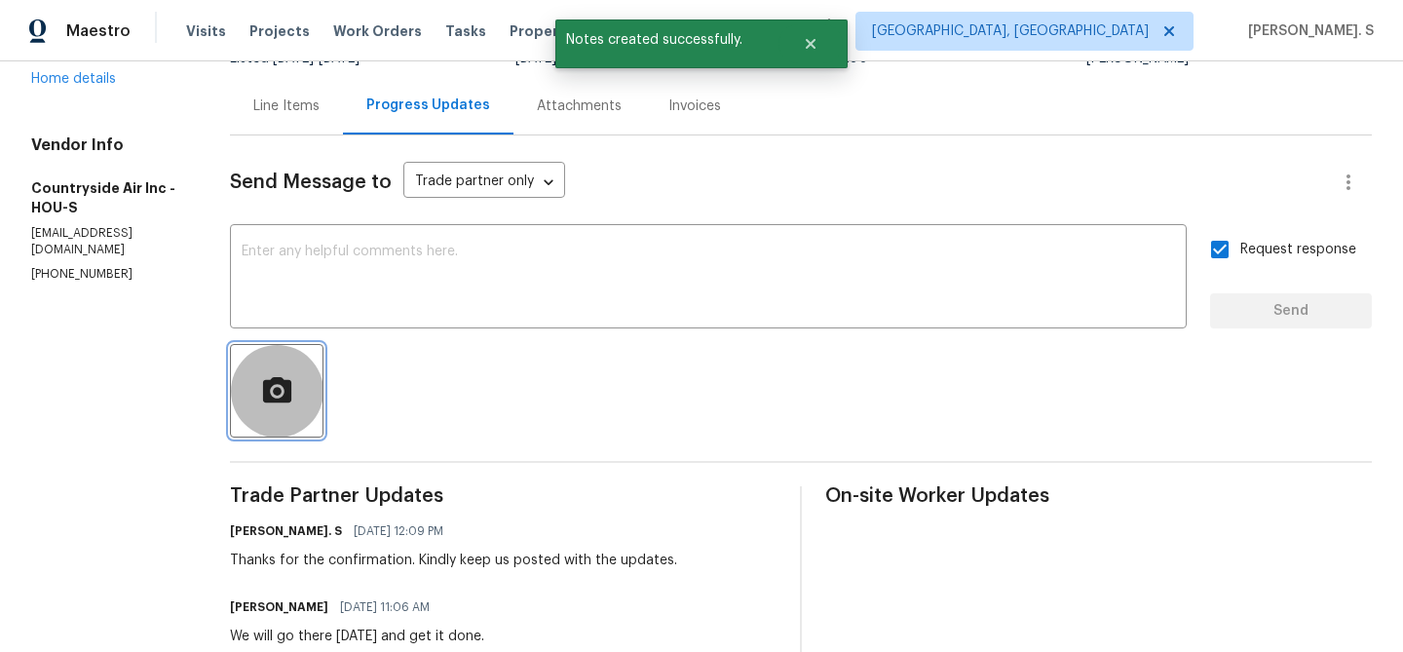
scroll to position [283, 0]
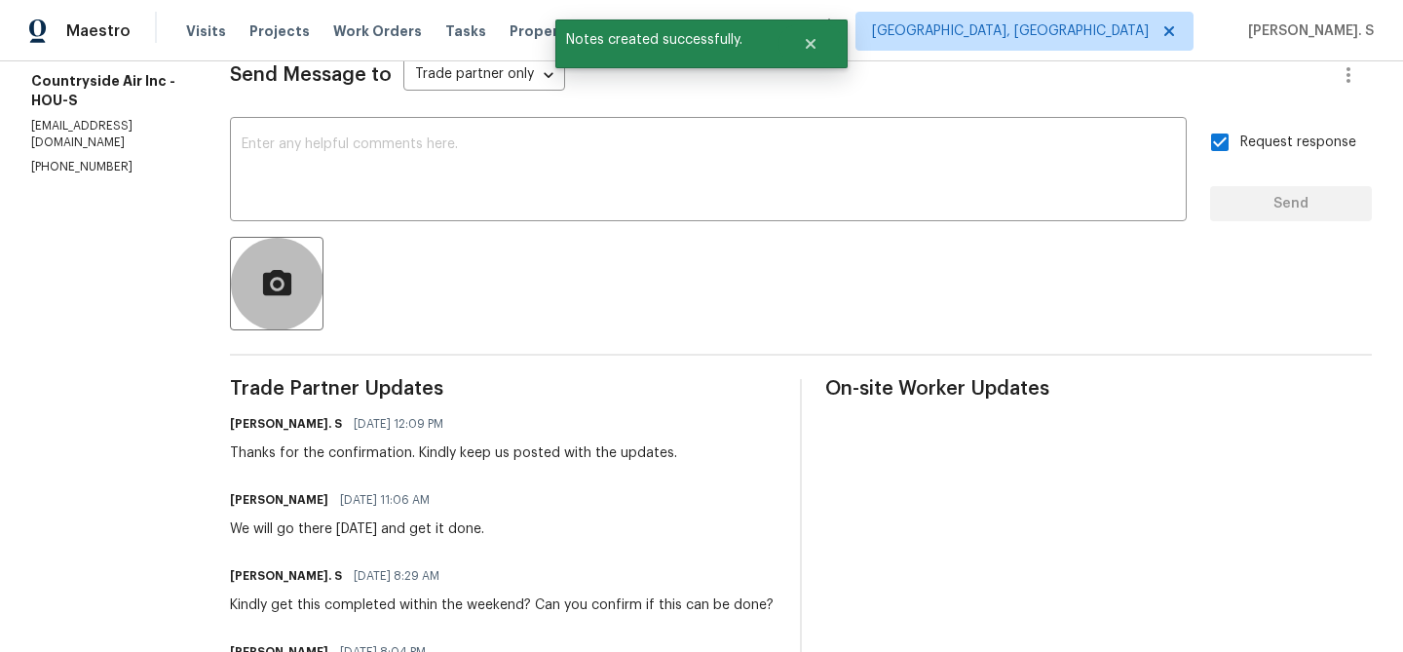
click at [384, 539] on div "We will go there today and get it done." at bounding box center [357, 528] width 254 height 19
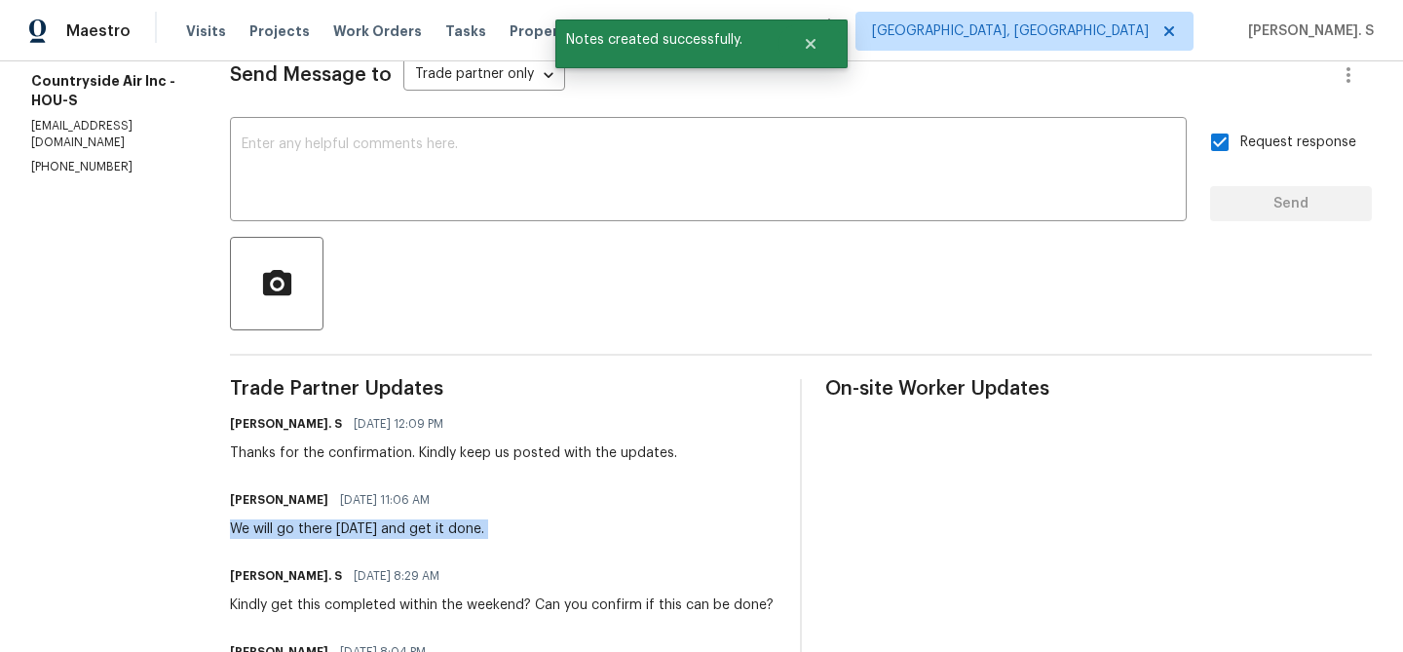
copy div "We will go there today and get it done."
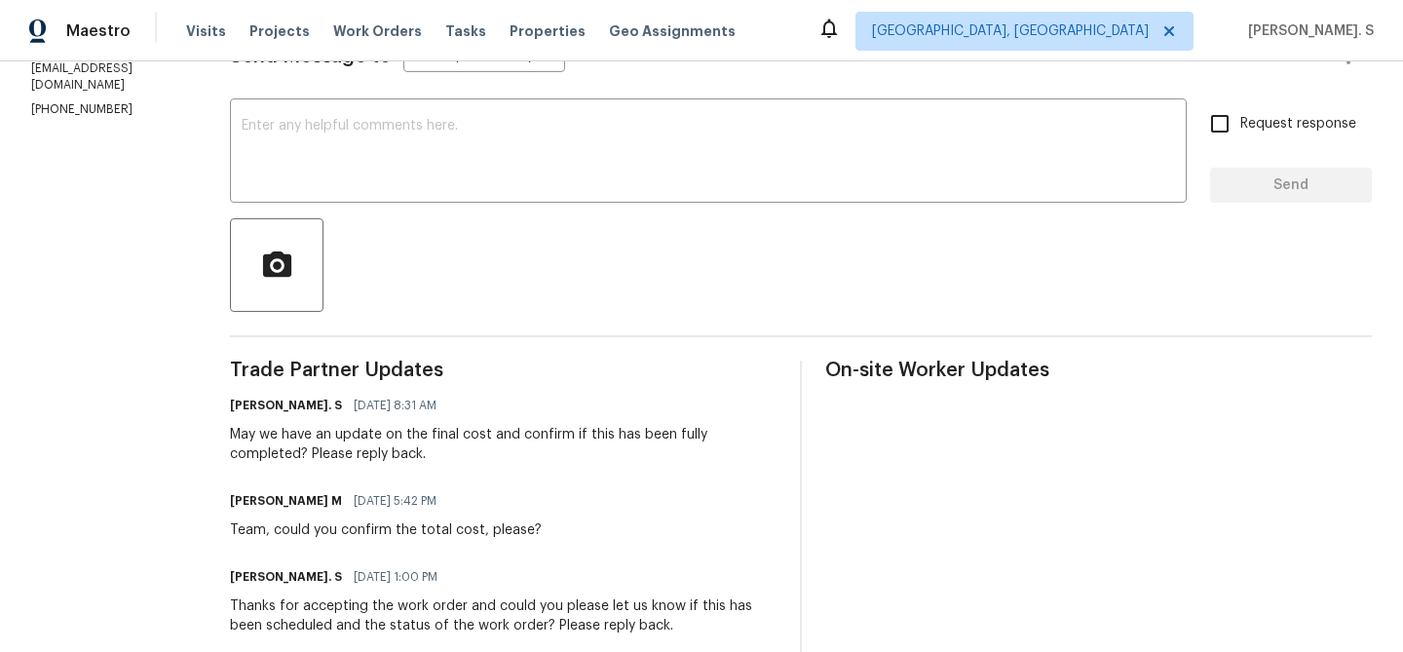
scroll to position [324, 0]
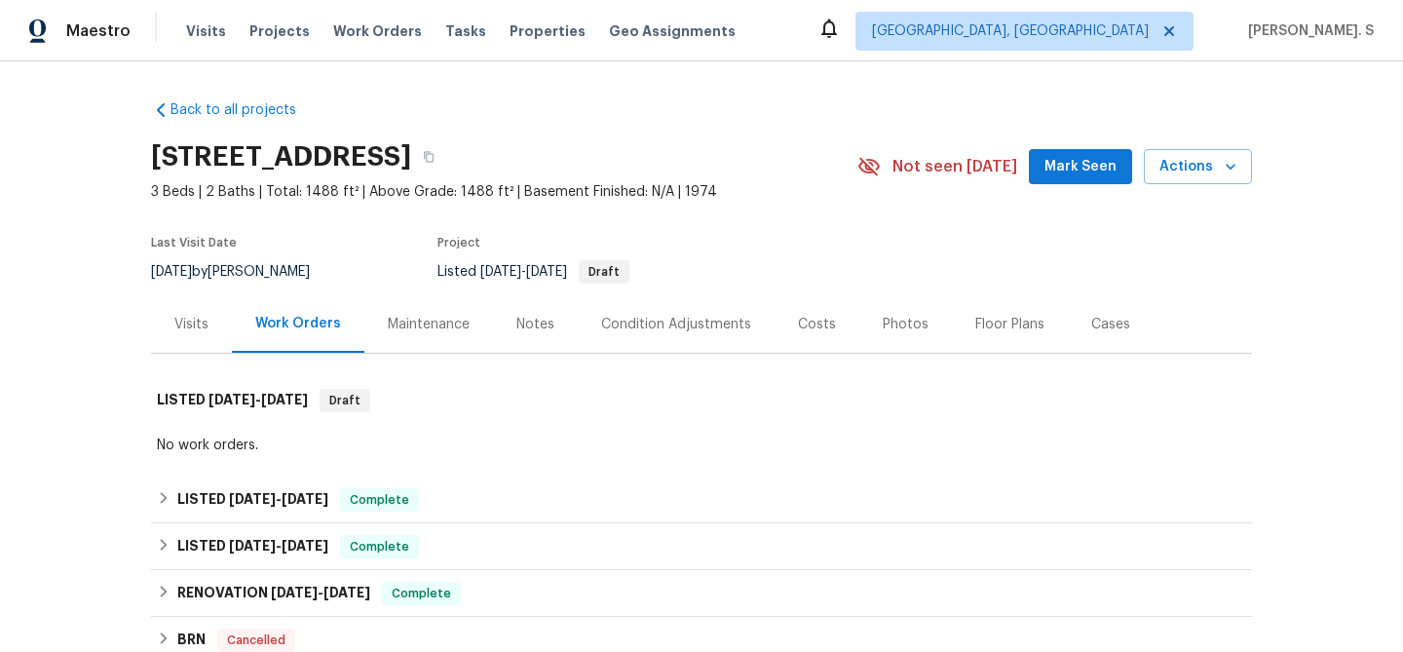
scroll to position [310, 0]
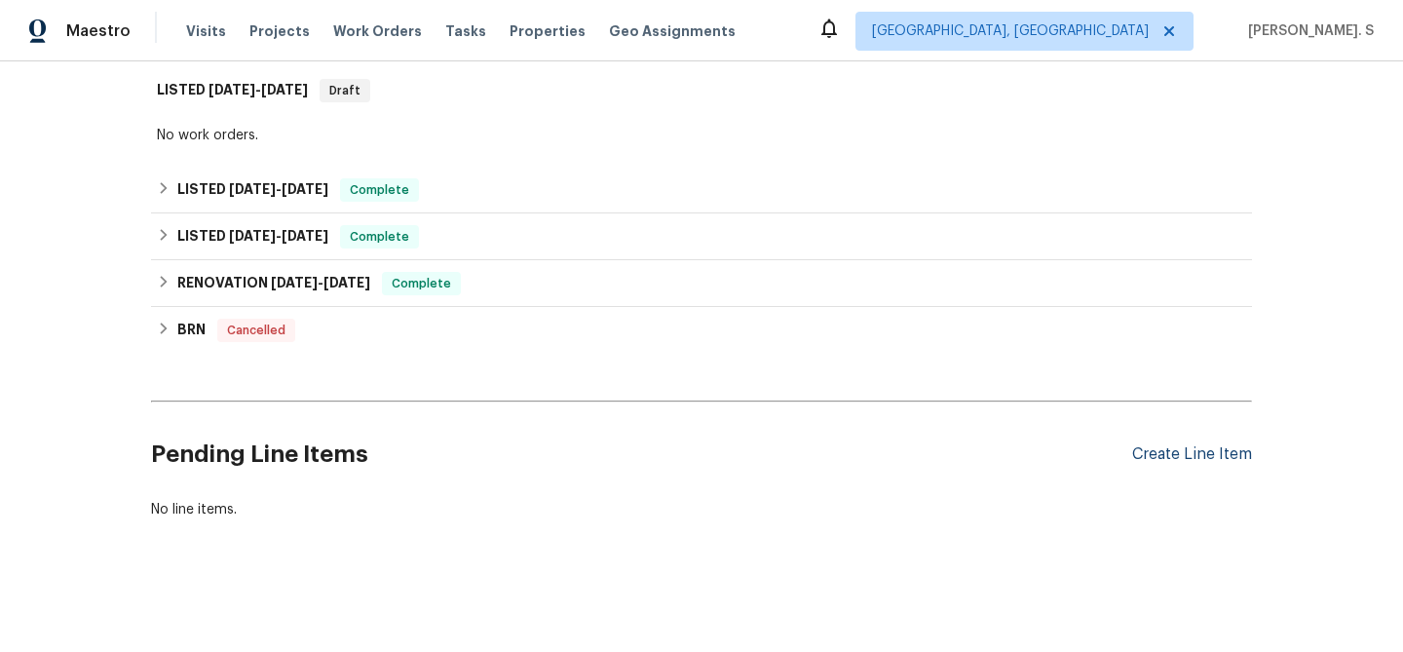
click at [1179, 463] on div "Create Line Item" at bounding box center [1192, 454] width 120 height 19
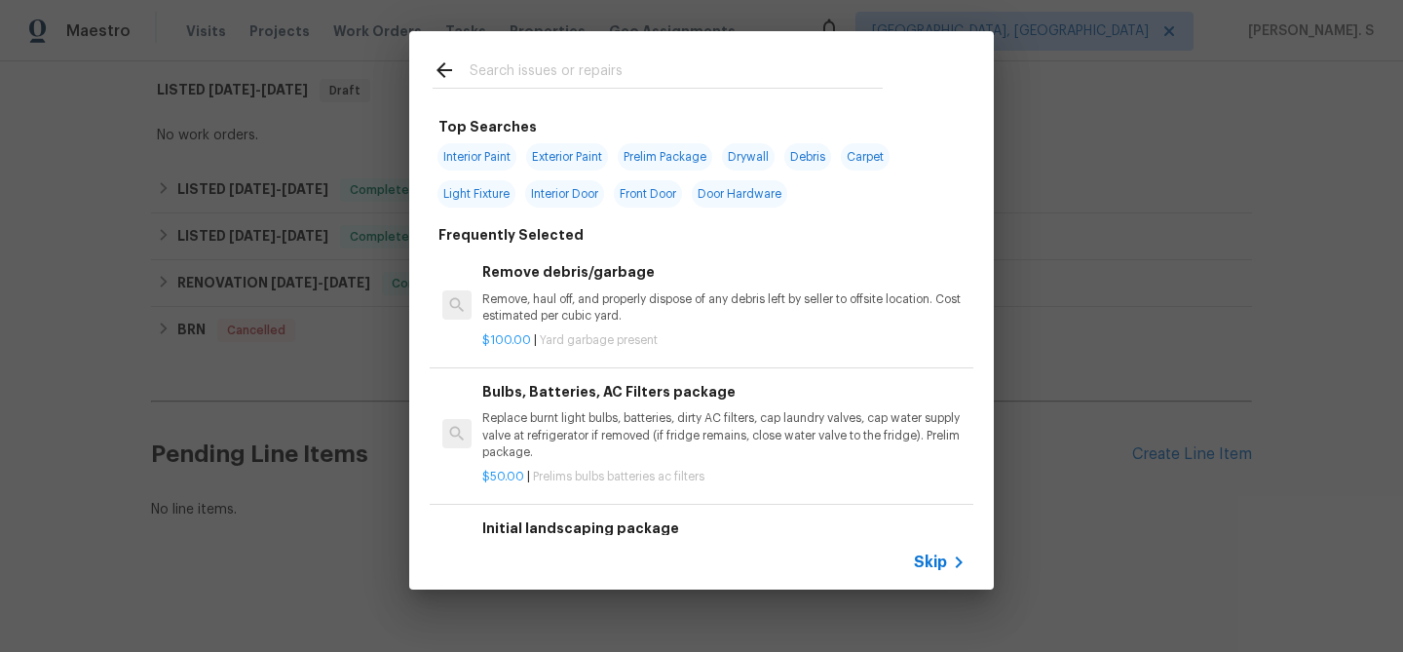
click at [672, 312] on p "Remove, haul off, and properly dispose of any debris left by seller to offsite …" at bounding box center [723, 307] width 483 height 33
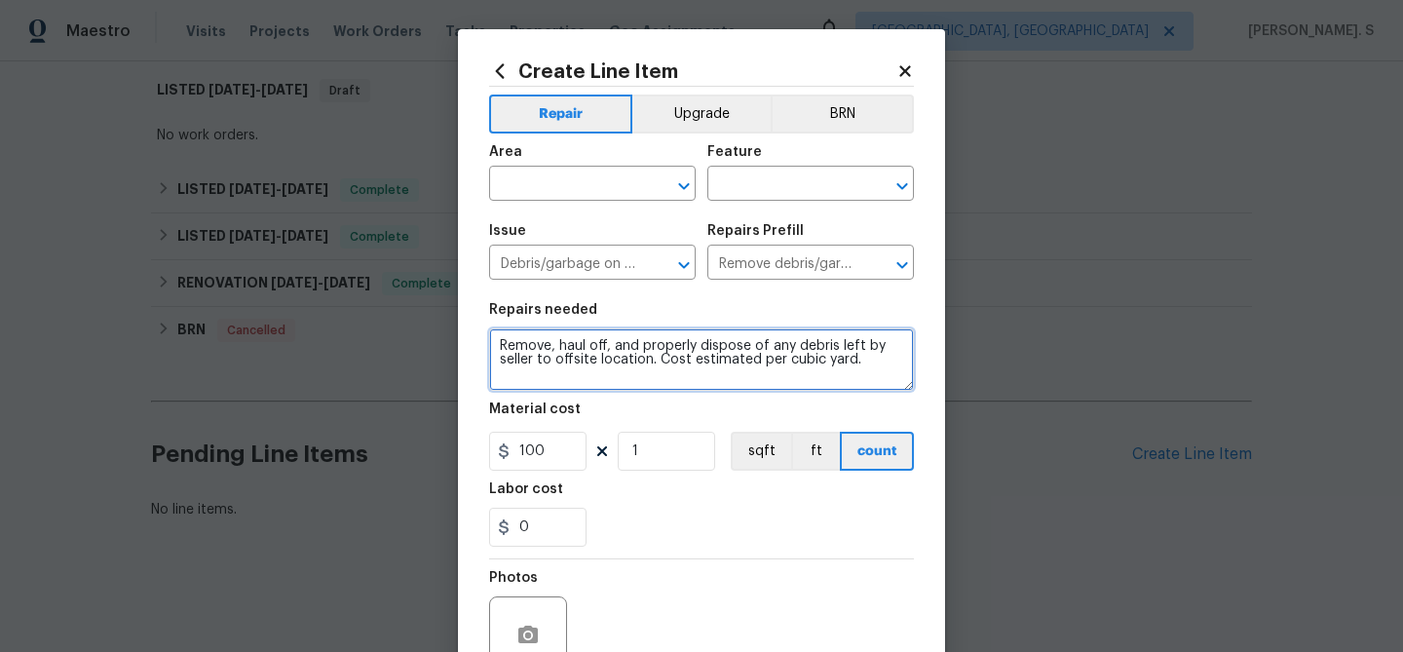
click at [671, 350] on textarea "Remove, haul off, and properly dispose of any debris left by seller to offsite …" at bounding box center [701, 359] width 425 height 62
paste textarea "Please have falcon and cornerstone come, evaluate the property for any structur…"
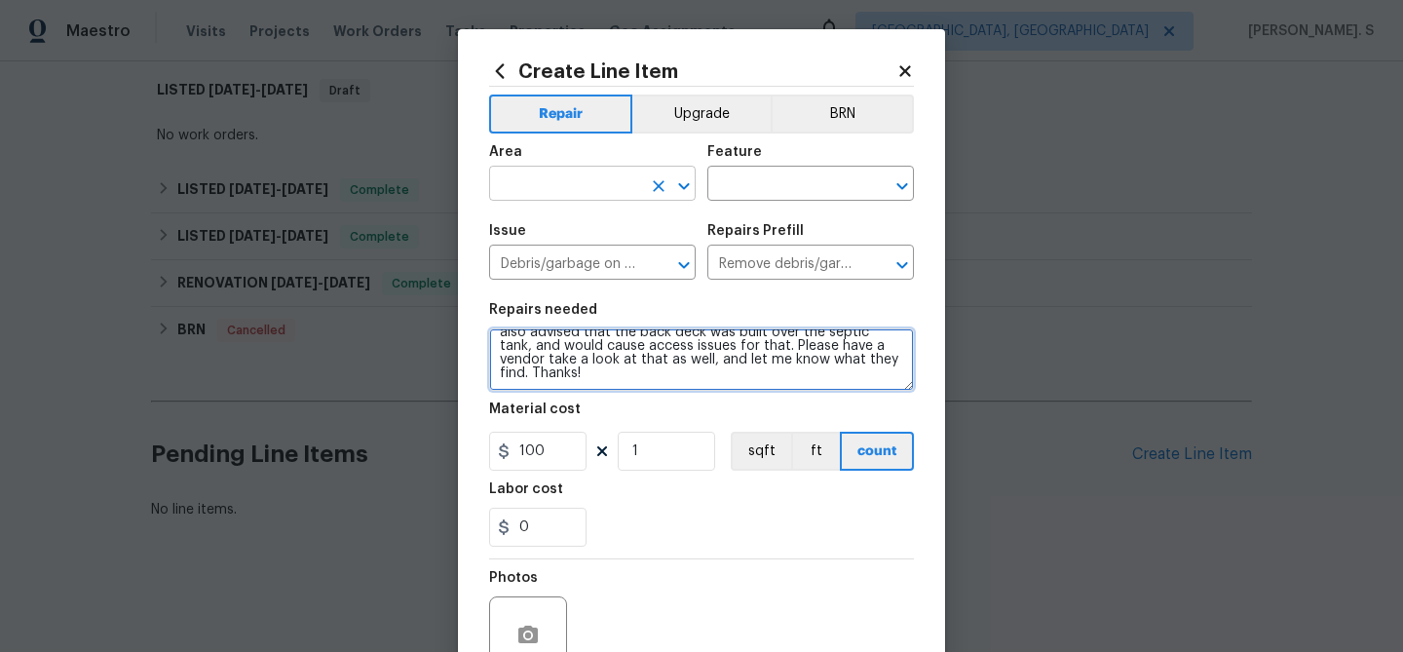
click at [690, 184] on icon "Open" at bounding box center [683, 185] width 23 height 23
type textarea "Please have falcon and cornerstone come, evaluate the property for any structur…"
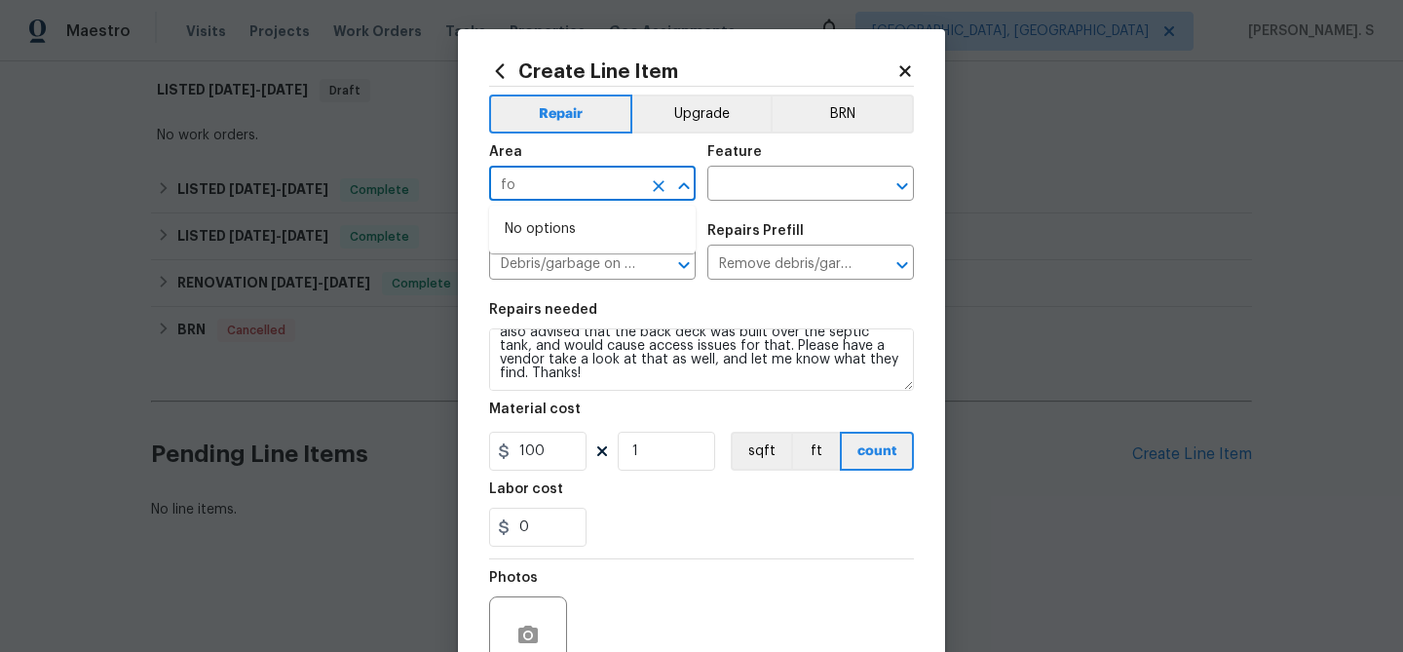
type input "f"
click at [667, 270] on li "Exterior Overall" at bounding box center [592, 262] width 207 height 32
click at [908, 182] on icon "Open" at bounding box center [902, 185] width 23 height 23
type input "Exterior Overall"
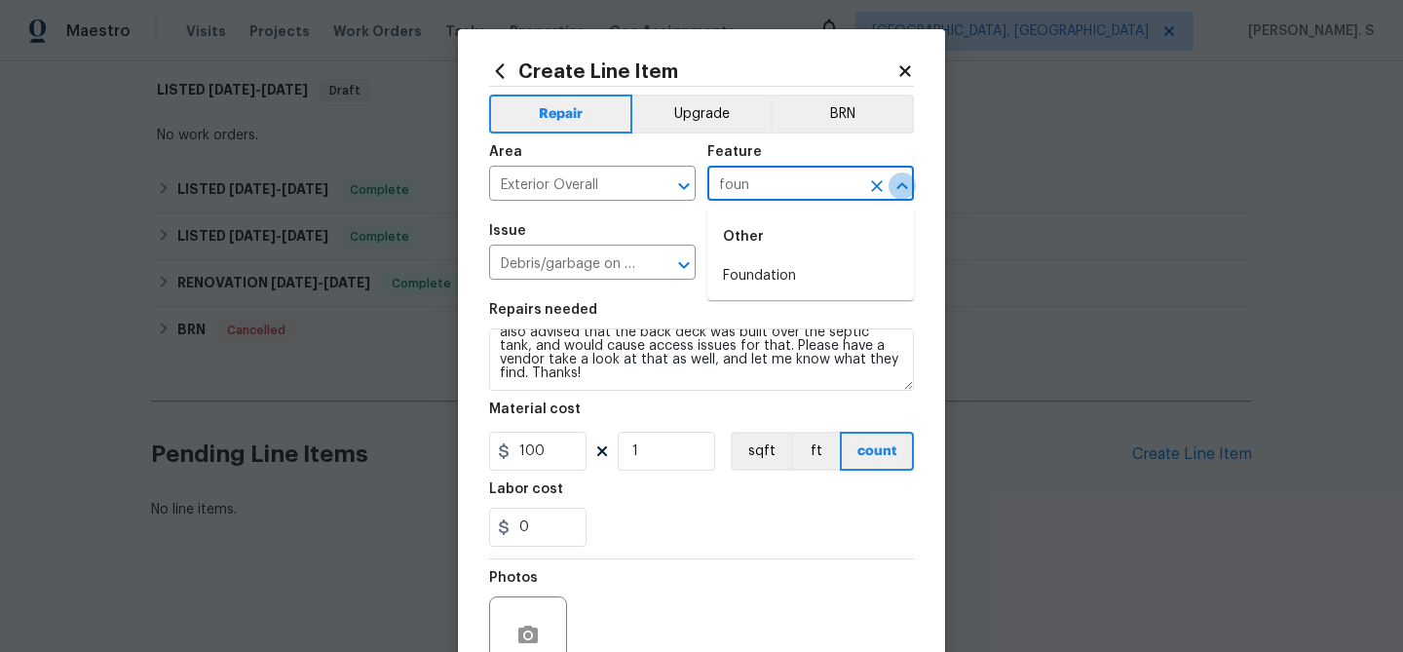
click at [908, 182] on icon "Close" at bounding box center [902, 185] width 23 height 23
type input "f"
click at [767, 276] on li "Foundation" at bounding box center [810, 276] width 207 height 32
click at [674, 265] on icon "Open" at bounding box center [683, 264] width 23 height 23
type input "Foundation"
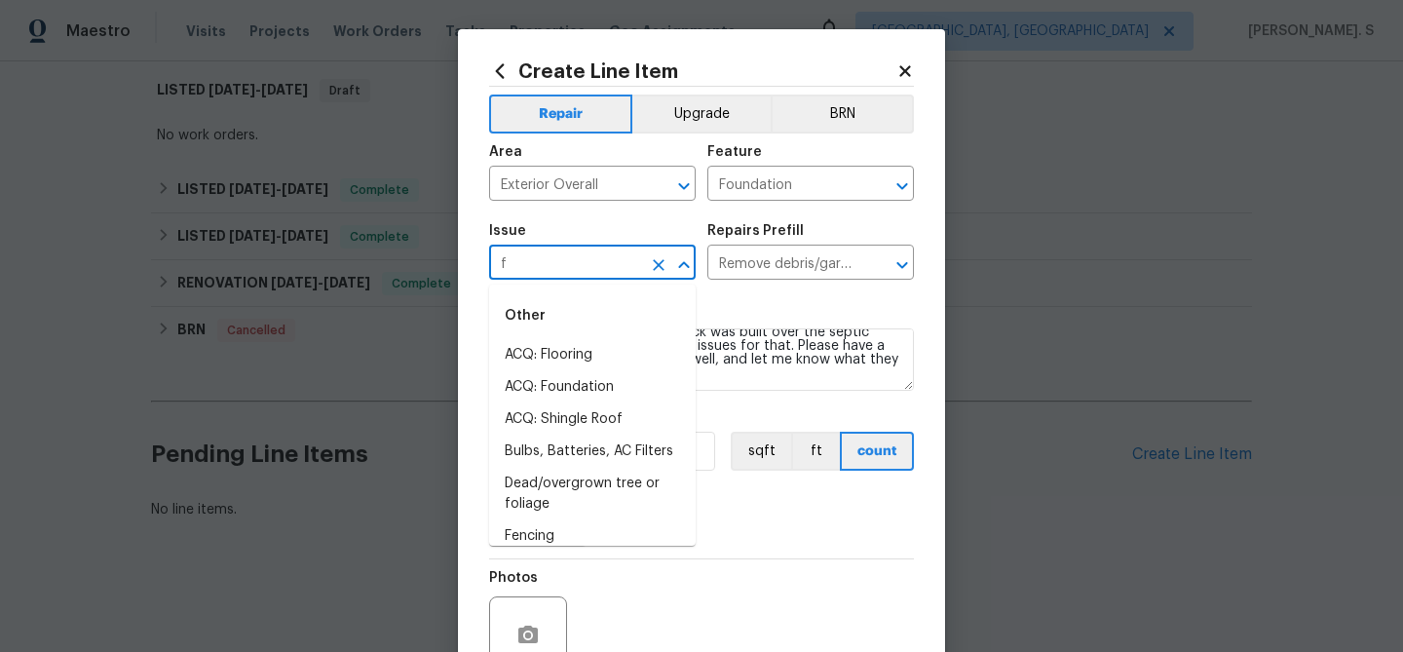
scroll to position [0, 0]
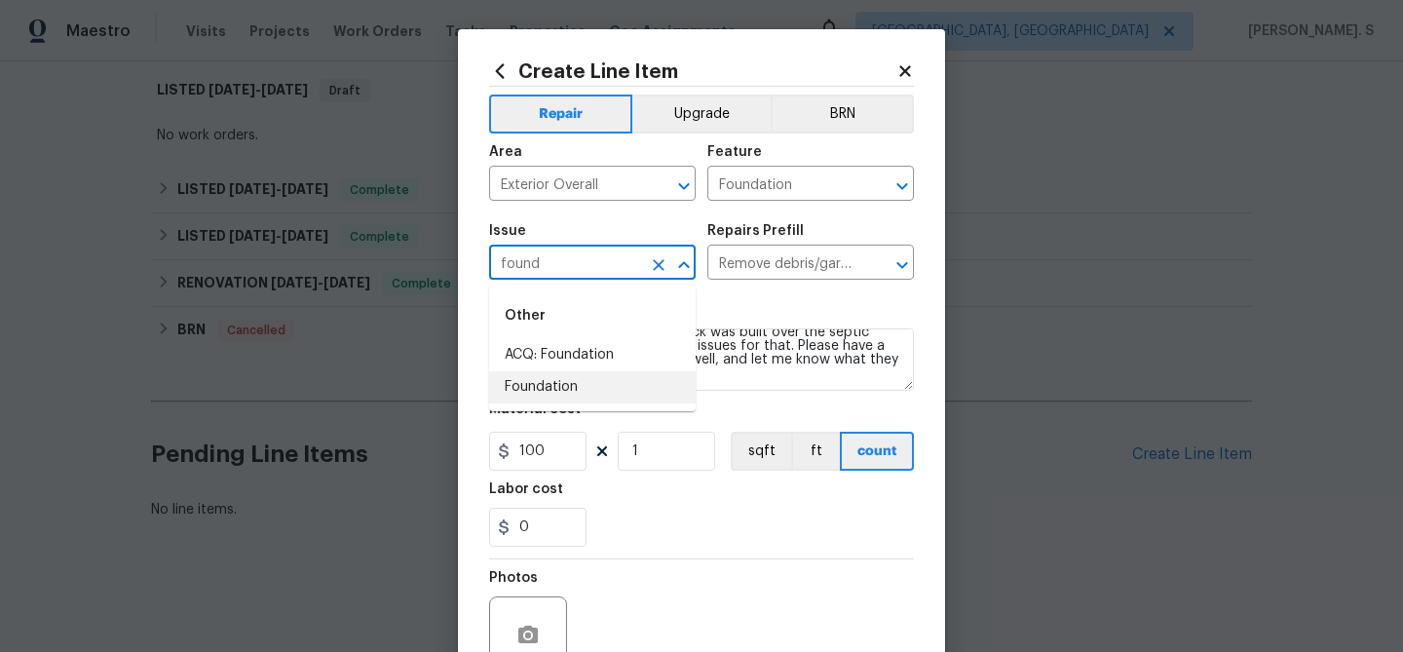
click at [595, 400] on li "Foundation" at bounding box center [592, 387] width 207 height 32
type input "Foundation"
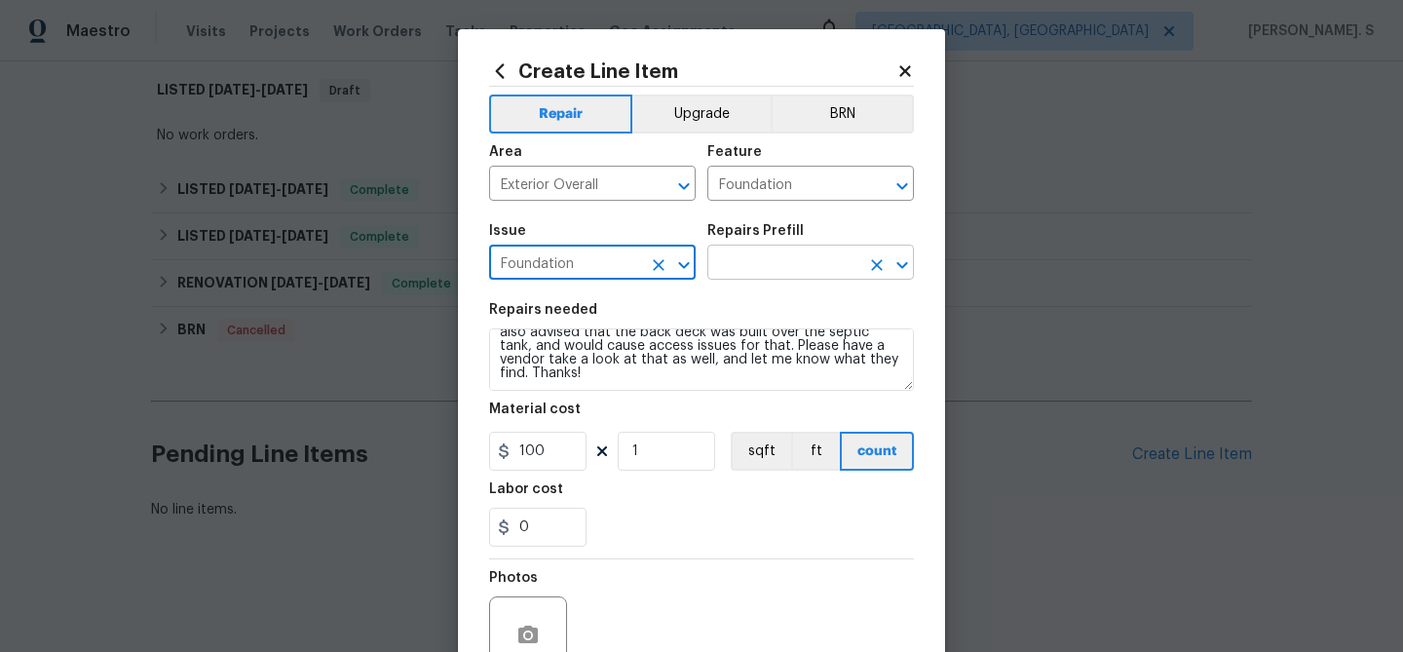
click at [902, 263] on icon "Open" at bounding box center [902, 264] width 23 height 23
type input "Foundation"
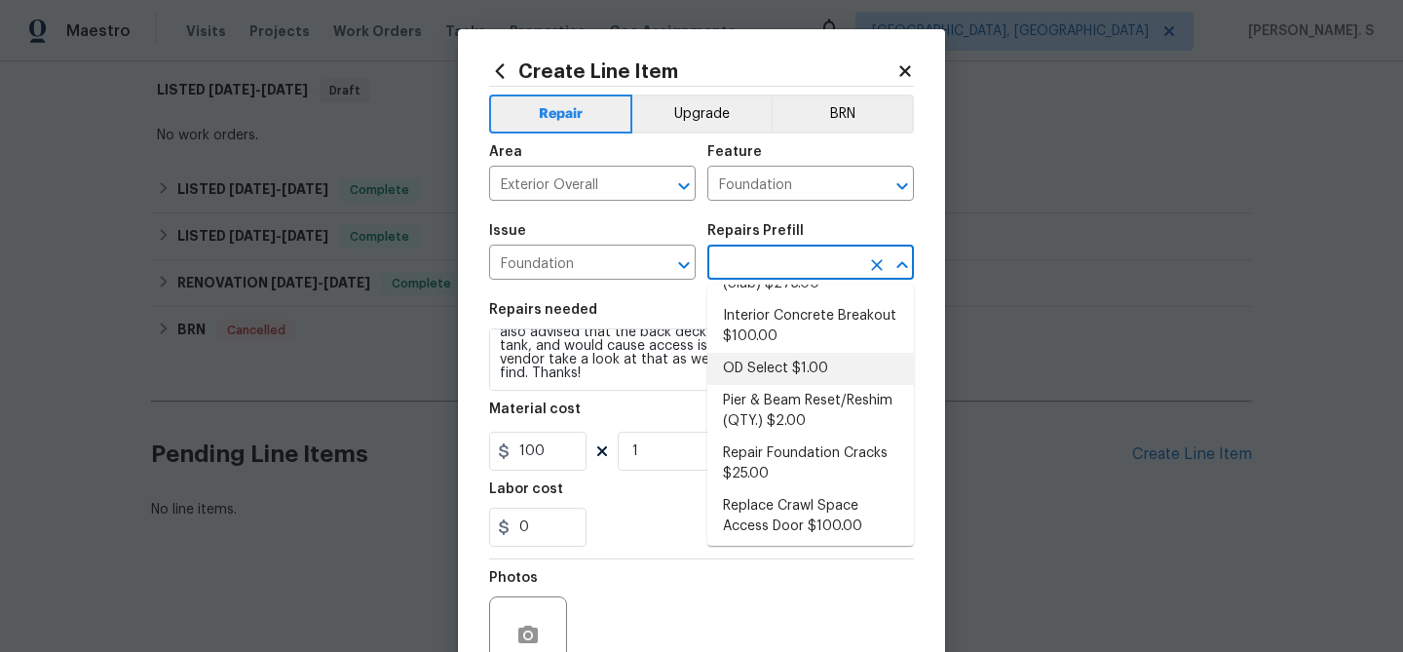
scroll to position [467, 0]
click at [742, 457] on li "Repair Foundation Cracks $25.00" at bounding box center [810, 463] width 207 height 53
type textarea "Prep the area and apply DAP Gray Concrete and Mortar Filler Latex Sealant to fi…"
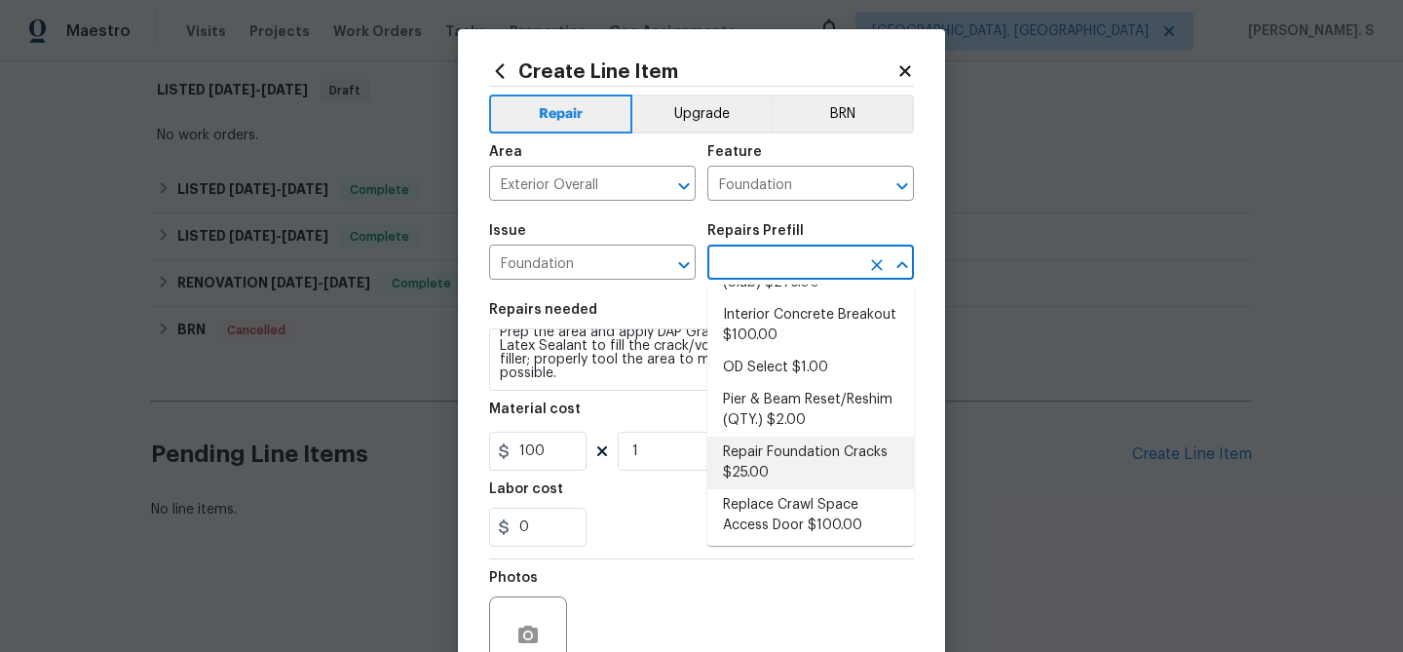
type input "Repair Foundation Cracks $25.00"
type input "25"
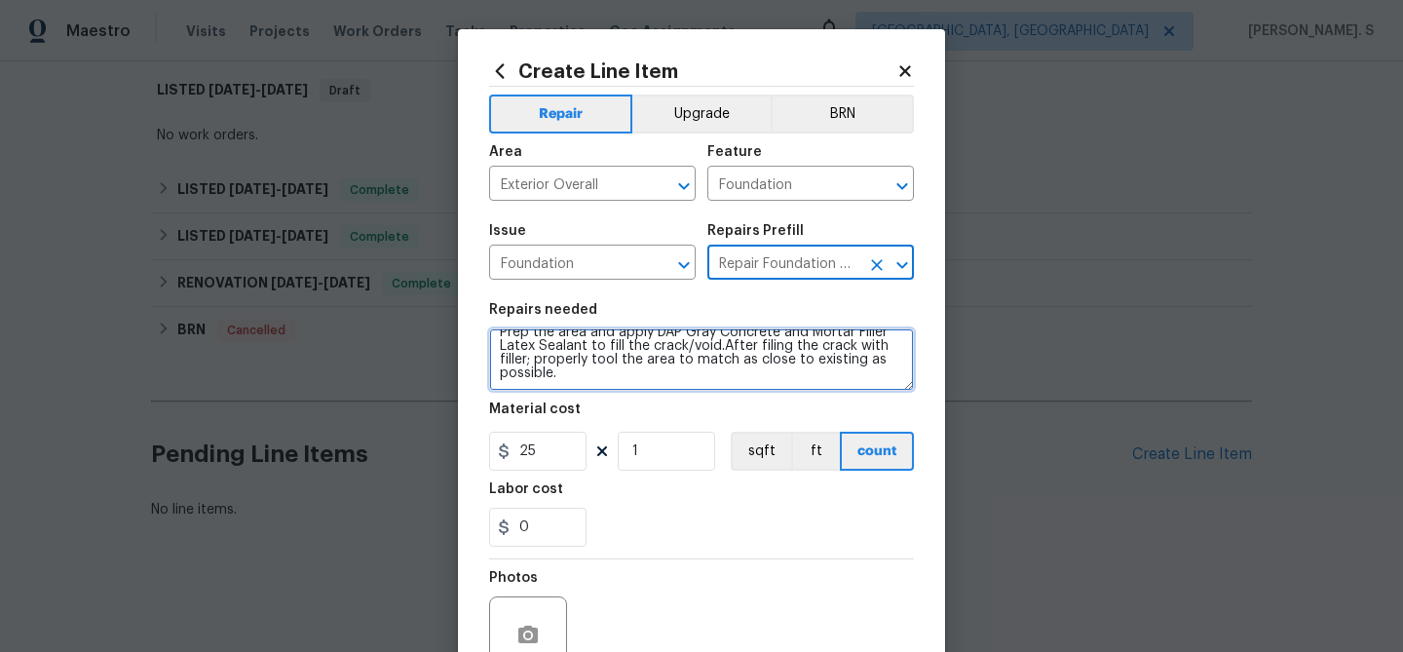
click at [674, 369] on textarea "Prep the area and apply DAP Gray Concrete and Mortar Filler Latex Sealant to fi…" at bounding box center [701, 359] width 425 height 62
paste textarea "lease have falcon and cornerstone come, evaluate the property for any structura…"
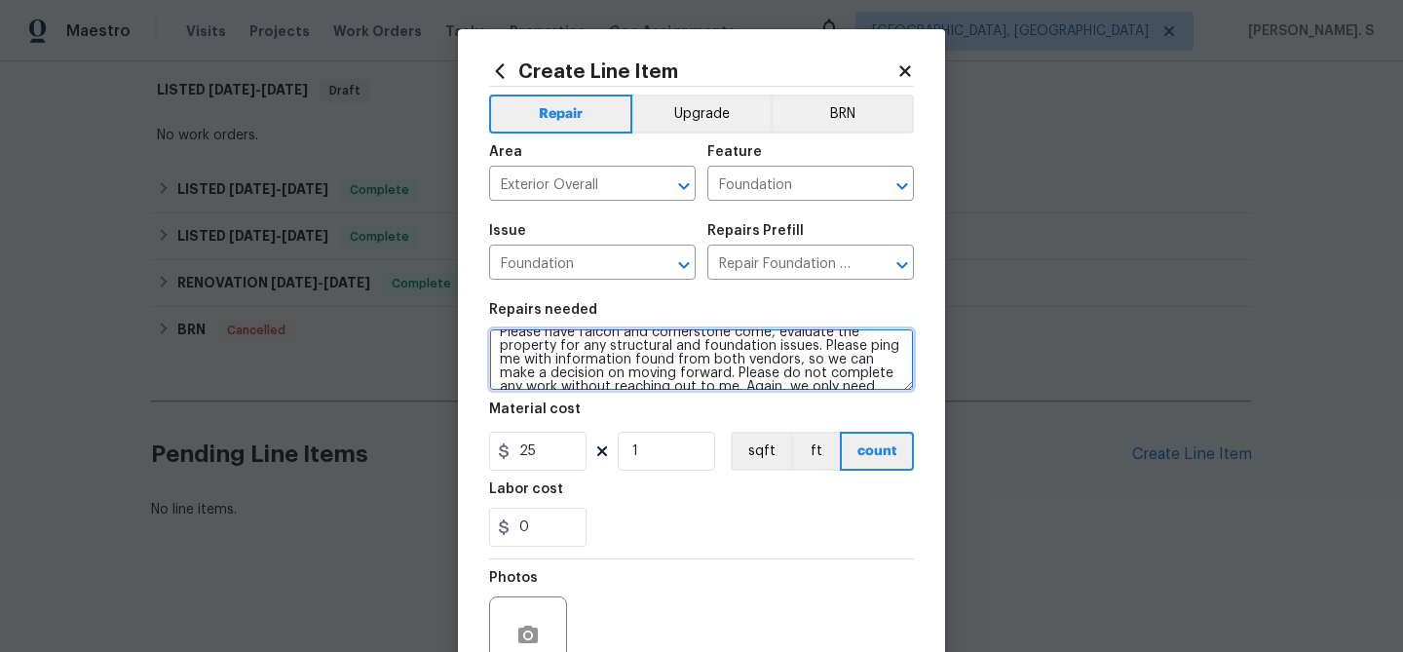
scroll to position [99, 0]
type textarea "Please have falcon and cornerstone come, evaluate the property for any structur…"
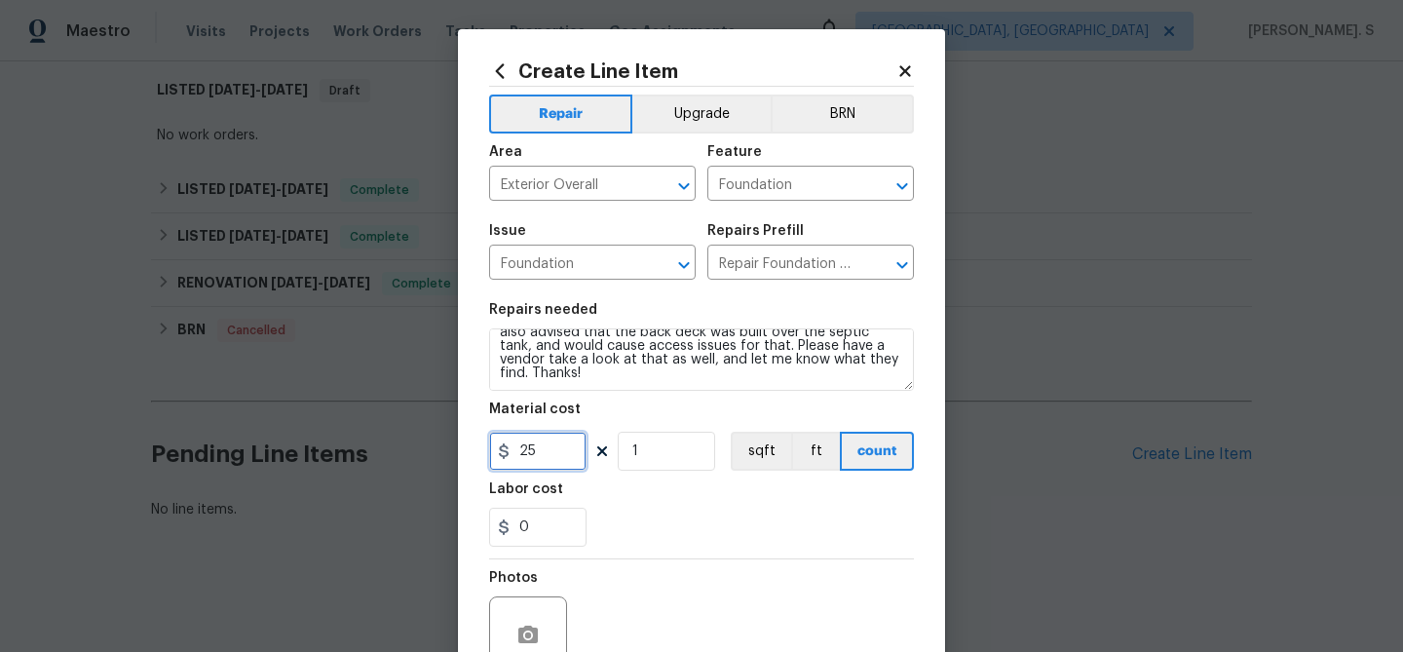
click at [561, 467] on input "25" at bounding box center [537, 451] width 97 height 39
type input "75"
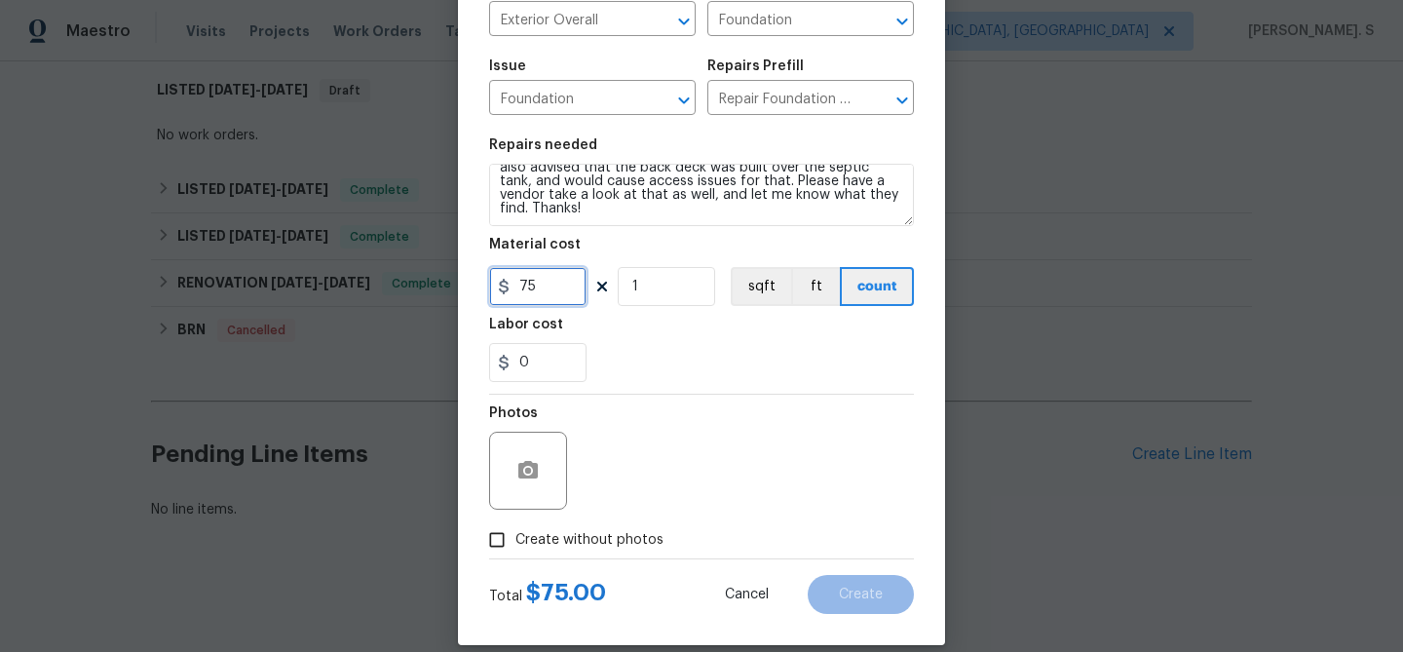
scroll to position [188, 0]
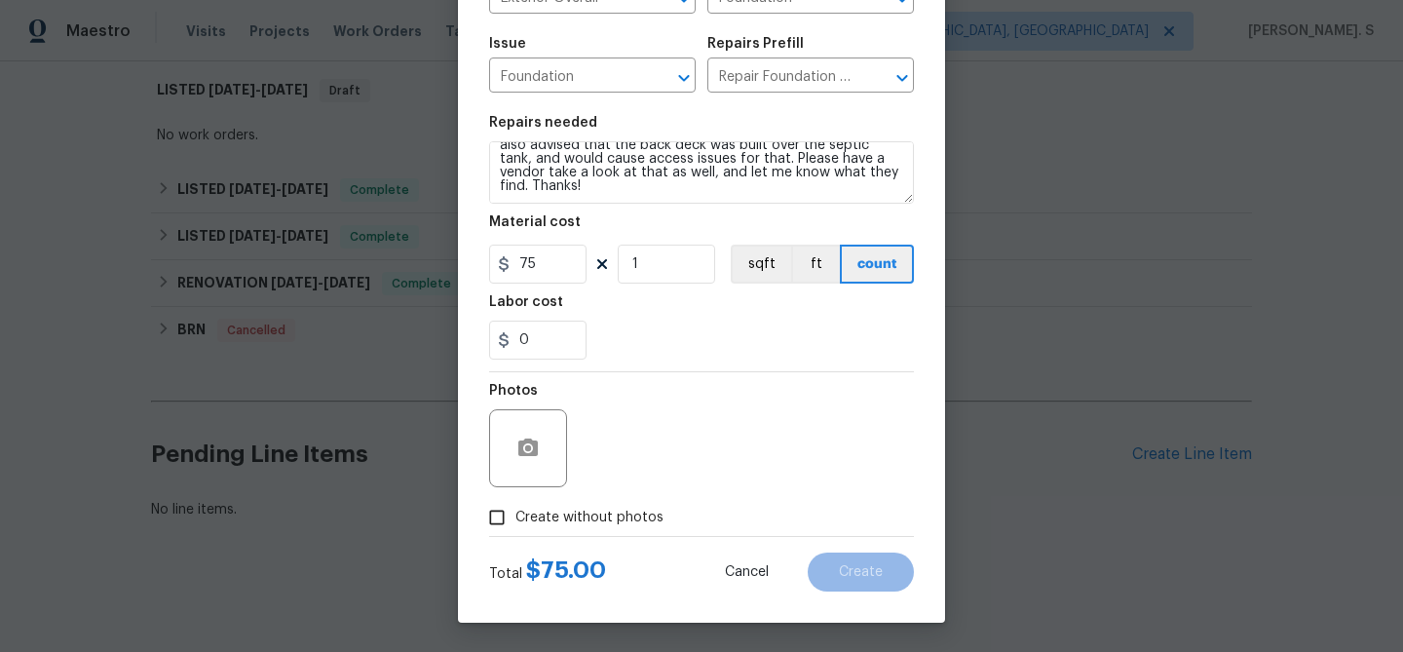
click at [595, 515] on span "Create without photos" at bounding box center [589, 518] width 148 height 20
click at [515, 515] on input "Create without photos" at bounding box center [496, 517] width 37 height 37
checkbox input "true"
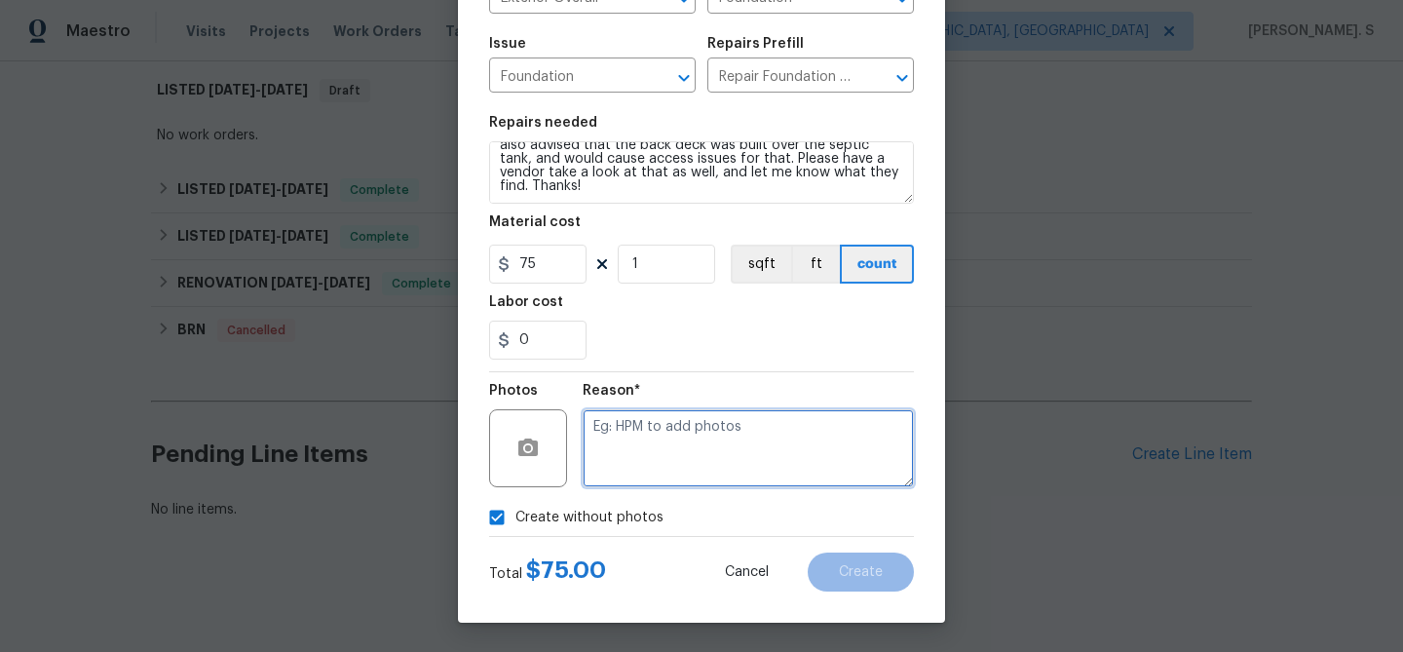
click at [788, 448] on textarea at bounding box center [748, 448] width 331 height 78
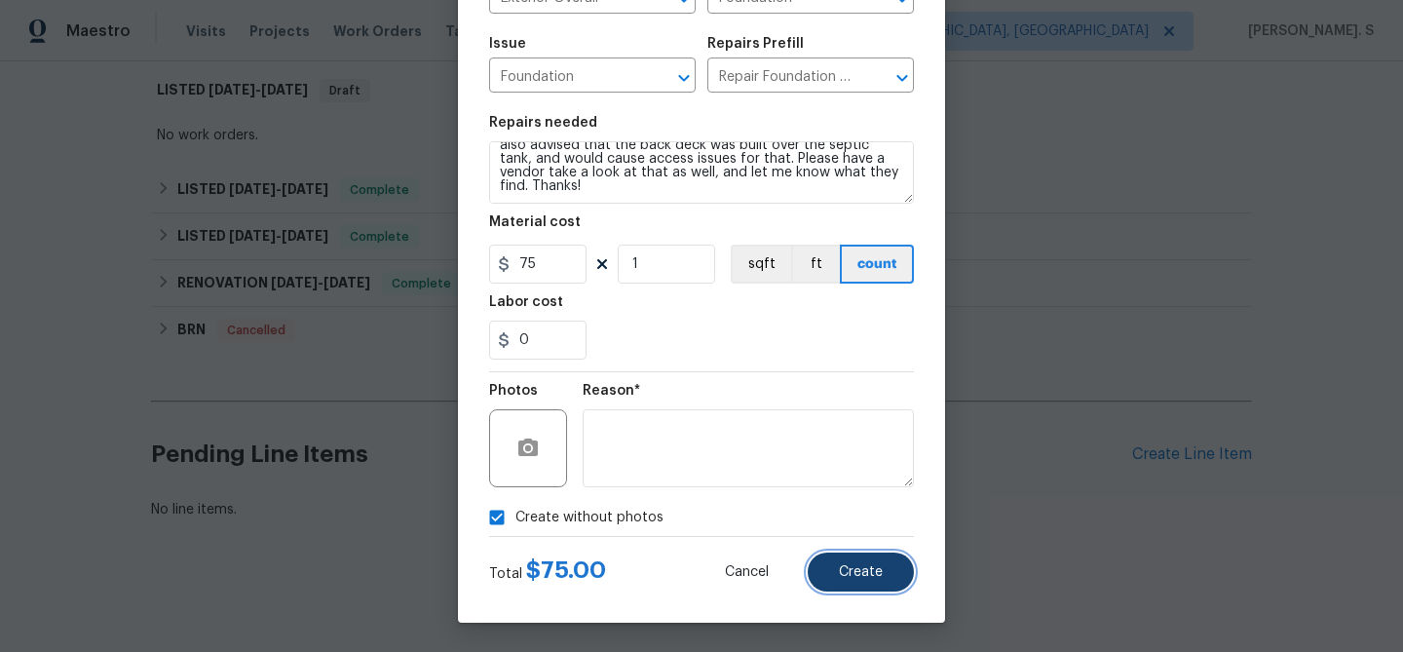
click at [881, 565] on span "Create" at bounding box center [861, 572] width 44 height 15
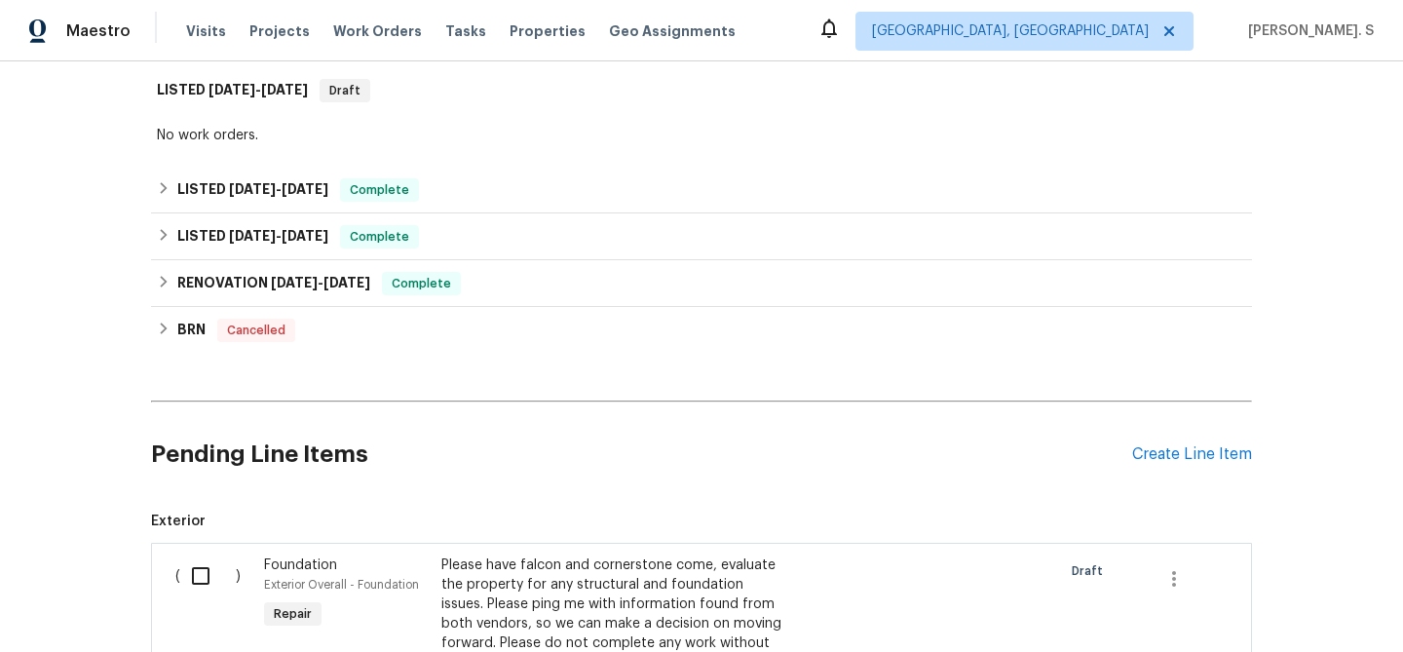
click at [219, 570] on input "checkbox" at bounding box center [208, 575] width 56 height 41
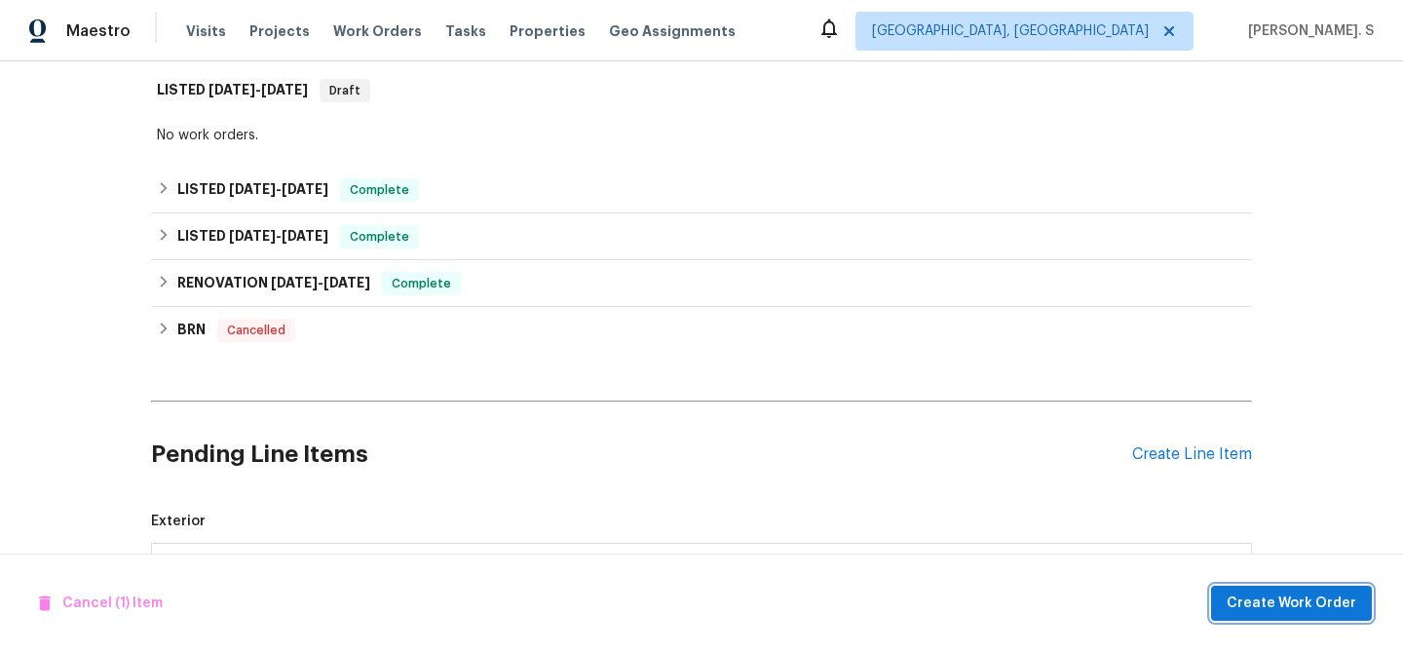
click at [1276, 617] on button "Create Work Order" at bounding box center [1291, 604] width 161 height 36
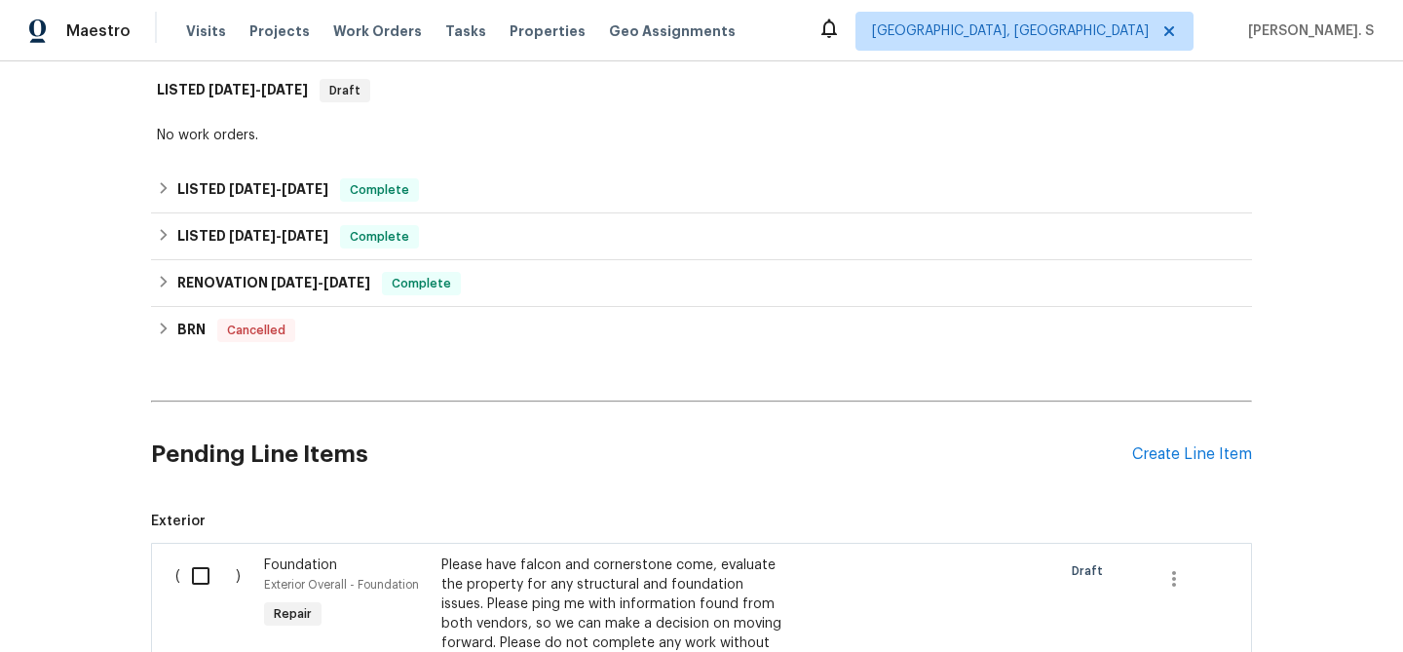
click at [187, 568] on input "checkbox" at bounding box center [208, 575] width 56 height 41
checkbox input "true"
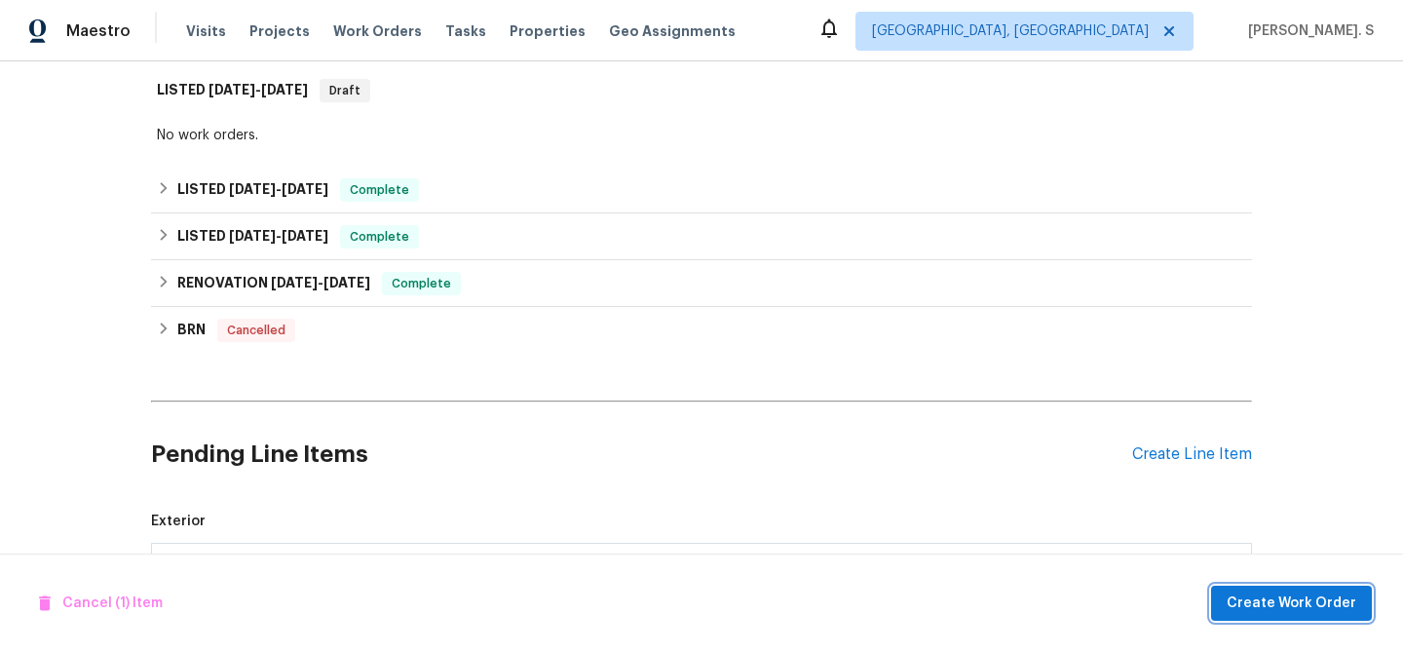
click at [1249, 608] on span "Create Work Order" at bounding box center [1292, 603] width 130 height 24
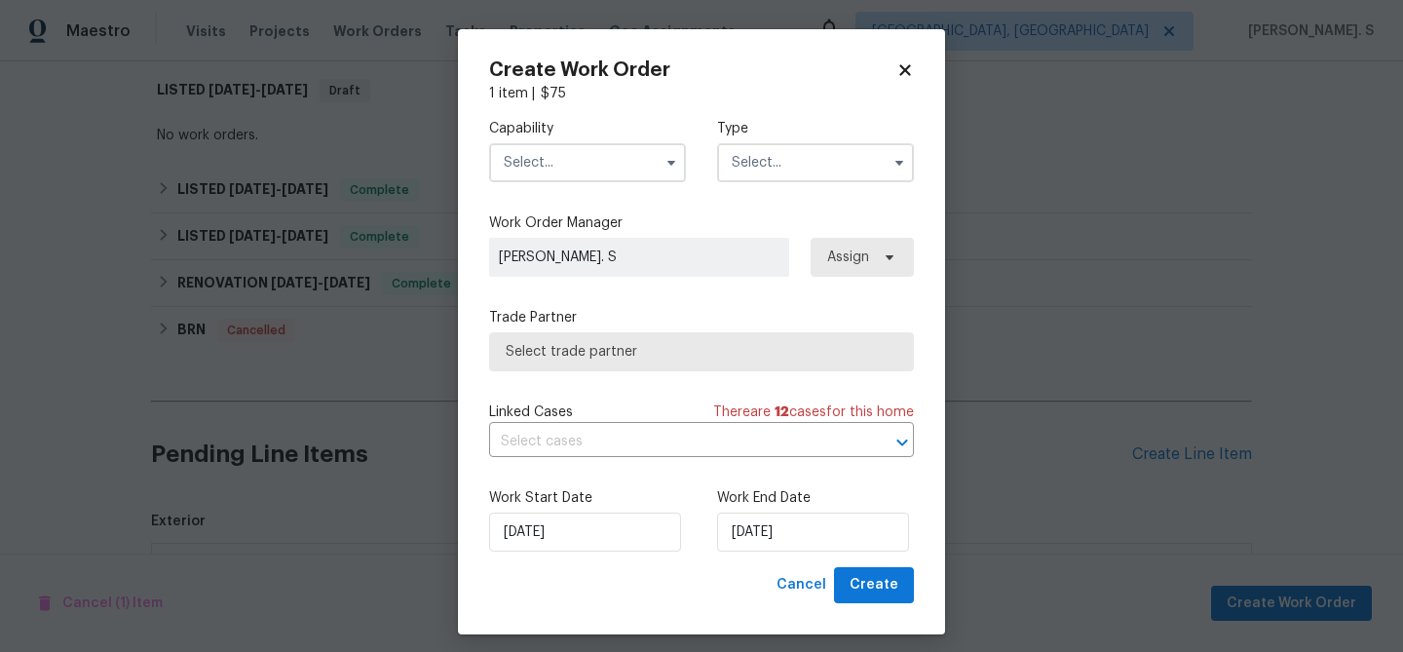
click at [580, 172] on input "text" at bounding box center [587, 162] width 197 height 39
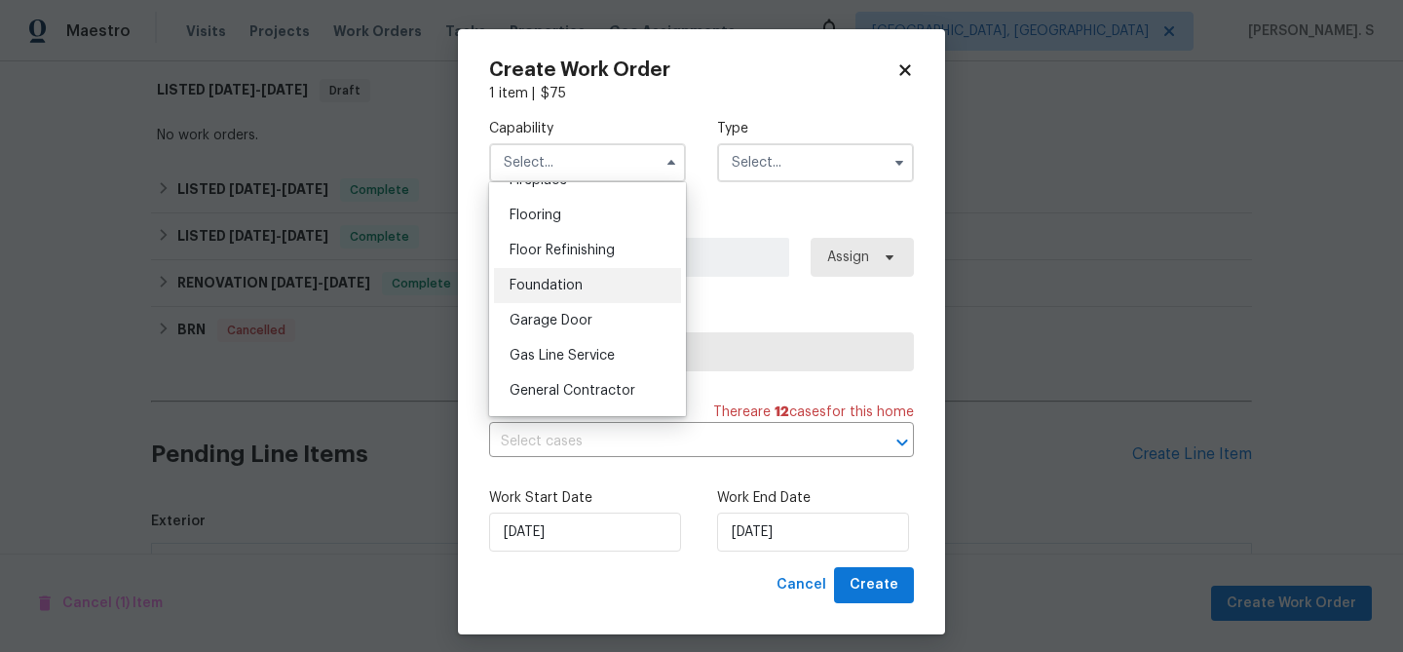
scroll to position [744, 0]
click at [570, 278] on div "Foundation" at bounding box center [587, 286] width 187 height 35
type input "Foundation"
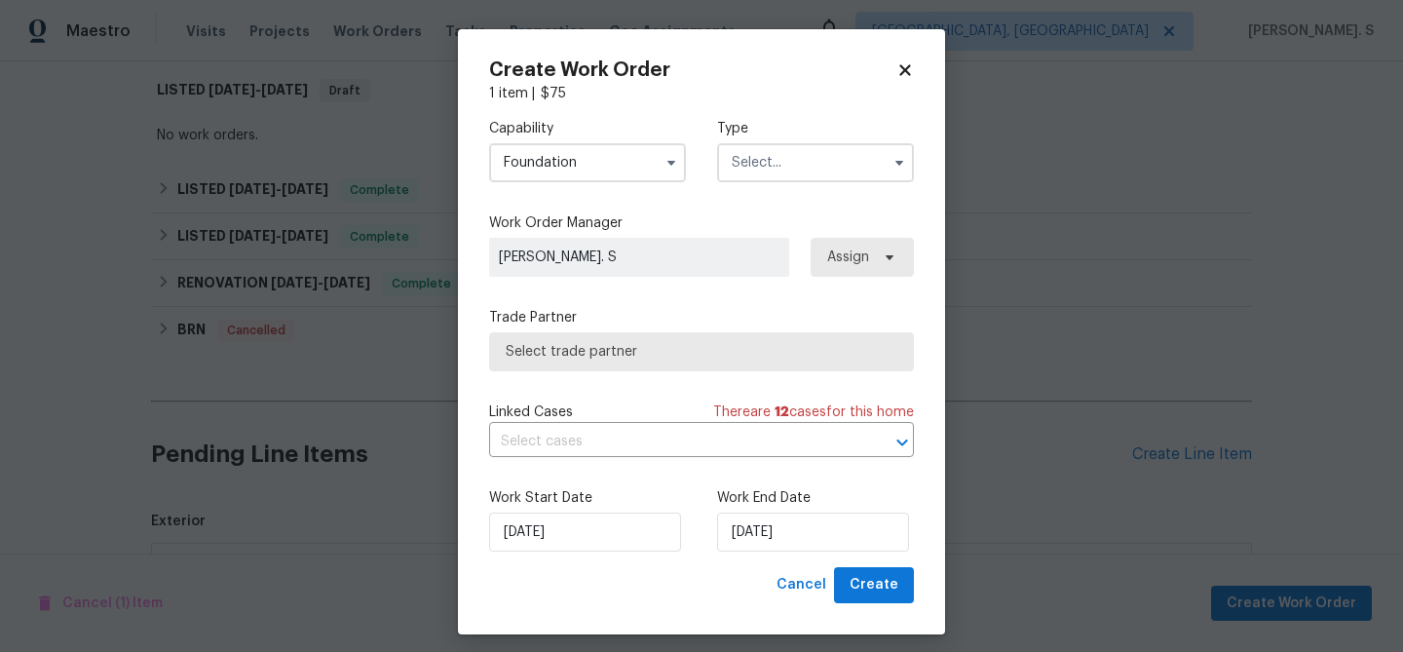
click at [782, 162] on input "text" at bounding box center [815, 162] width 197 height 39
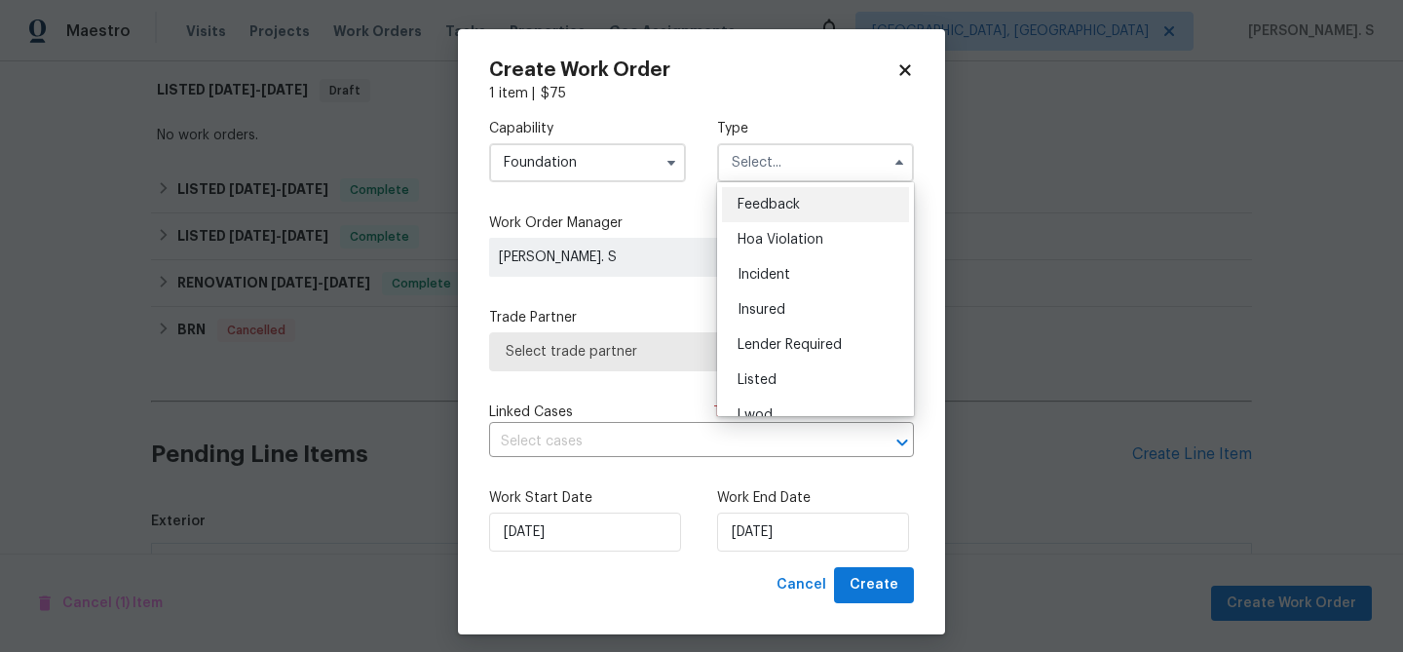
click at [769, 213] on div "Feedback" at bounding box center [815, 204] width 187 height 35
type input "Feedback"
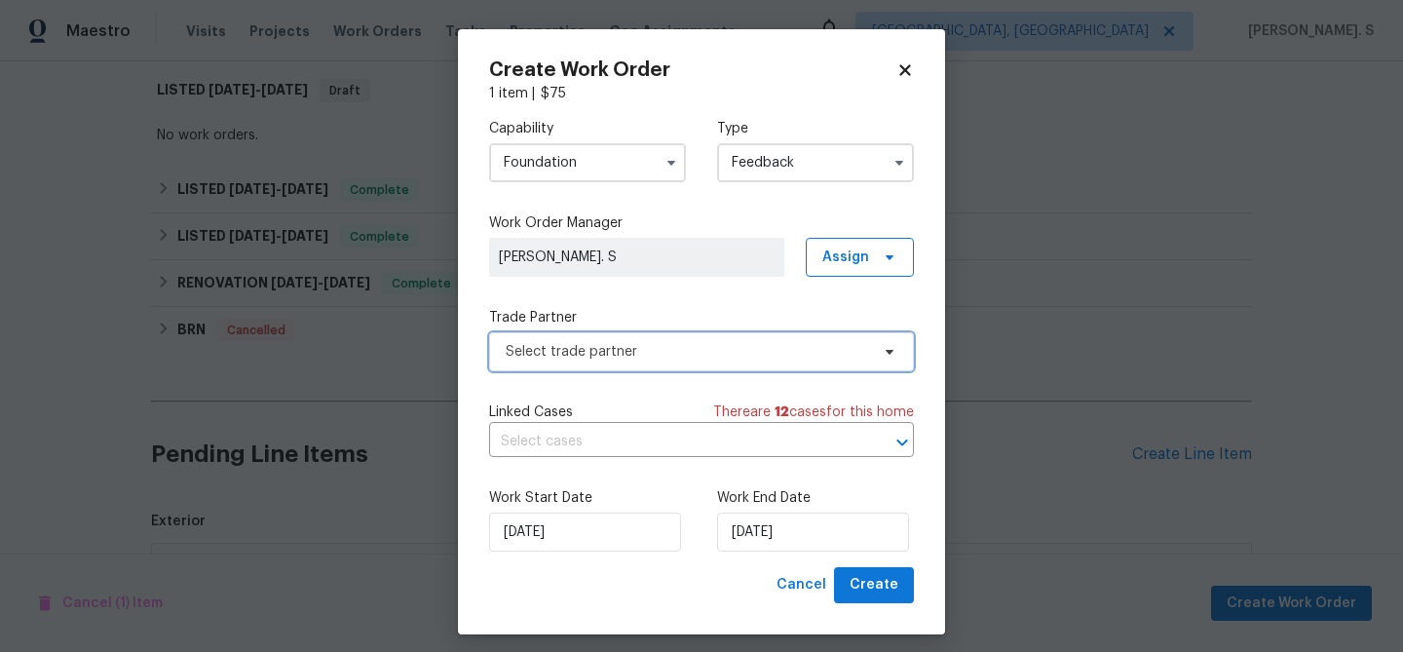
click at [605, 348] on span "Select trade partner" at bounding box center [687, 351] width 363 height 19
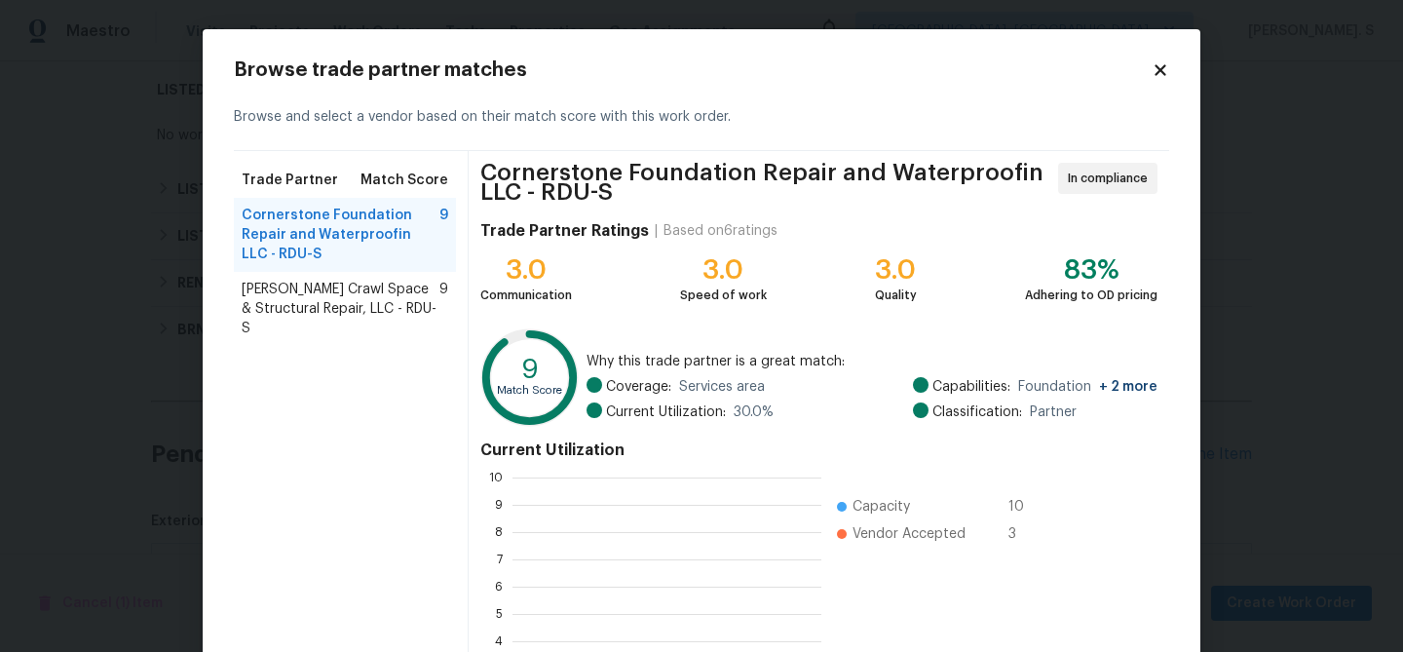
scroll to position [273, 309]
click at [374, 308] on span "[PERSON_NAME] Crawl Space & Structural Repair, LLC - RDU-S" at bounding box center [341, 309] width 198 height 58
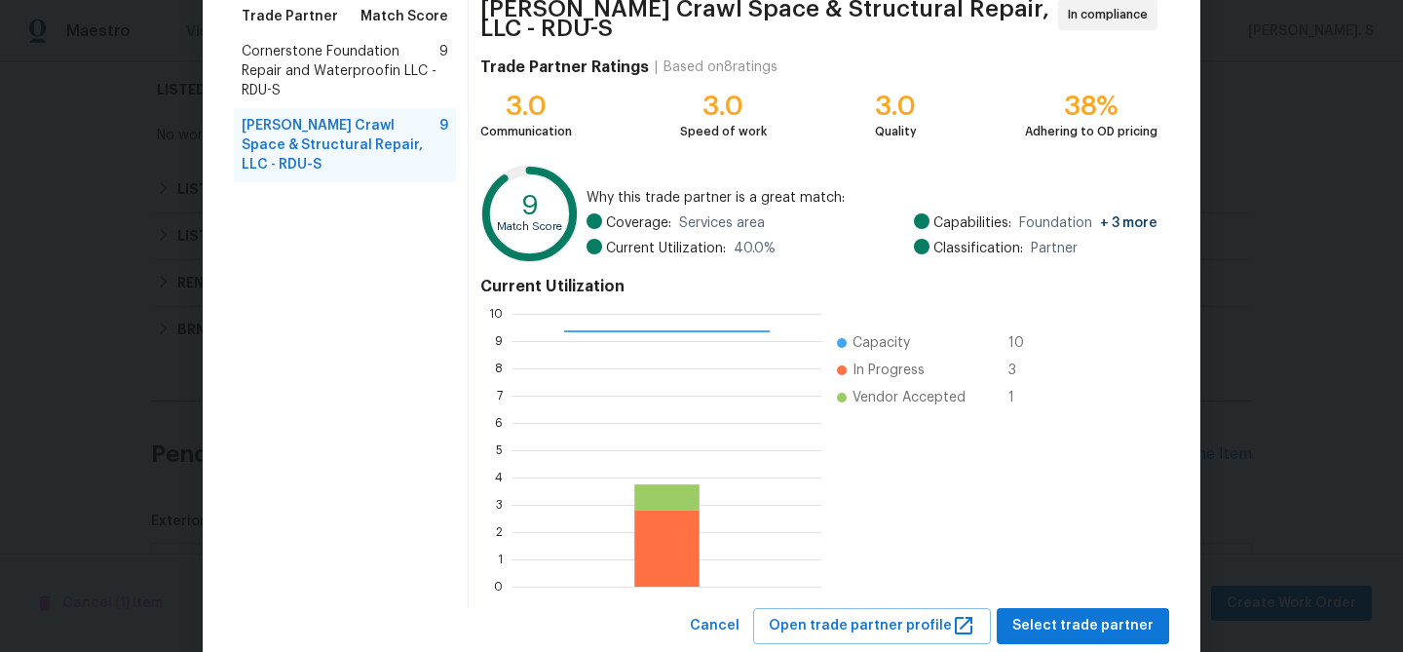
scroll to position [215, 0]
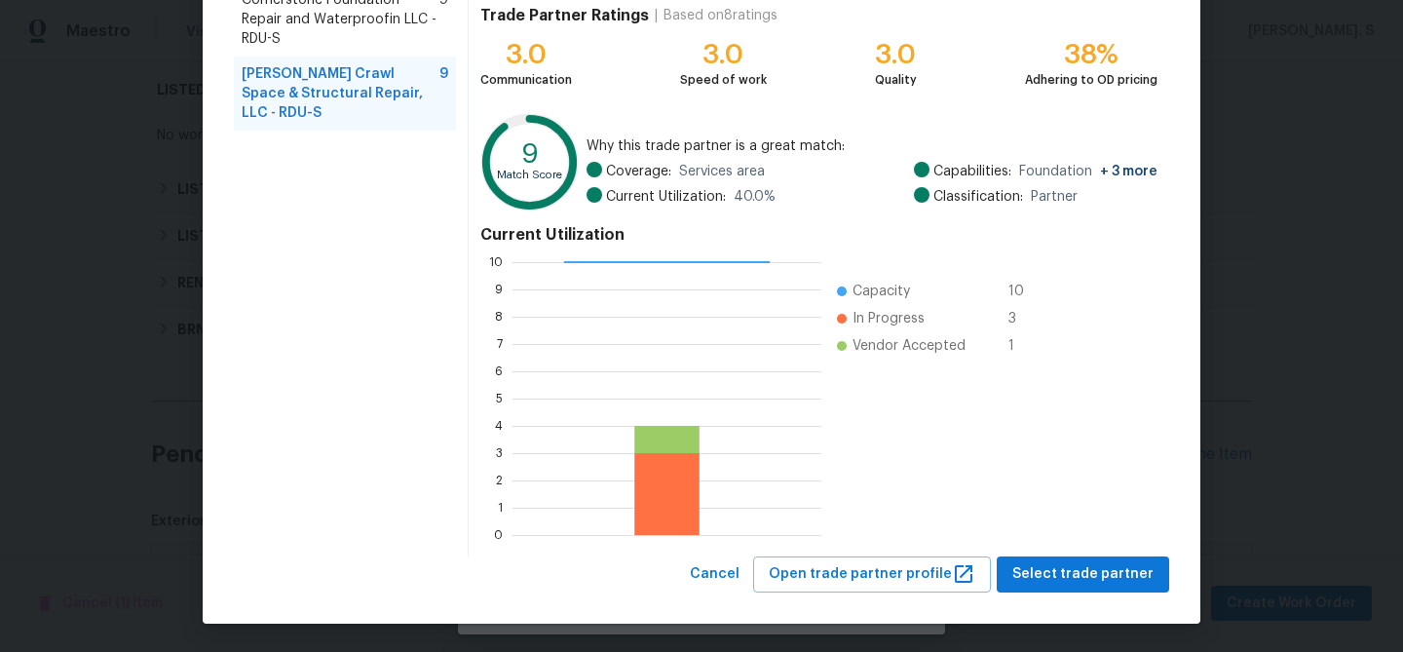
click at [1112, 591] on div "Cancel Open trade partner profile Select trade partner" at bounding box center [925, 574] width 487 height 36
click at [1109, 592] on div "Browse trade partner matches Browse and select a vendor based on their match sc…" at bounding box center [702, 219] width 998 height 810
click at [1099, 583] on span "Select trade partner" at bounding box center [1082, 574] width 141 height 24
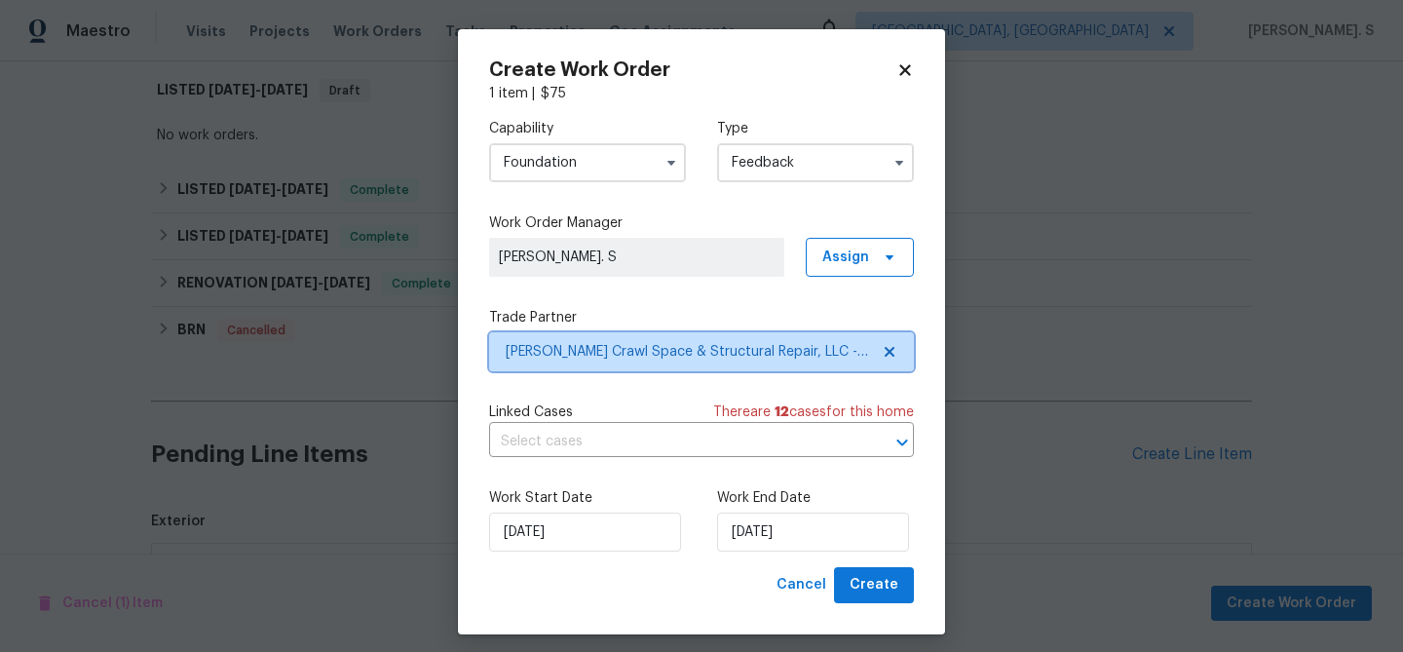
scroll to position [0, 0]
click at [534, 456] on input "text" at bounding box center [674, 442] width 370 height 30
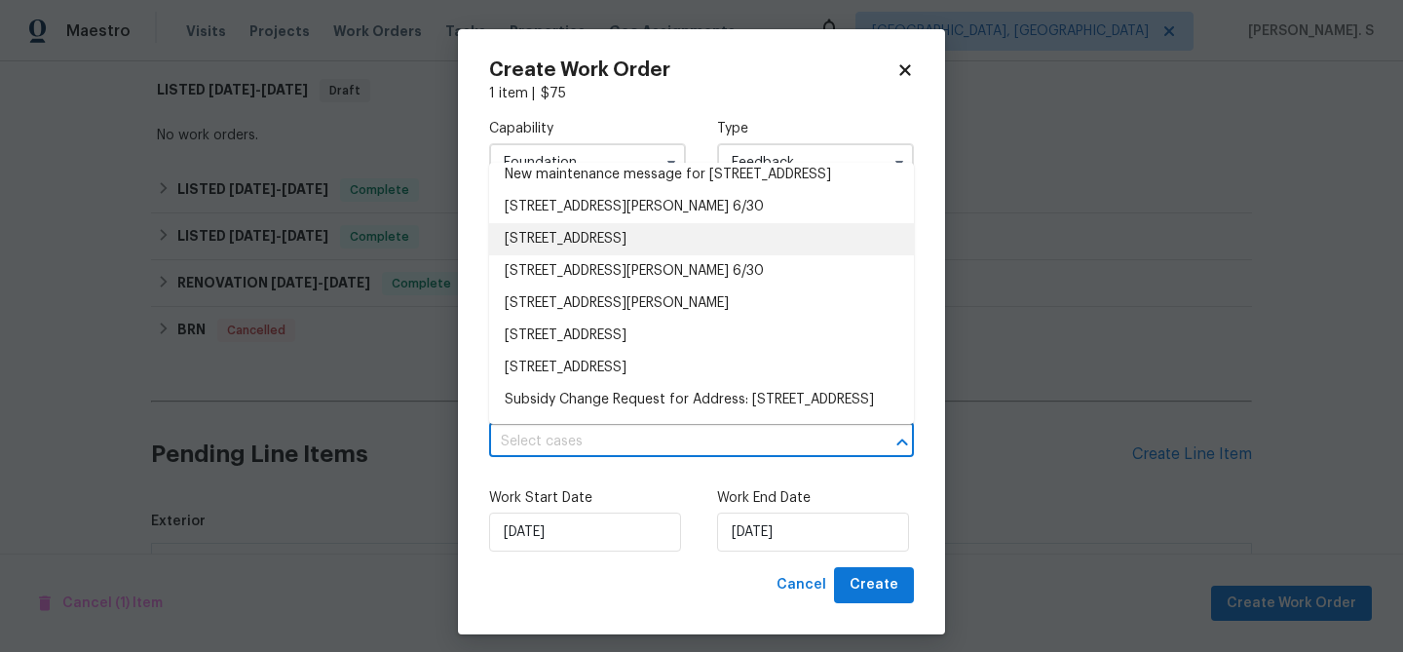
scroll to position [263, 0]
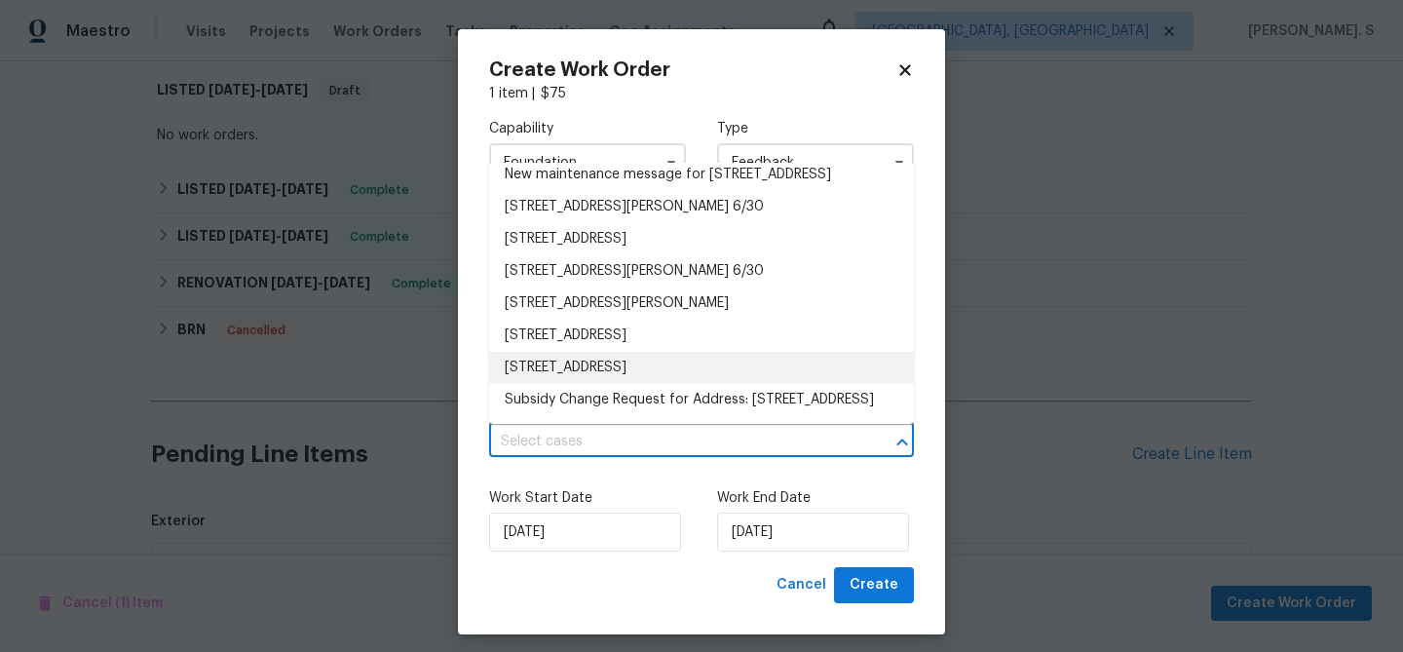
click at [554, 361] on li "[STREET_ADDRESS]" at bounding box center [701, 368] width 425 height 32
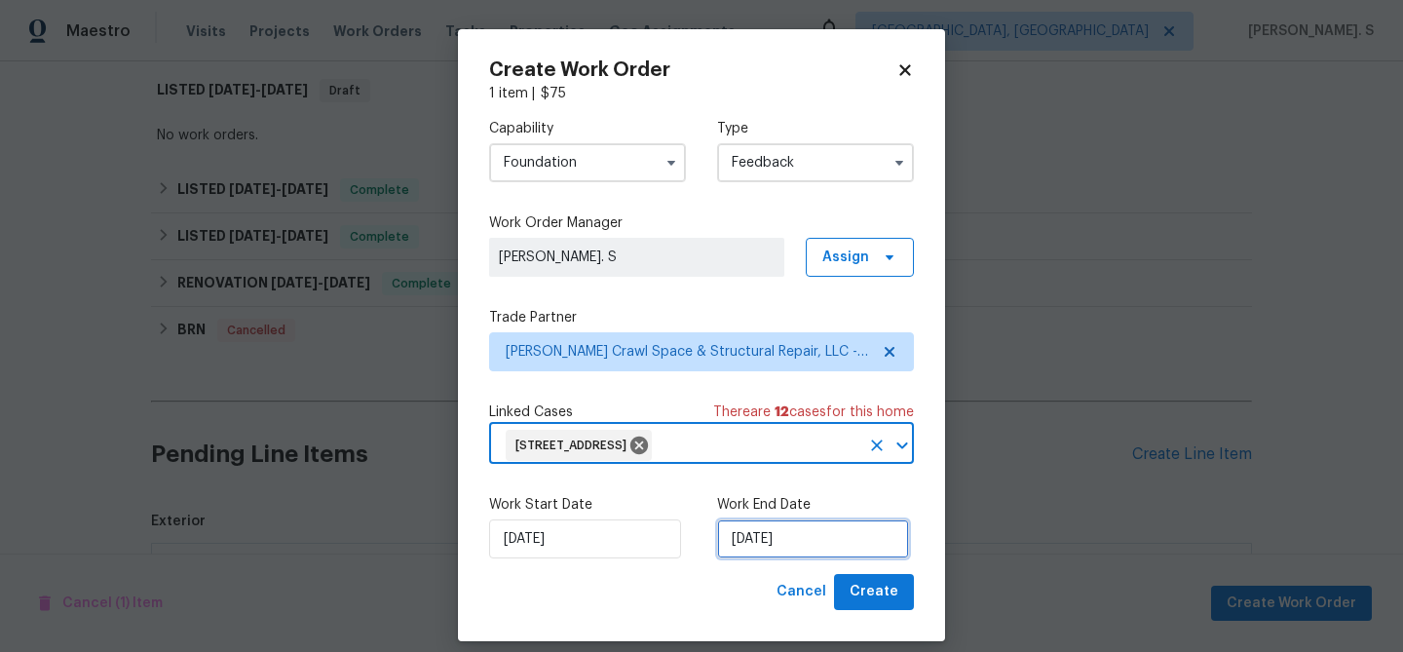
click at [798, 542] on input "[DATE]" at bounding box center [813, 538] width 192 height 39
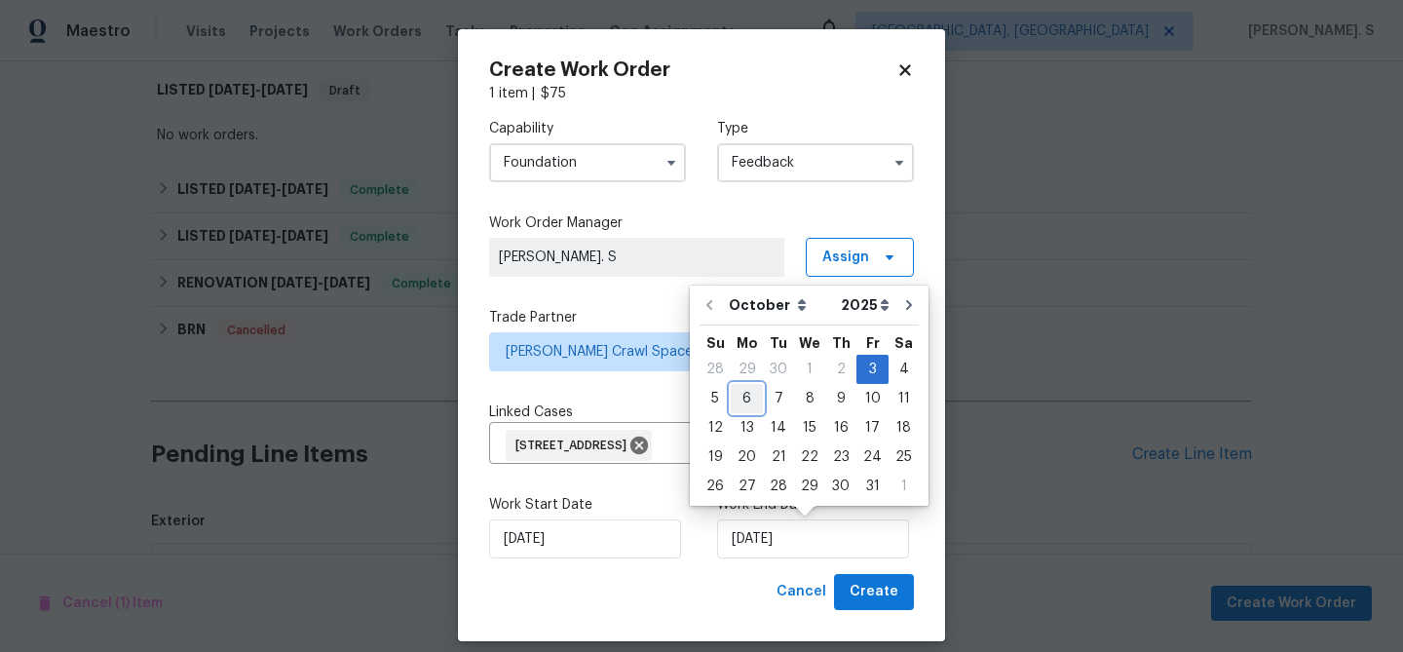
click at [743, 403] on div "6" at bounding box center [747, 398] width 32 height 27
type input "[DATE]"
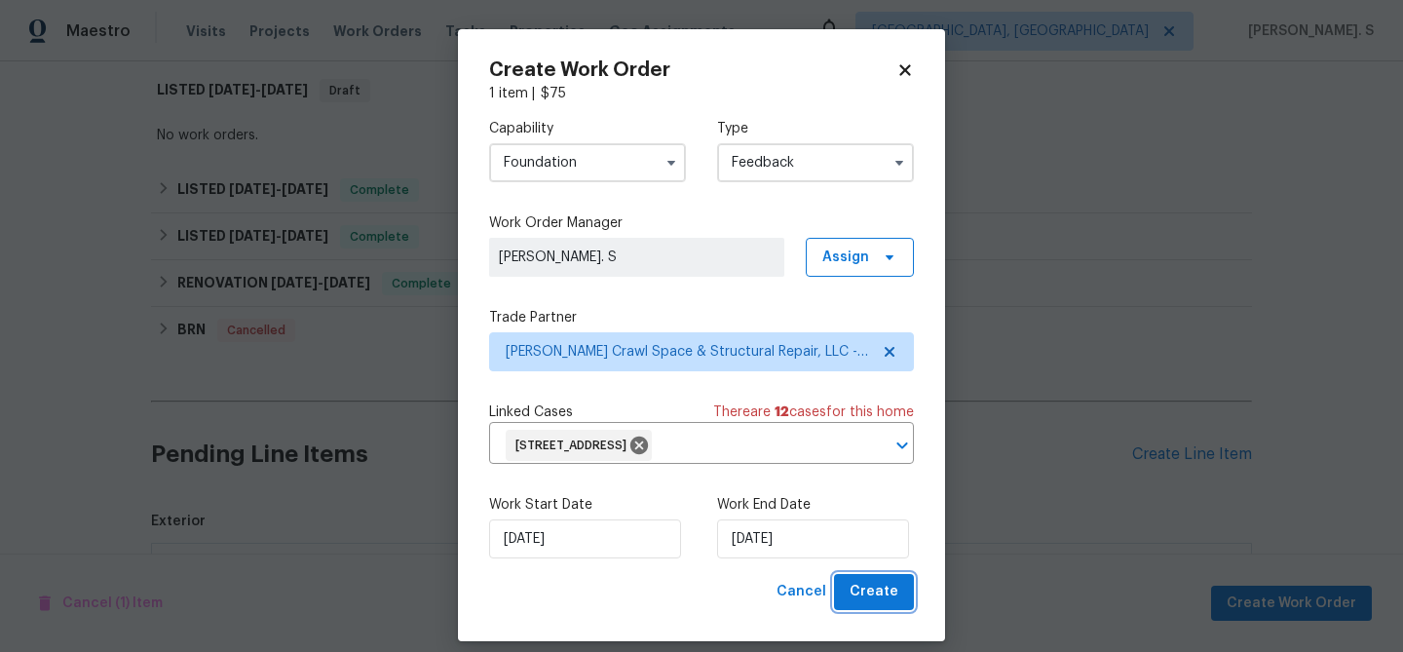
click at [864, 591] on span "Create" at bounding box center [874, 592] width 49 height 24
checkbox input "false"
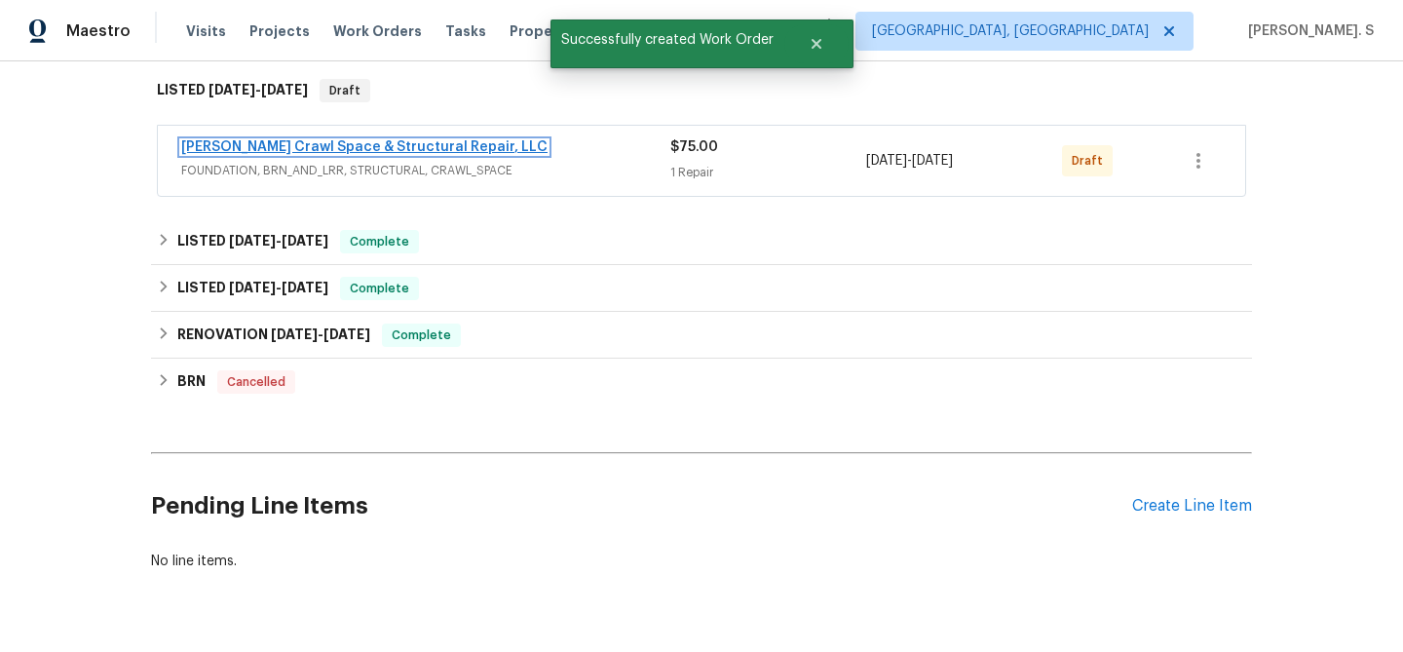
click at [305, 152] on link "[PERSON_NAME] Crawl Space & Structural Repair, LLC" at bounding box center [364, 147] width 366 height 14
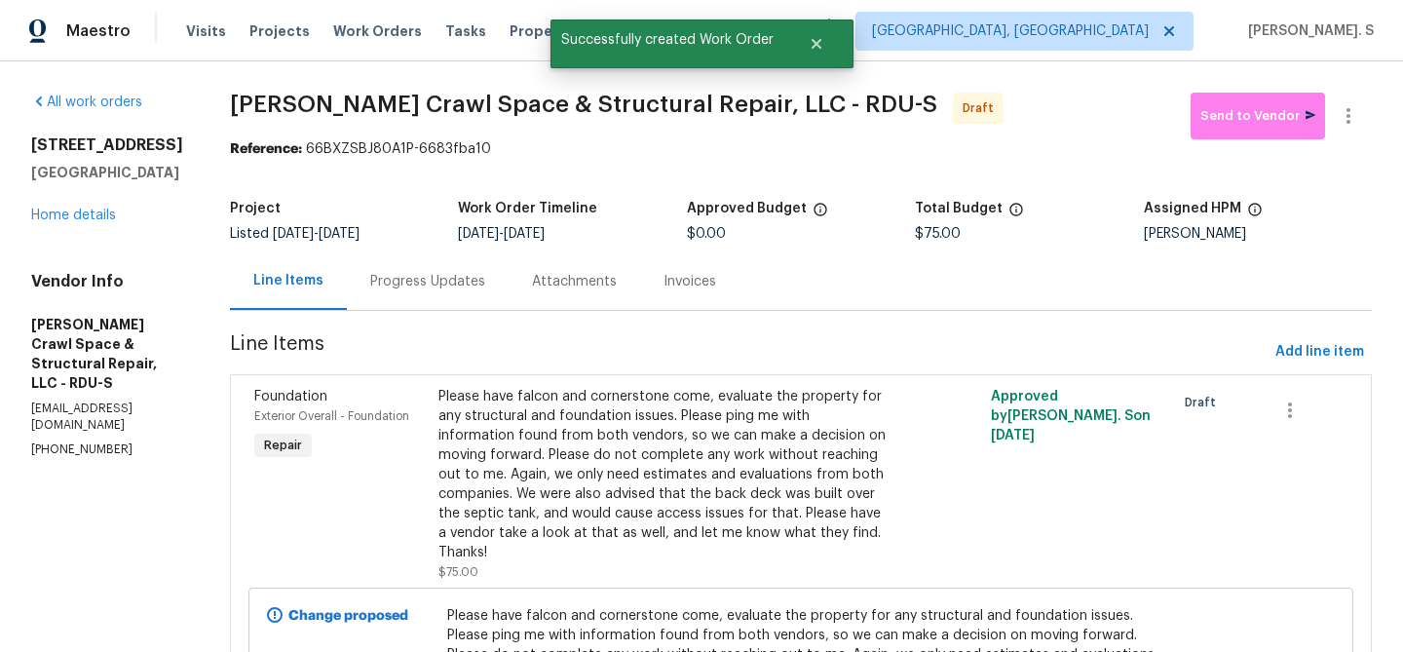
click at [446, 290] on div "Progress Updates" at bounding box center [427, 281] width 115 height 19
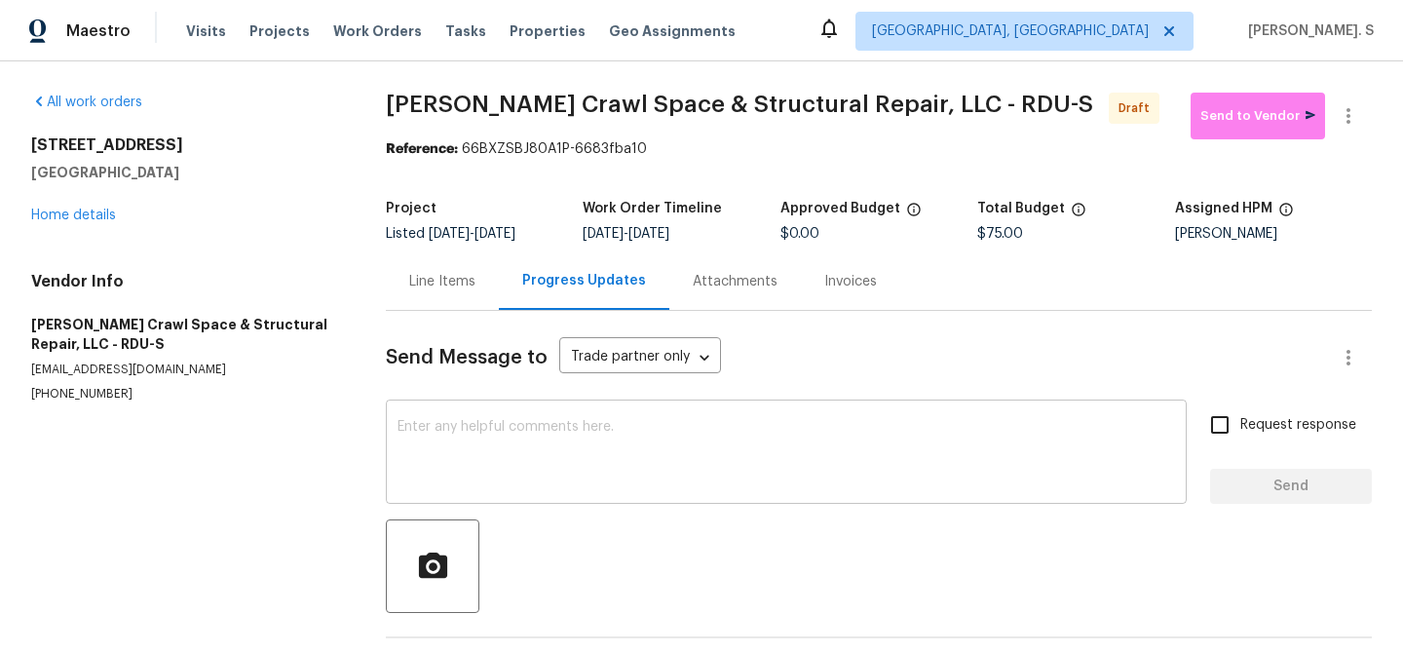
click at [575, 484] on textarea at bounding box center [787, 454] width 778 height 68
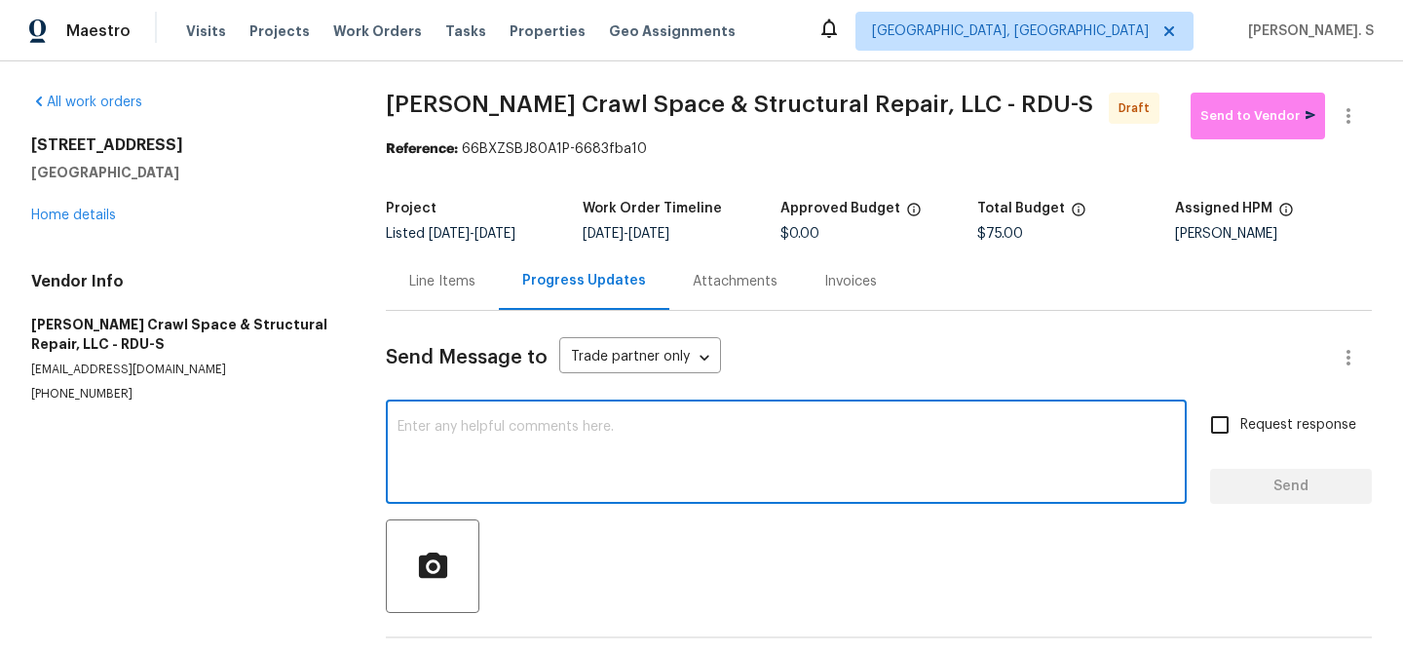
paste textarea "Hi this is Glory with Opendoor. I’m confirming you received the WO for the prop…"
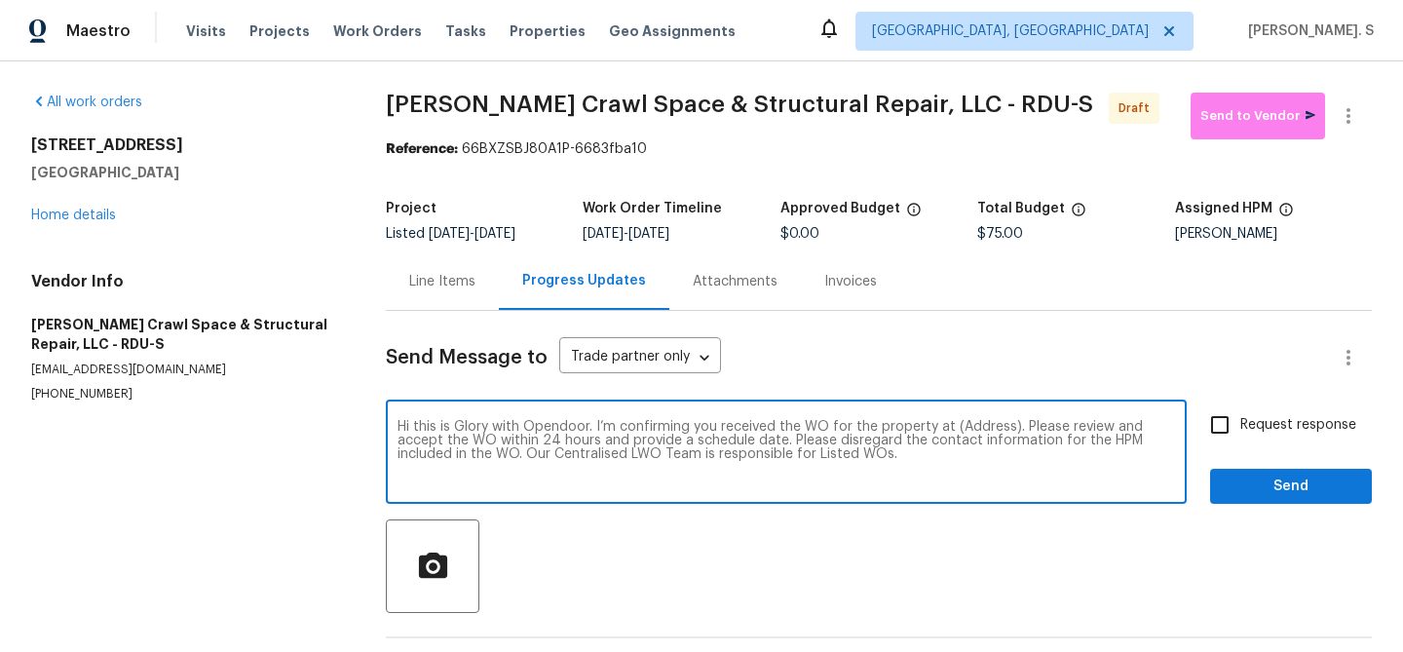
click at [976, 423] on textarea "Hi this is Glory with Opendoor. I’m confirming you received the WO for the prop…" at bounding box center [787, 454] width 778 height 68
paste textarea "[STREET_ADDRESS]"
type textarea "Hi this is Glory with Opendoor. I’m confirming you received the WO for the prop…"
click at [1342, 118] on icon "button" at bounding box center [1348, 115] width 23 height 23
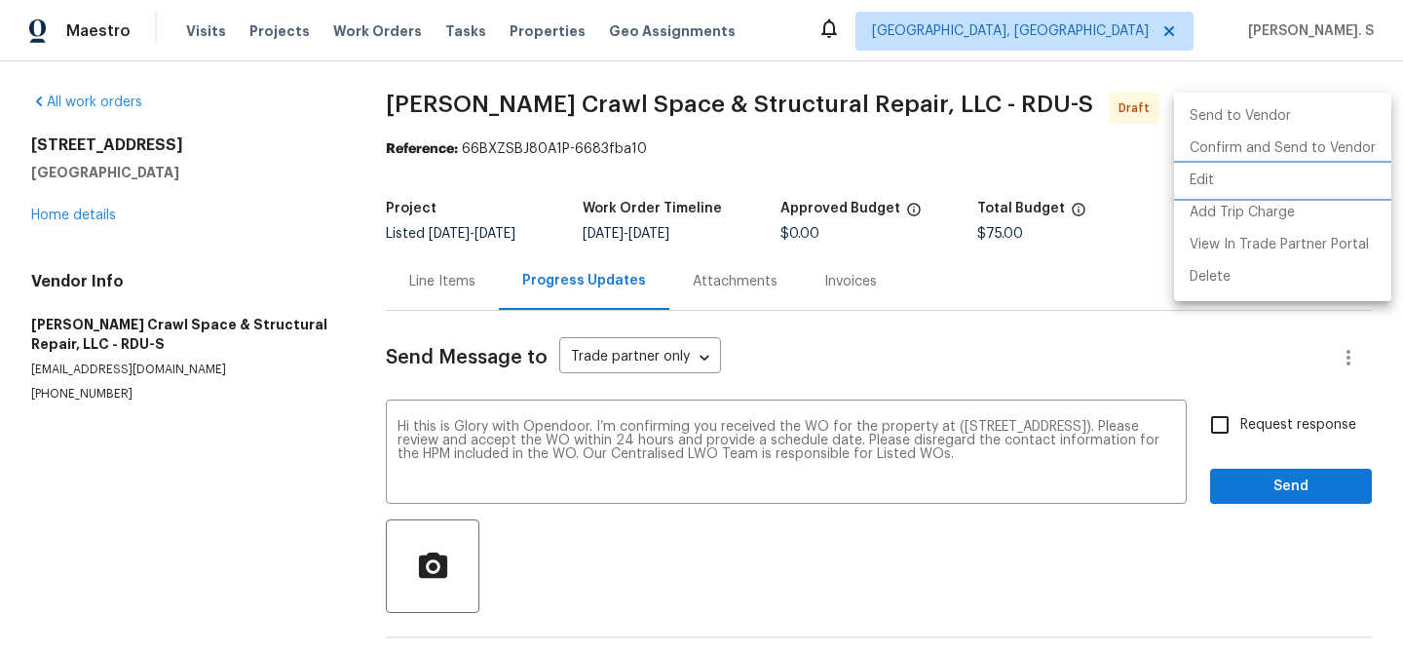
click at [1210, 179] on li "Edit" at bounding box center [1282, 181] width 217 height 32
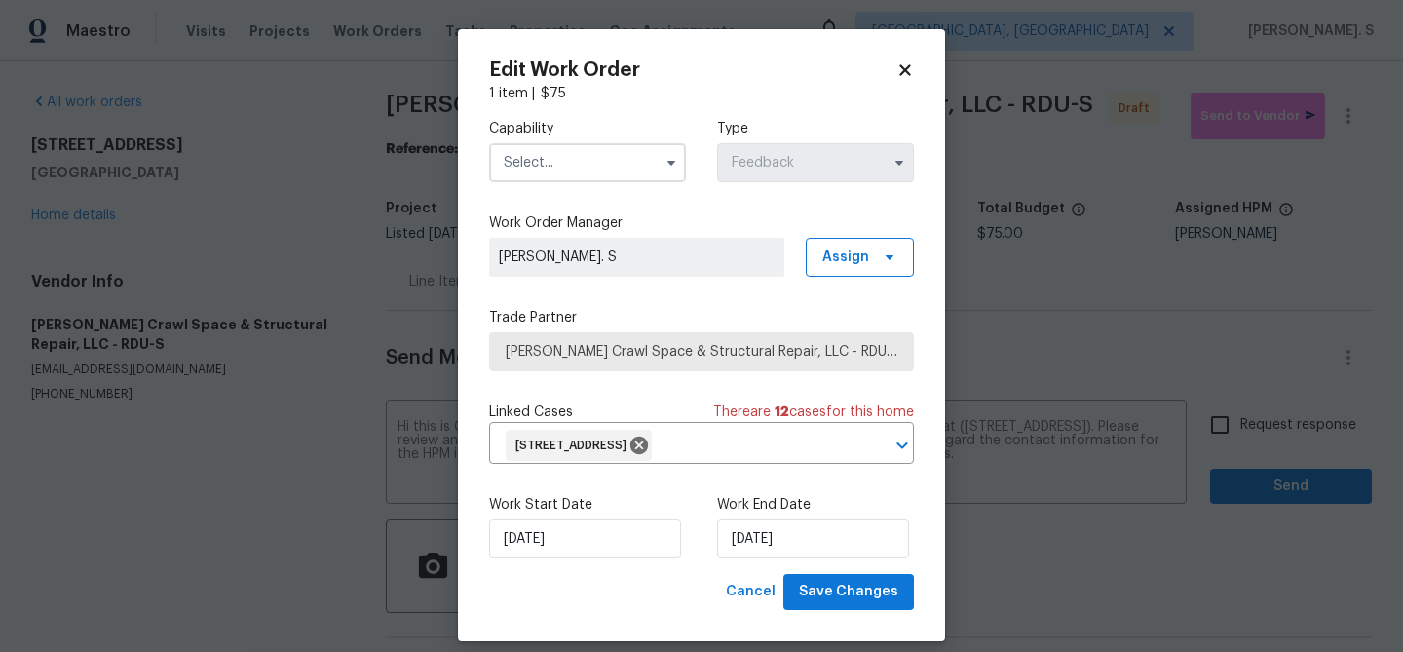
click at [625, 163] on input "text" at bounding box center [587, 162] width 197 height 39
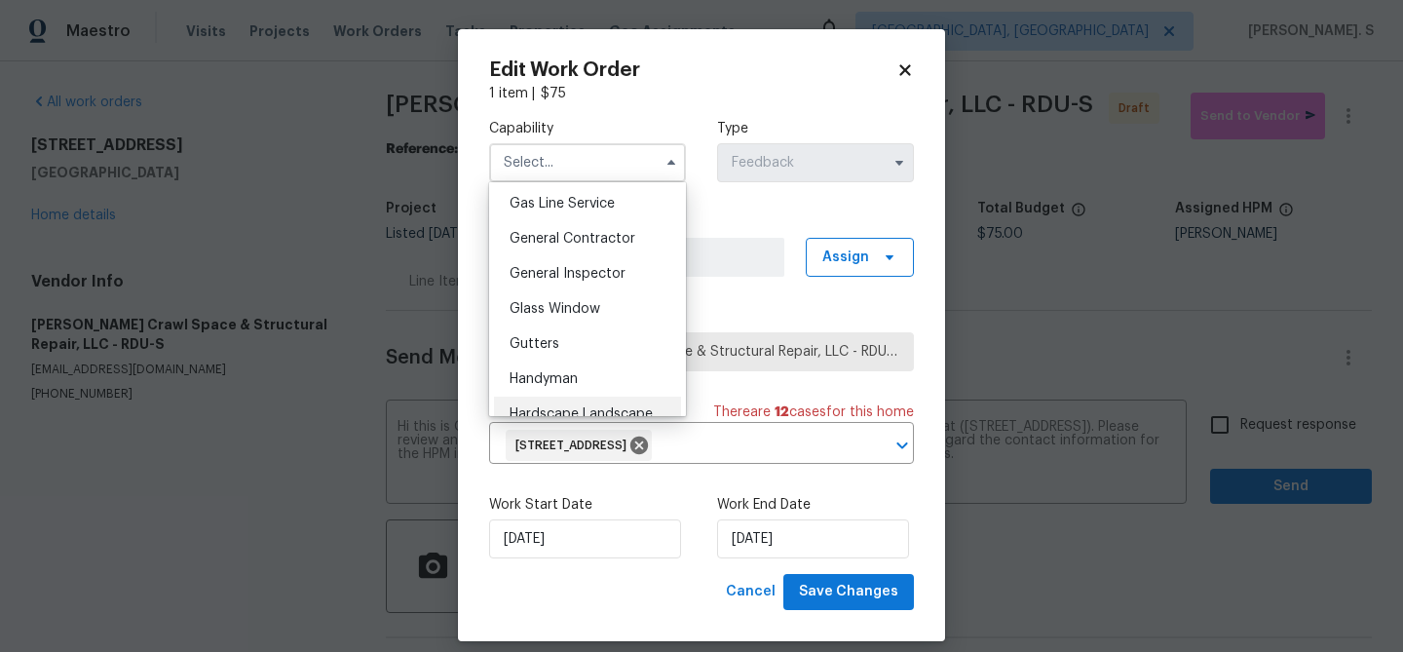
scroll to position [816, 0]
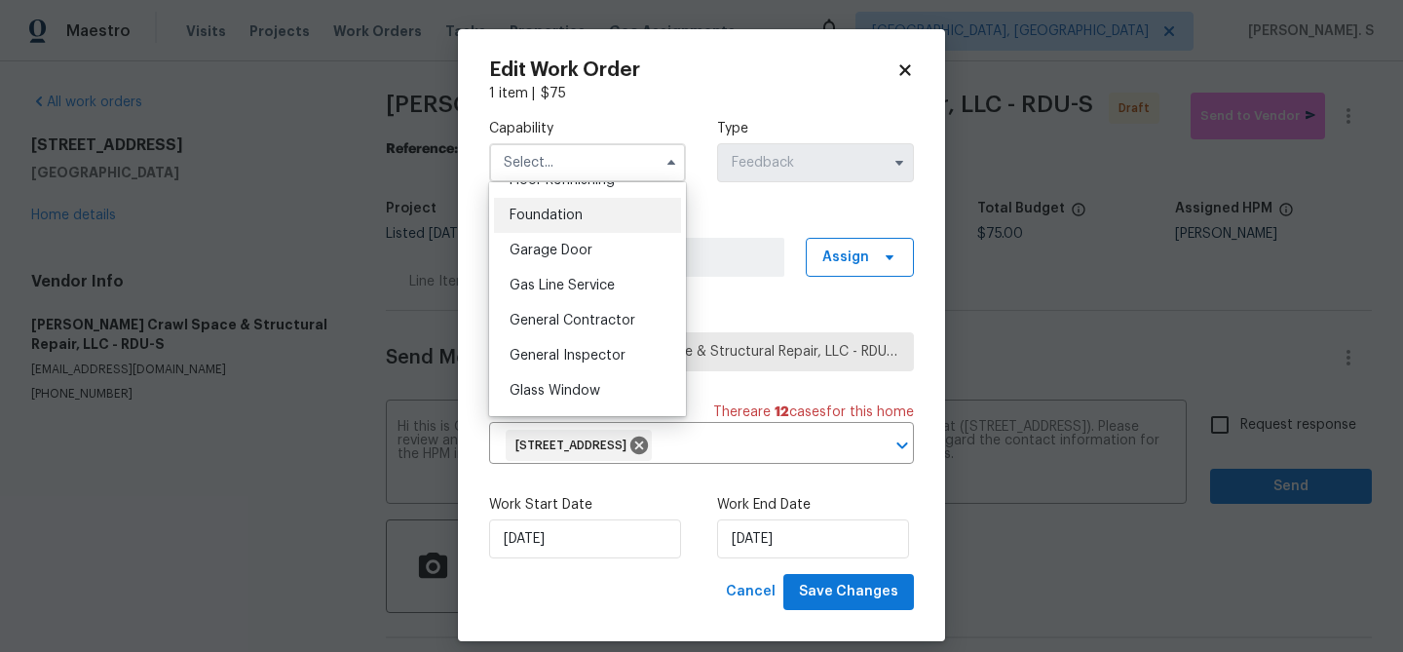
click at [564, 223] on div "Foundation" at bounding box center [587, 215] width 187 height 35
type input "Foundation"
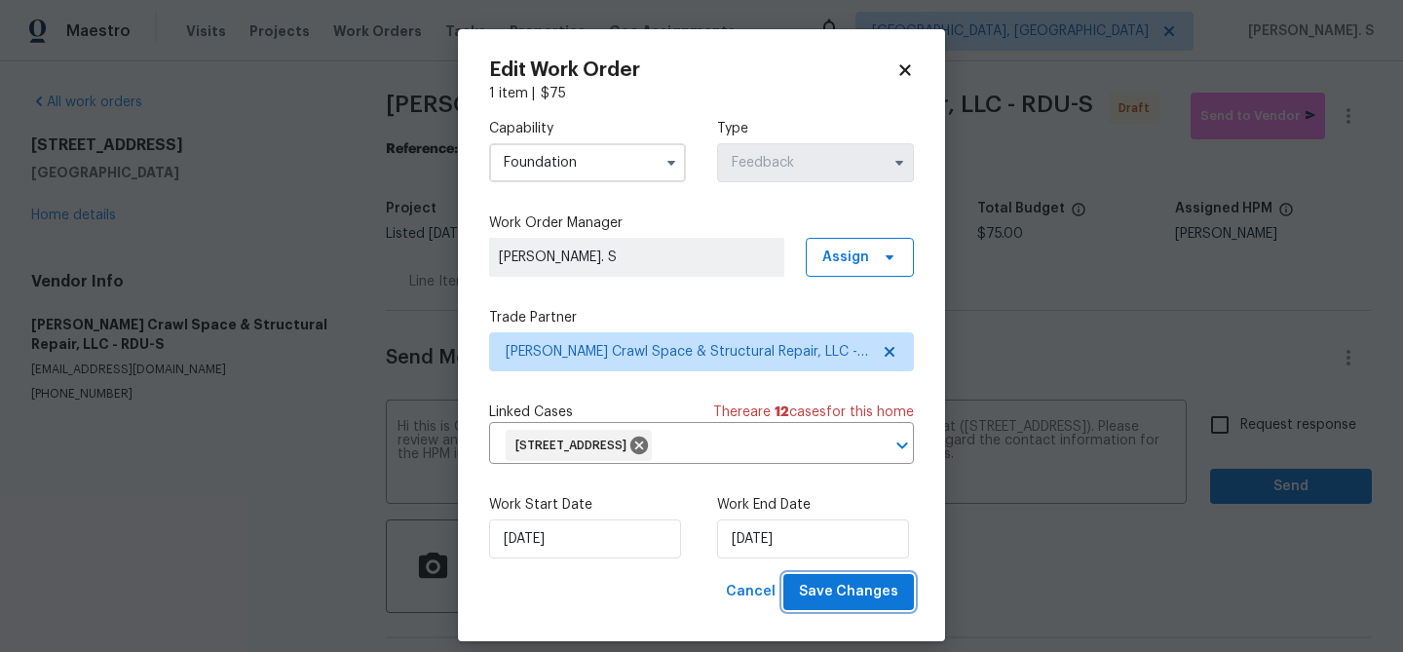
click at [812, 580] on span "Save Changes" at bounding box center [848, 592] width 99 height 24
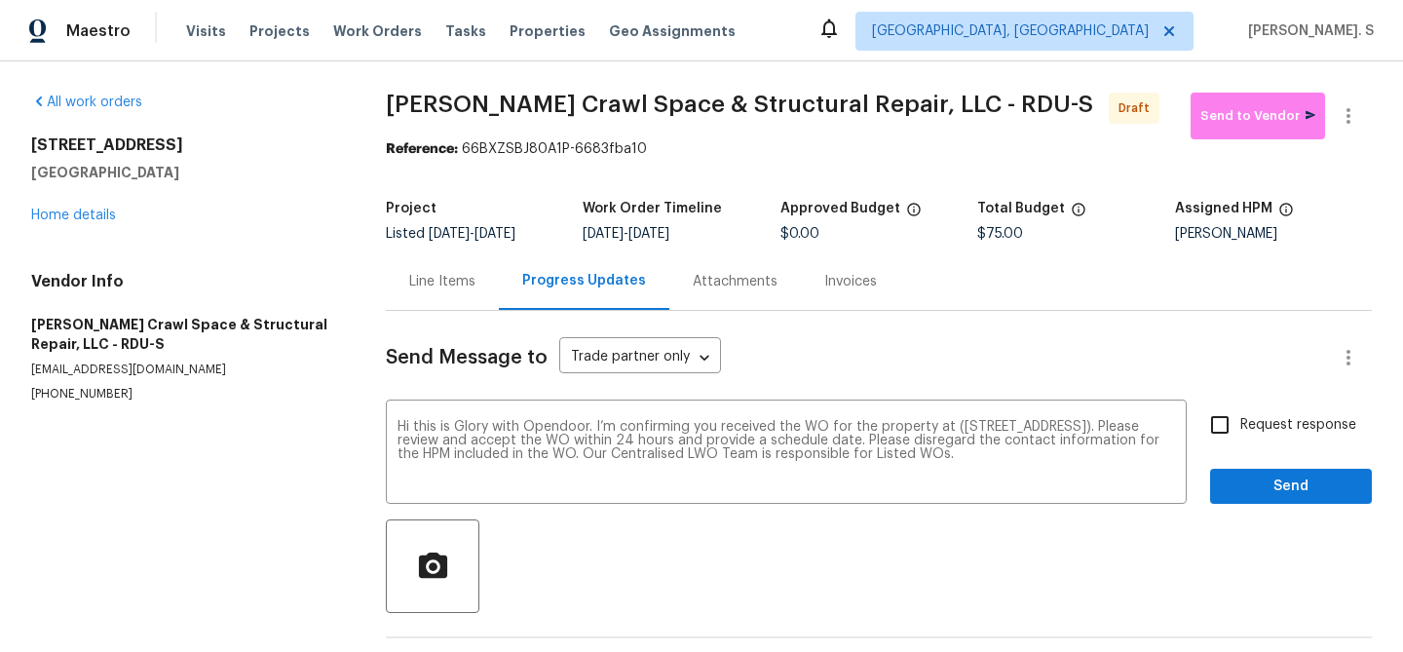
click at [1269, 438] on body "Maestro Visits Projects Work Orders Tasks Properties Geo Assignments [GEOGRAPHI…" at bounding box center [701, 326] width 1403 height 652
click at [1269, 438] on label "Request response" at bounding box center [1278, 424] width 157 height 41
click at [1240, 438] on input "Request response" at bounding box center [1220, 424] width 41 height 41
checkbox input "true"
click at [1250, 497] on span "Send" at bounding box center [1291, 487] width 131 height 24
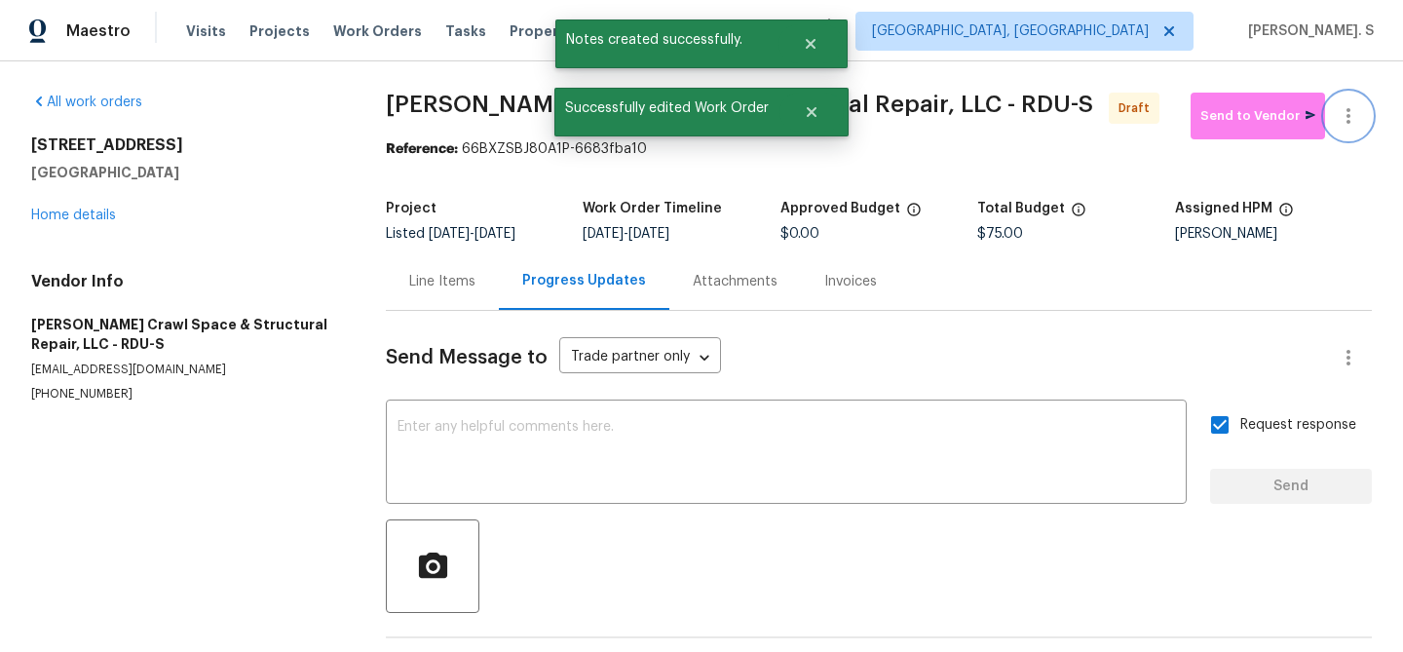
click at [1340, 98] on button "button" at bounding box center [1348, 116] width 47 height 47
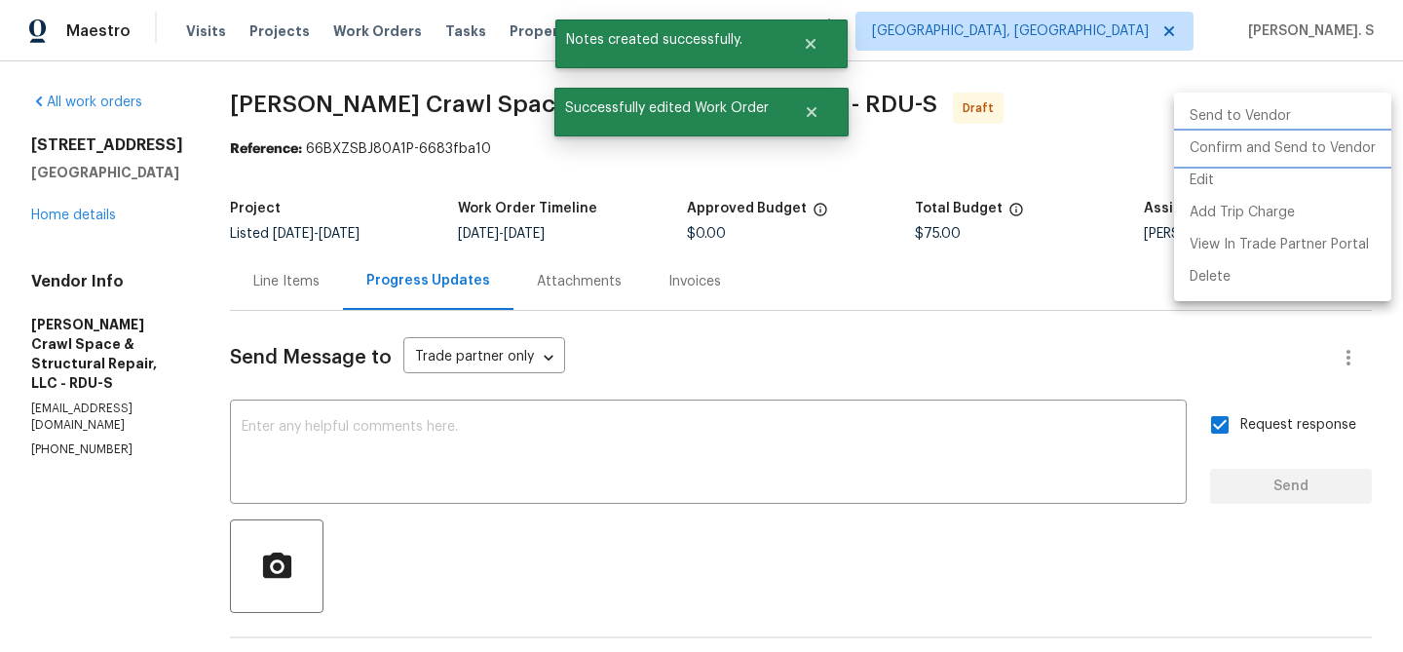
click at [1278, 148] on li "Confirm and Send to Vendor" at bounding box center [1282, 149] width 217 height 32
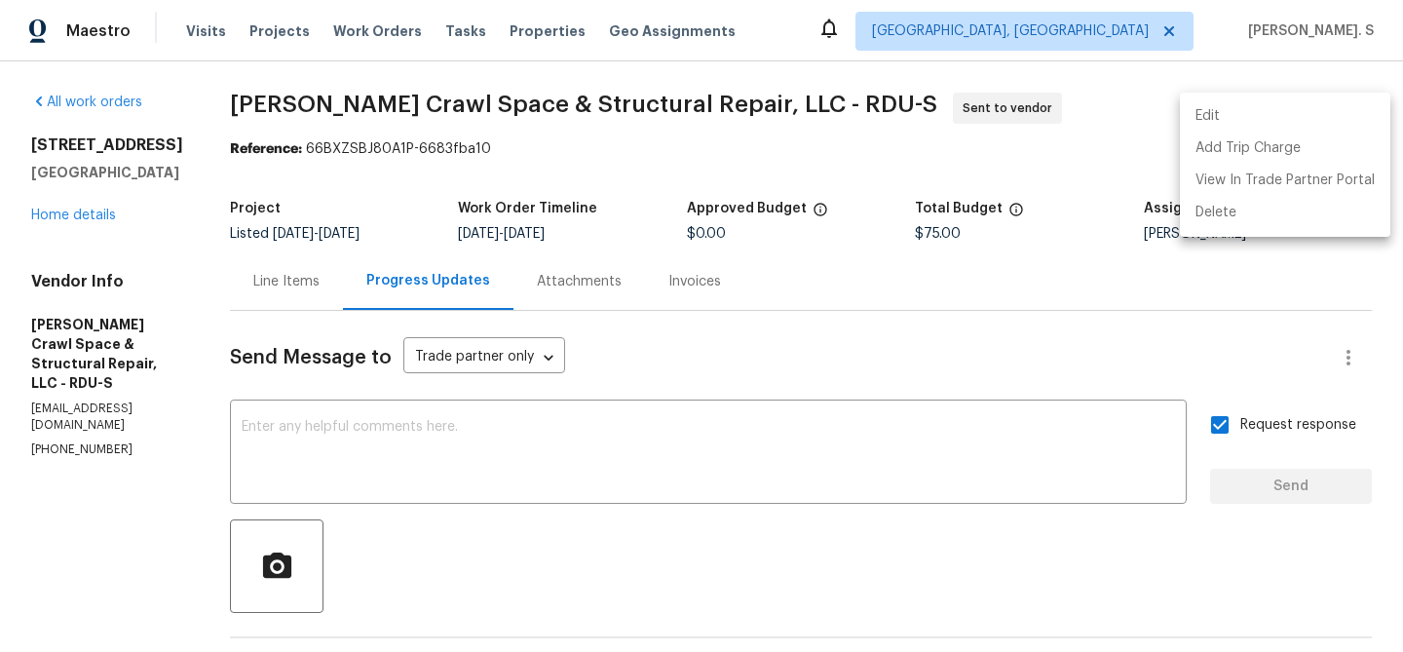
click at [494, 419] on div at bounding box center [701, 326] width 1403 height 652
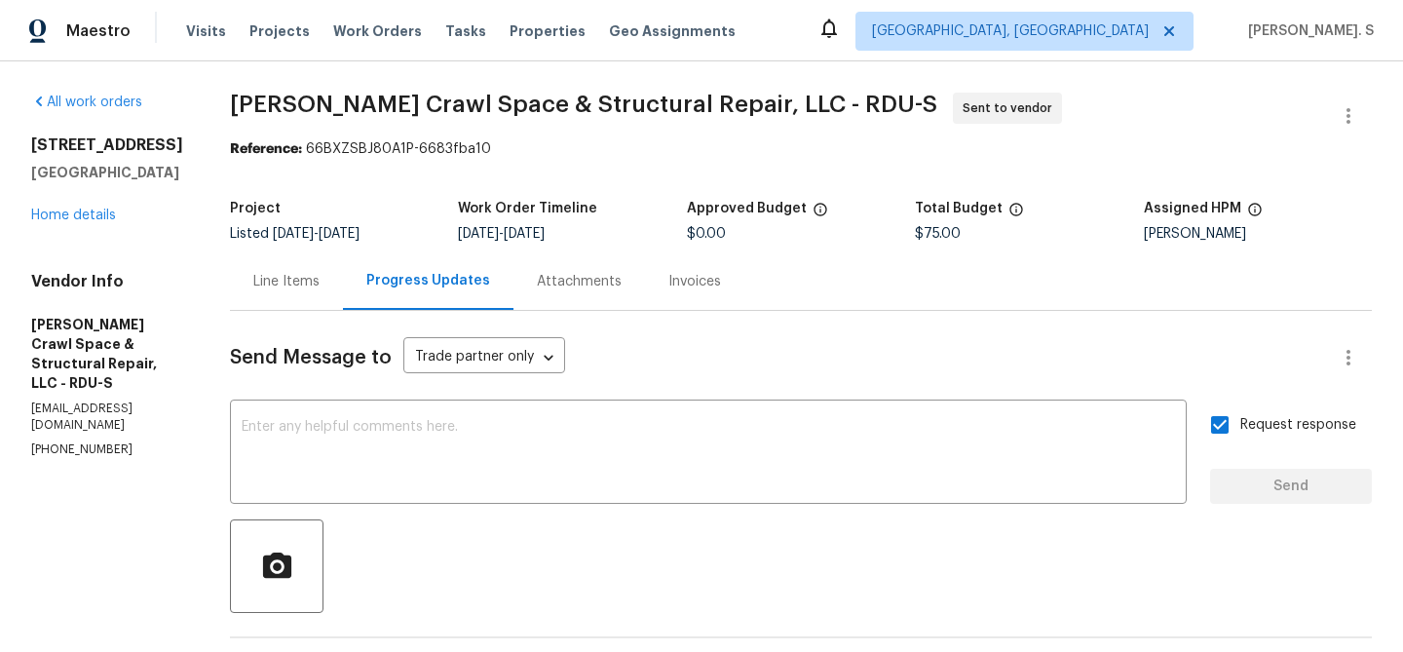
click at [494, 419] on div "x ​" at bounding box center [708, 453] width 957 height 99
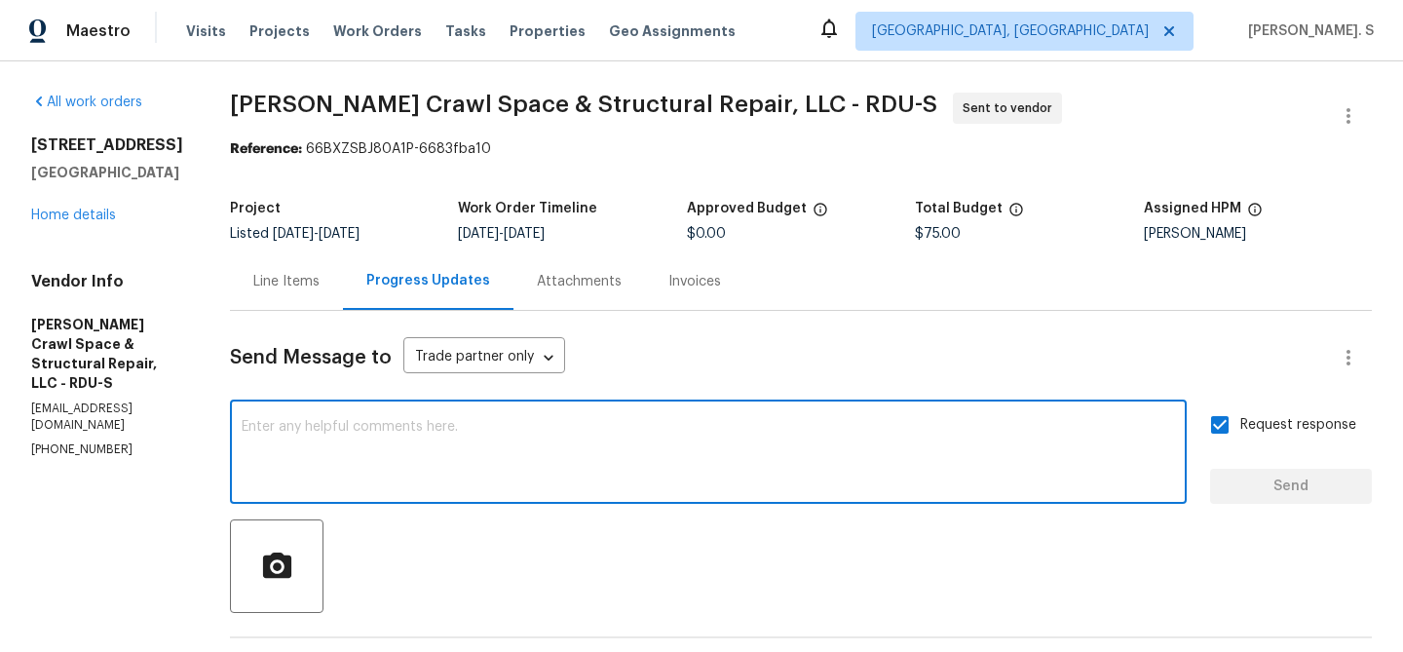
click at [494, 419] on div "x ​" at bounding box center [708, 453] width 957 height 99
paste textarea "The Work Orders must include before-photos (both close-up and wide-angle) and a…"
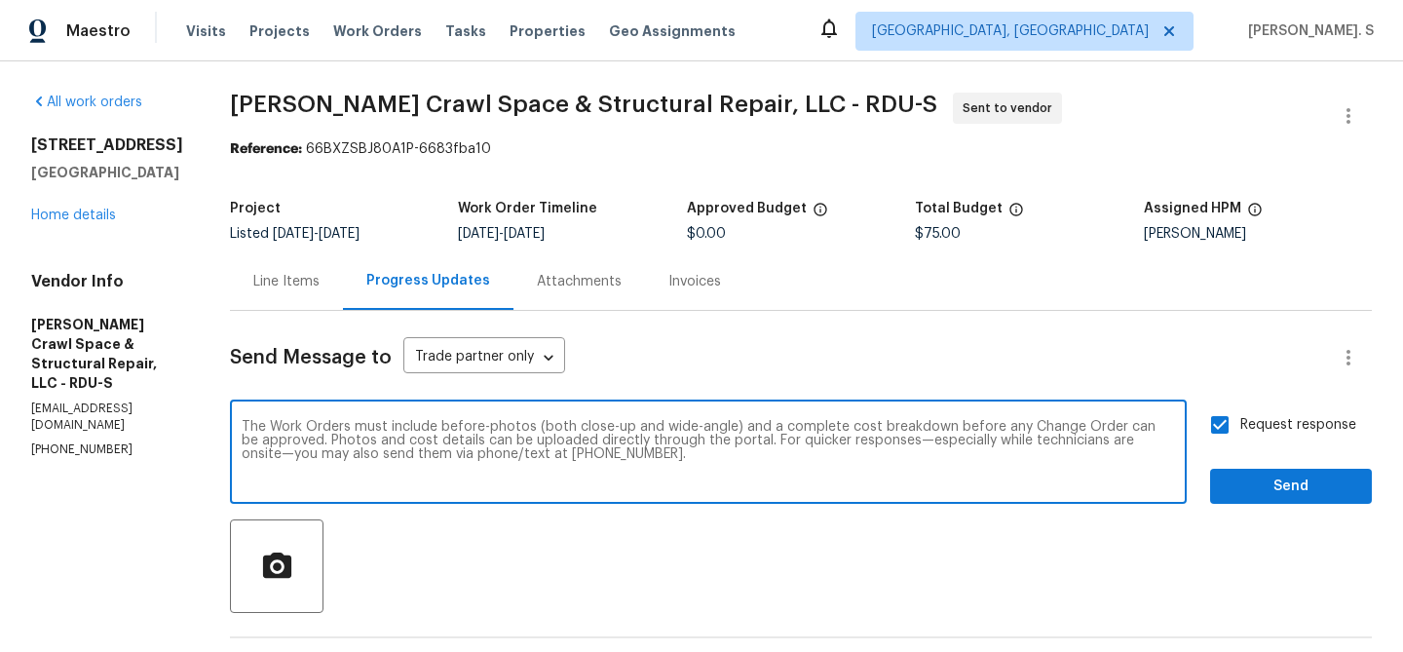
type textarea "The Work Orders must include before-photos (both close-up and wide-angle) and a…"
click at [1281, 461] on div "Request response Send" at bounding box center [1291, 453] width 162 height 99
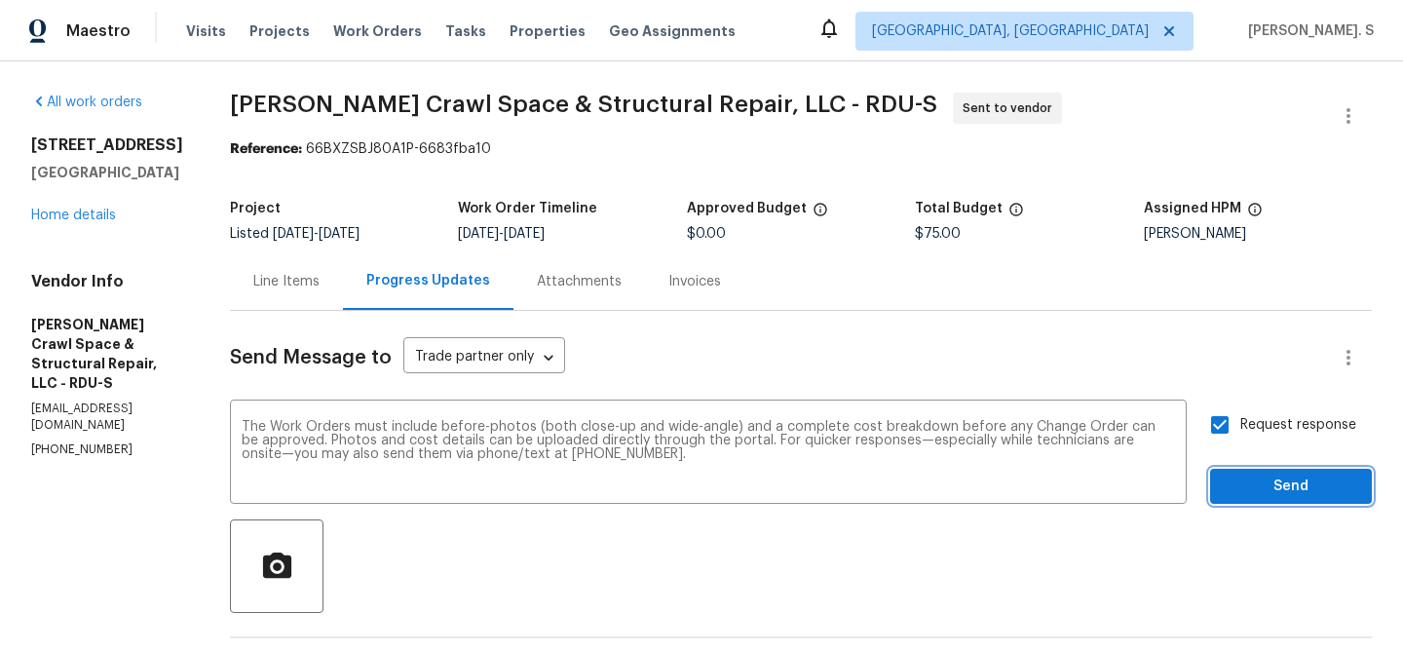
click at [1281, 480] on span "Send" at bounding box center [1291, 487] width 131 height 24
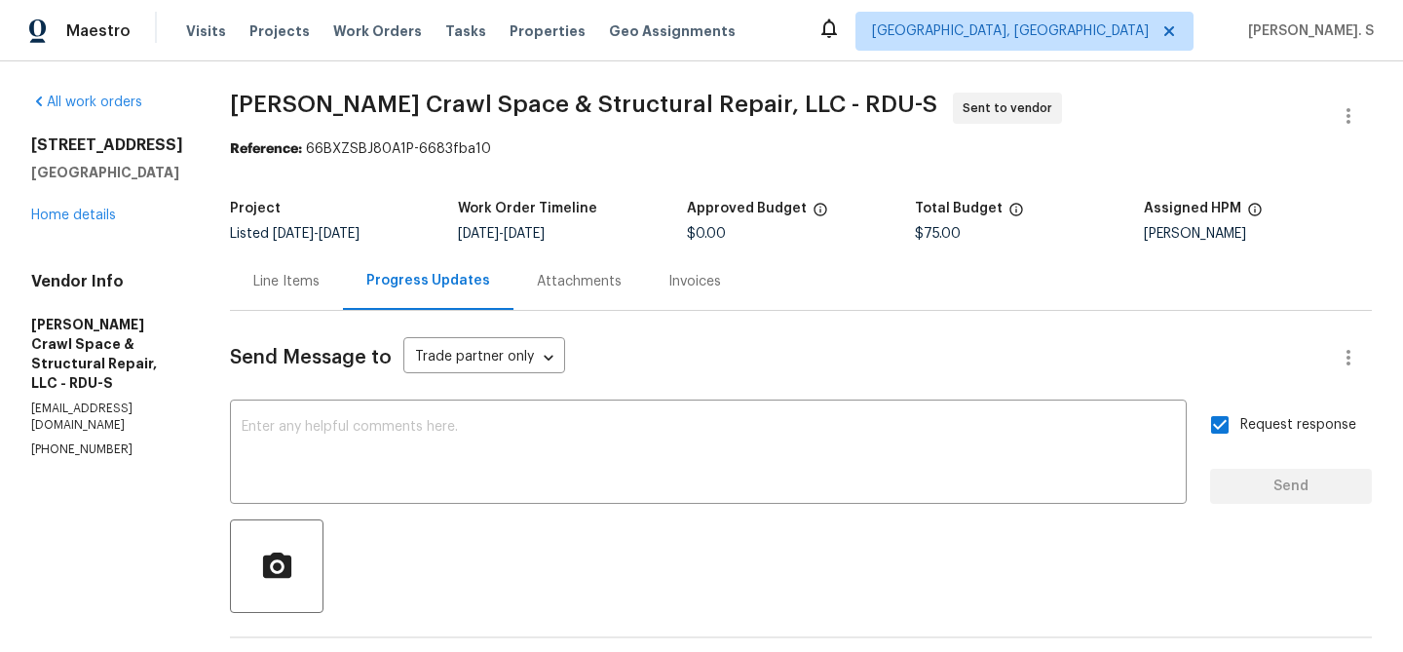
click at [499, 61] on div "All work orders [STREET_ADDRESS] Home details Vendor Info [PERSON_NAME] Crawl S…" at bounding box center [701, 536] width 1403 height 951
click at [486, 105] on span "[PERSON_NAME] Crawl Space & Structural Repair, LLC - RDU-S" at bounding box center [583, 104] width 707 height 23
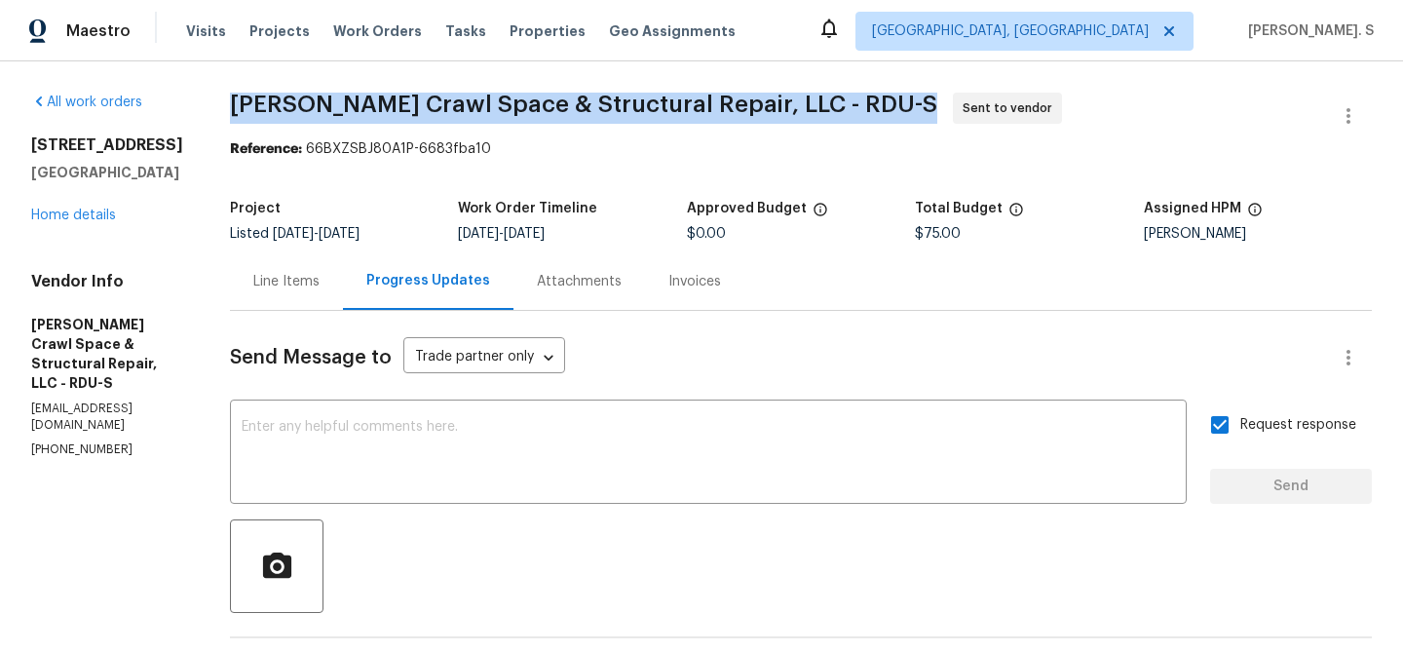
copy span "[PERSON_NAME] Crawl Space & Structural Repair, LLC - RDU-S"
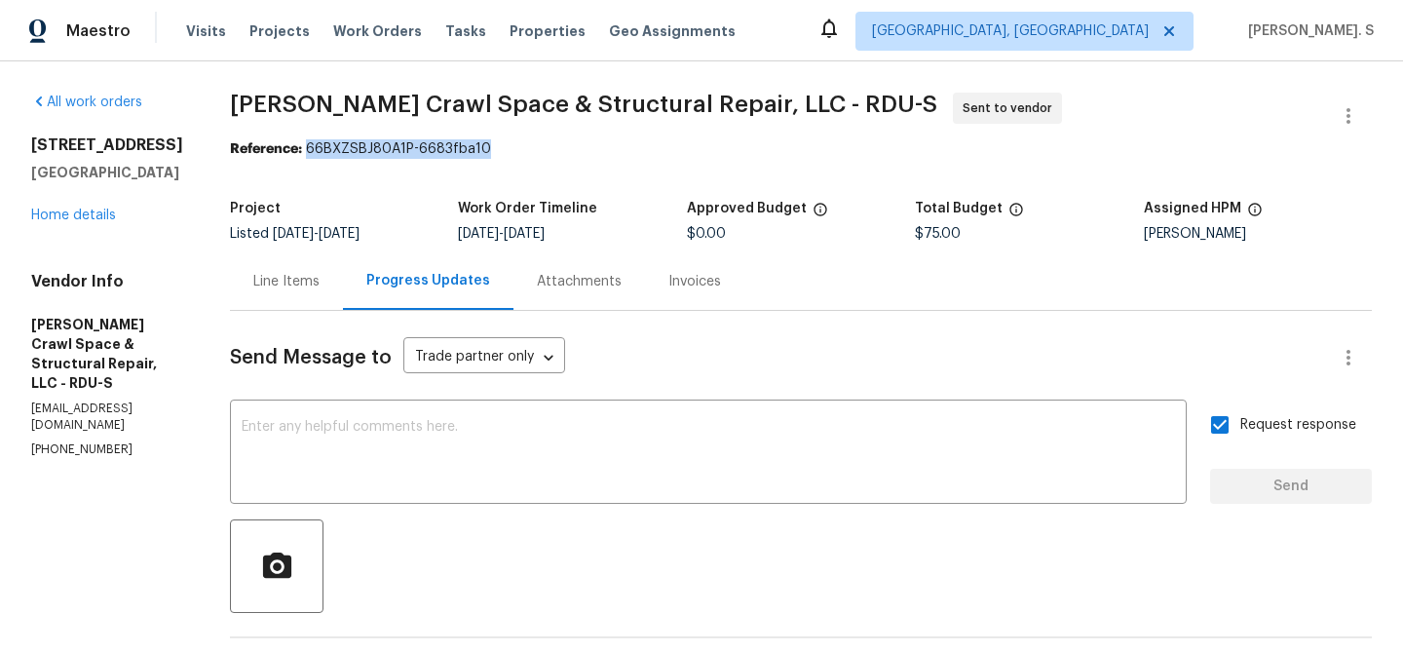
drag, startPoint x: 325, startPoint y: 148, endPoint x: 620, endPoint y: 148, distance: 294.3
click at [620, 148] on div "Reference: 66BXZSBJ80A1P-6683fba10" at bounding box center [801, 148] width 1142 height 19
copy div "66BXZSBJ80A1P-6683fba10"
